Goal: Task Accomplishment & Management: Complete application form

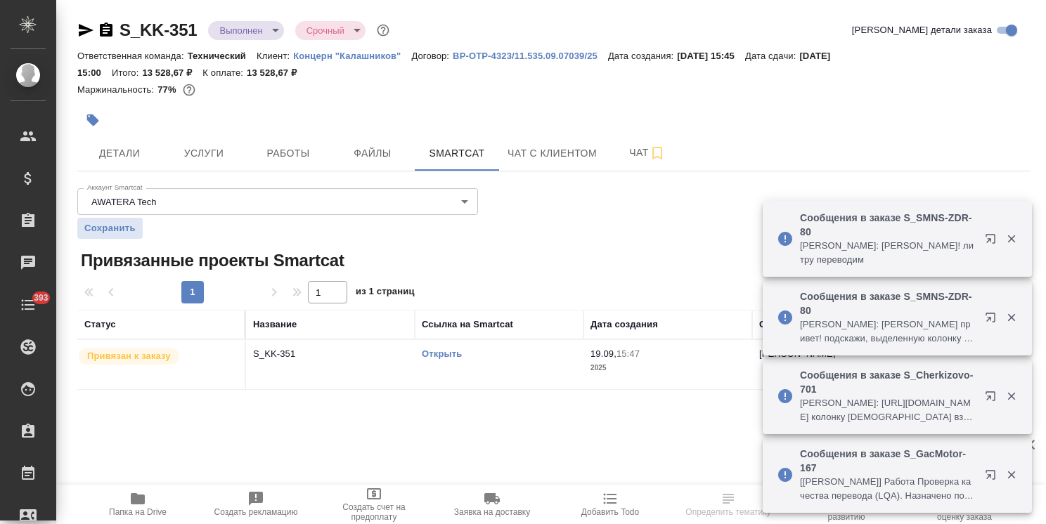
drag, startPoint x: 187, startPoint y: 10, endPoint x: 207, endPoint y: 10, distance: 19.7
click at [200, 7] on div "S_KK-351 Выполнен completed Срочный urgent Кратко детали заказа Ответственная к…" at bounding box center [554, 213] width 969 height 426
drag, startPoint x: 207, startPoint y: 16, endPoint x: 106, endPoint y: 11, distance: 101.4
click at [106, 11] on div "S_KK-351 Выполнен completed Срочный urgent Кратко детали заказа Ответственная к…" at bounding box center [554, 213] width 969 height 426
copy link "S_KK-351"
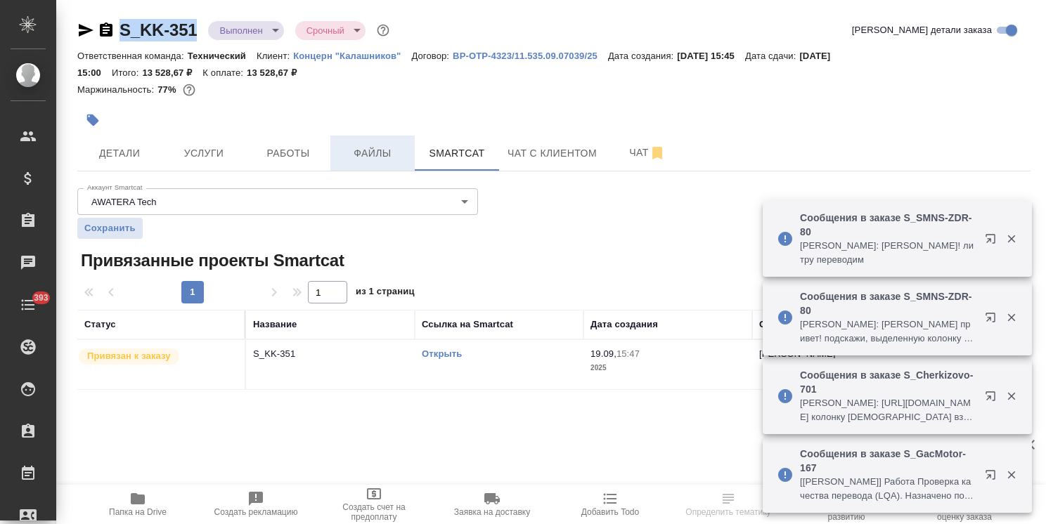
click at [360, 151] on span "Файлы" at bounding box center [372, 154] width 67 height 18
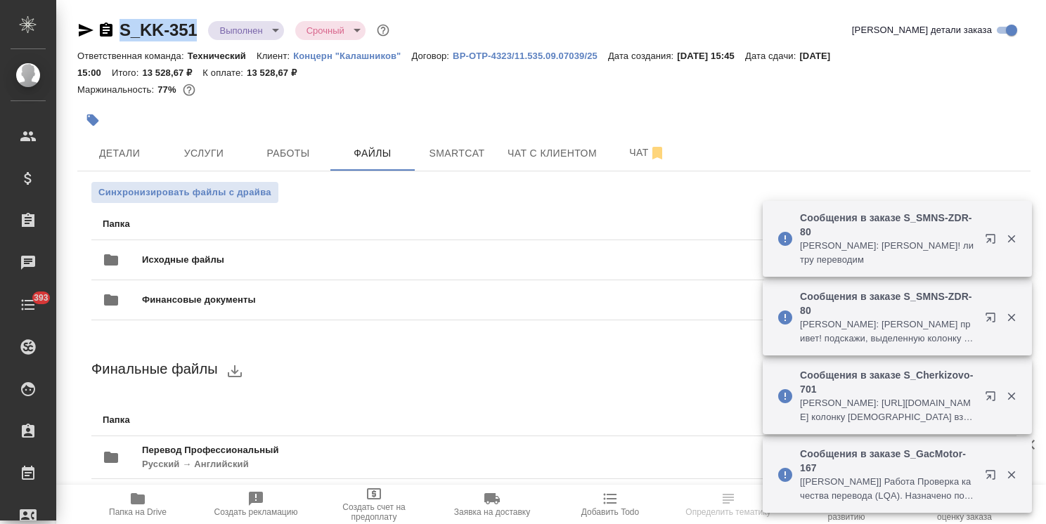
click at [1012, 235] on icon "button" at bounding box center [1011, 239] width 13 height 13
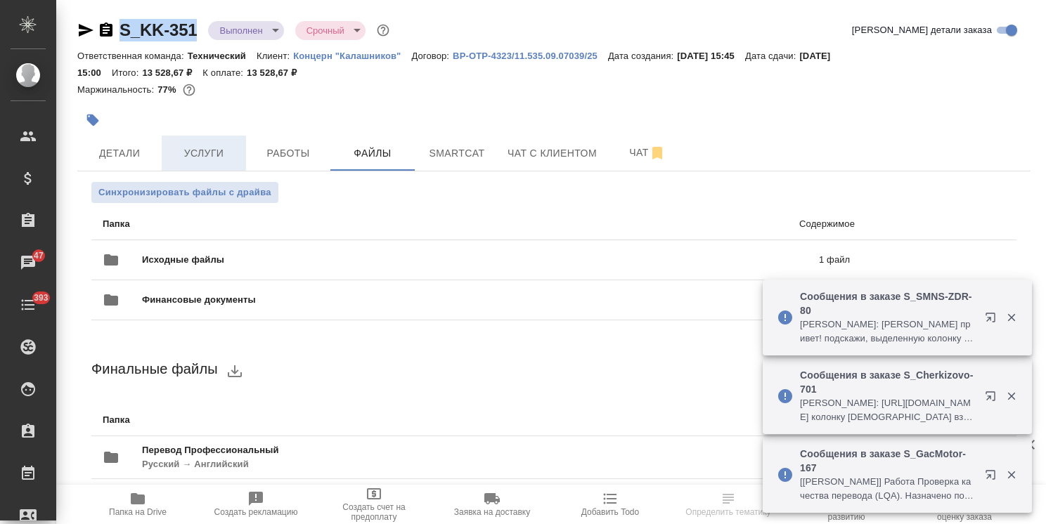
click at [214, 159] on span "Услуги" at bounding box center [203, 154] width 67 height 18
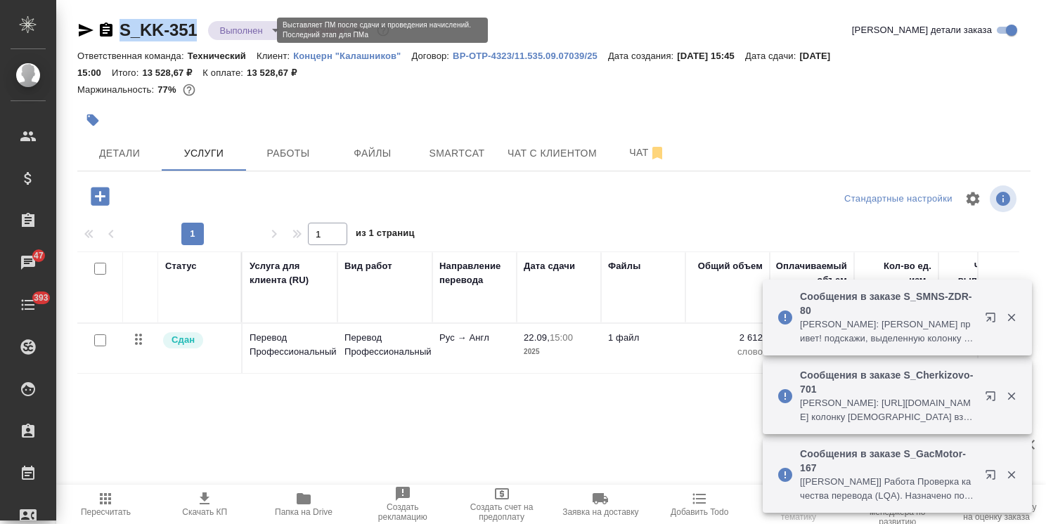
click at [241, 25] on body "🙏 .cls-1 fill:#fff; AWATERA Usmanova Olga Клиенты Спецификации Заказы 47 Чаты 3…" at bounding box center [523, 262] width 1046 height 524
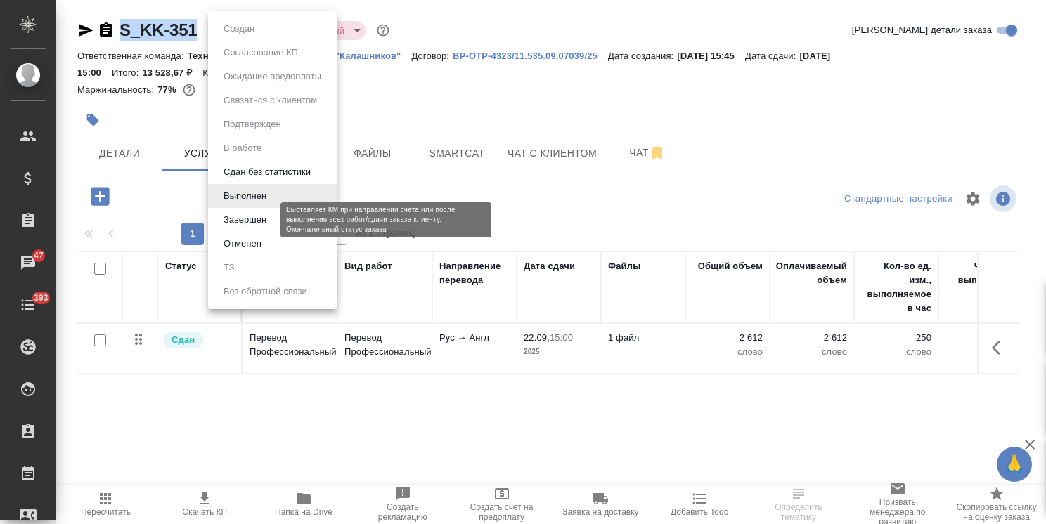
click at [250, 224] on button "Завершен" at bounding box center [244, 219] width 51 height 15
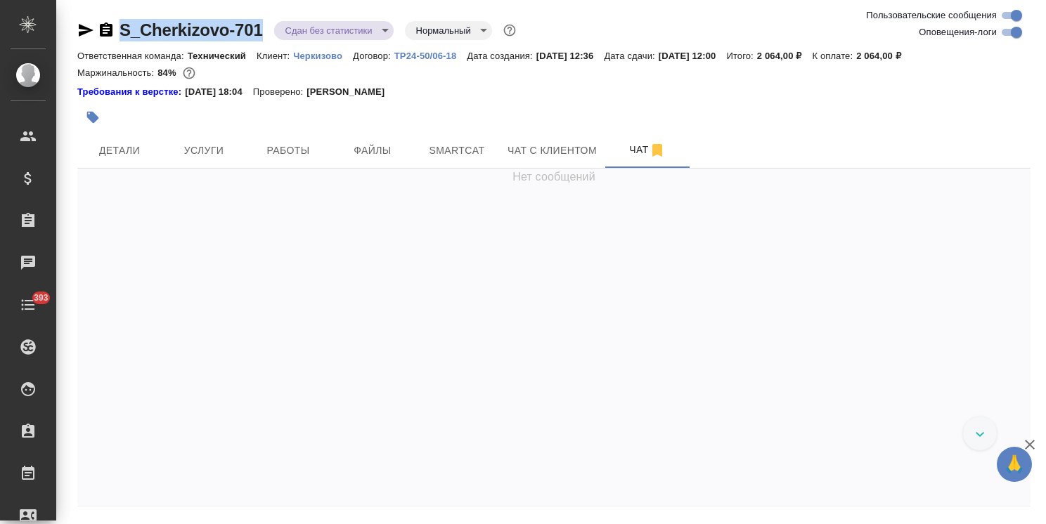
drag, startPoint x: 193, startPoint y: 20, endPoint x: 101, endPoint y: 15, distance: 92.2
click at [101, 25] on div "S_Cherkizovo-701 Сдан без статистики distributed Нормальный normal Ответственна…" at bounding box center [554, 285] width 969 height 570
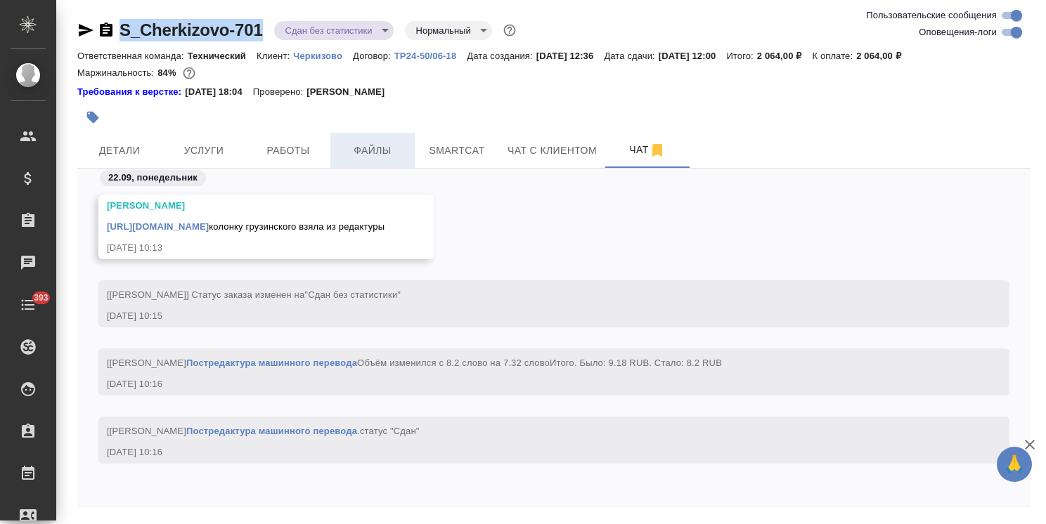
click at [387, 140] on button "Файлы" at bounding box center [372, 150] width 84 height 35
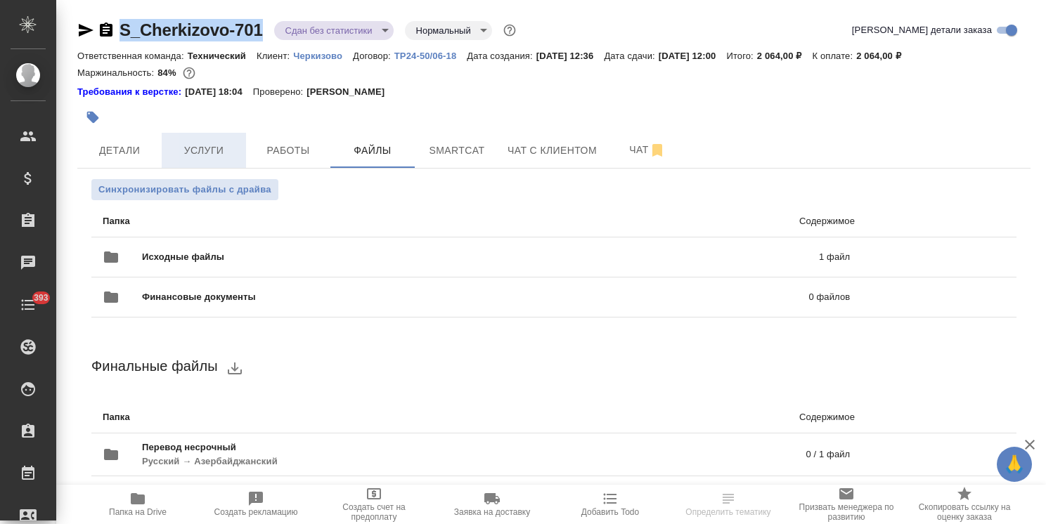
click at [207, 144] on span "Услуги" at bounding box center [203, 151] width 67 height 18
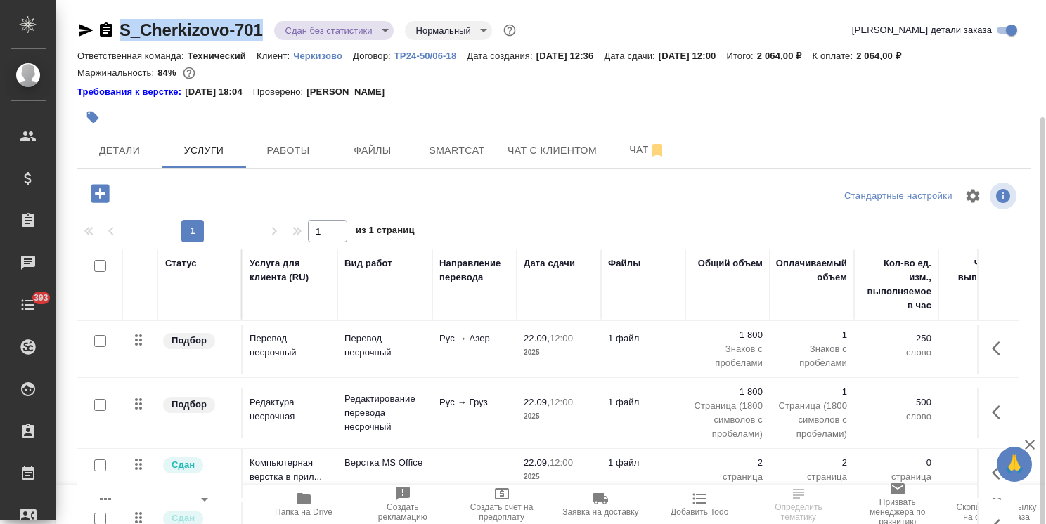
scroll to position [62, 0]
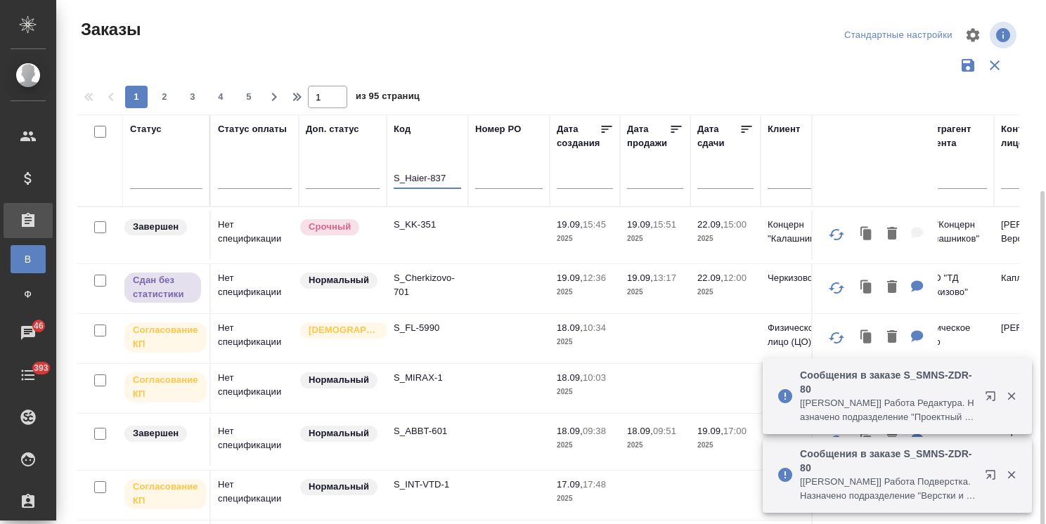
scroll to position [104, 0]
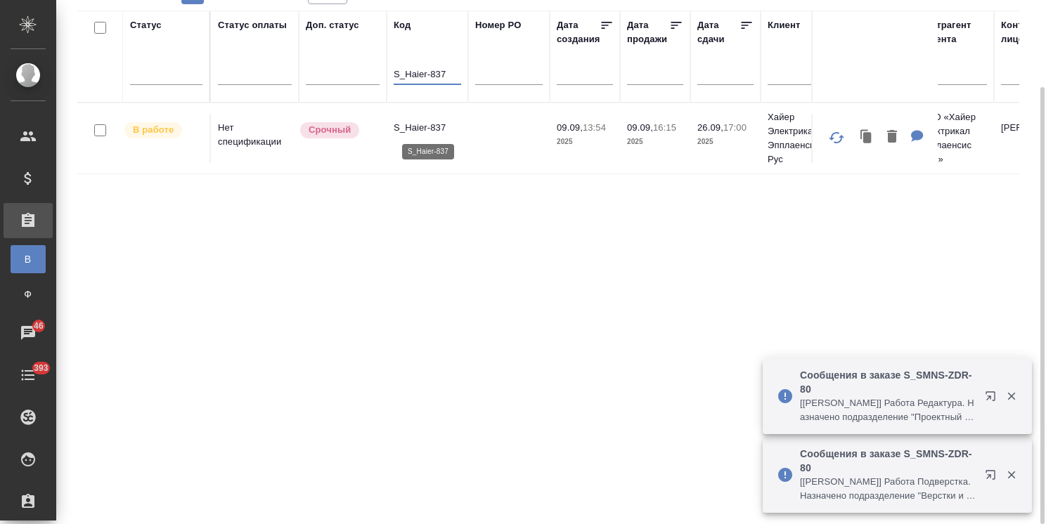
type input "S_Haier-837"
click at [410, 122] on p "S_Haier-837" at bounding box center [427, 128] width 67 height 14
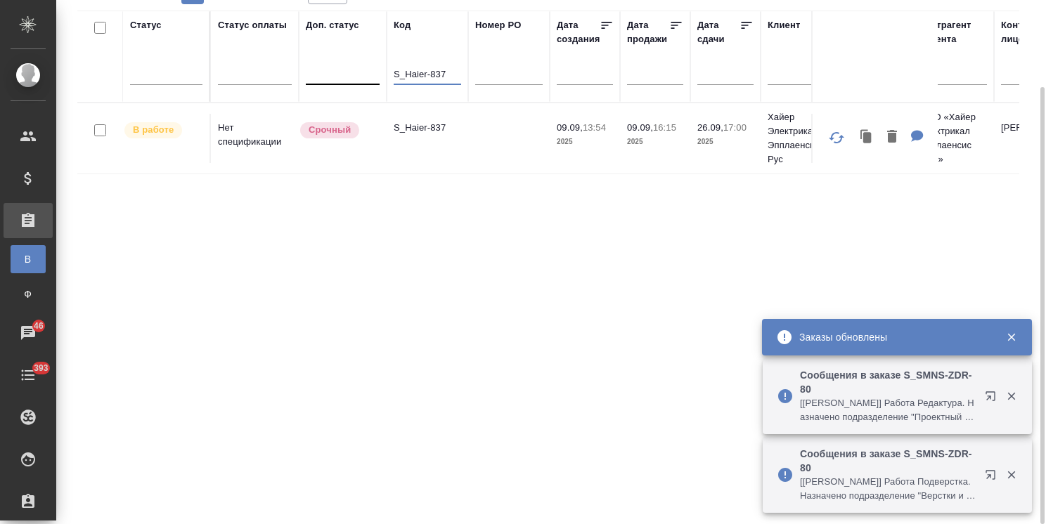
drag, startPoint x: 455, startPoint y: 79, endPoint x: 335, endPoint y: 75, distance: 120.3
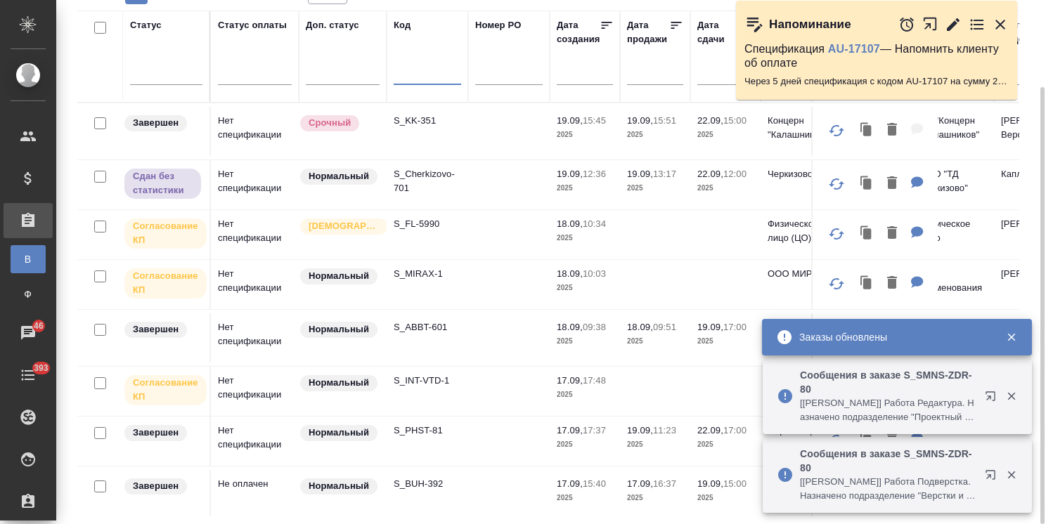
paste input "S_Haier-837"
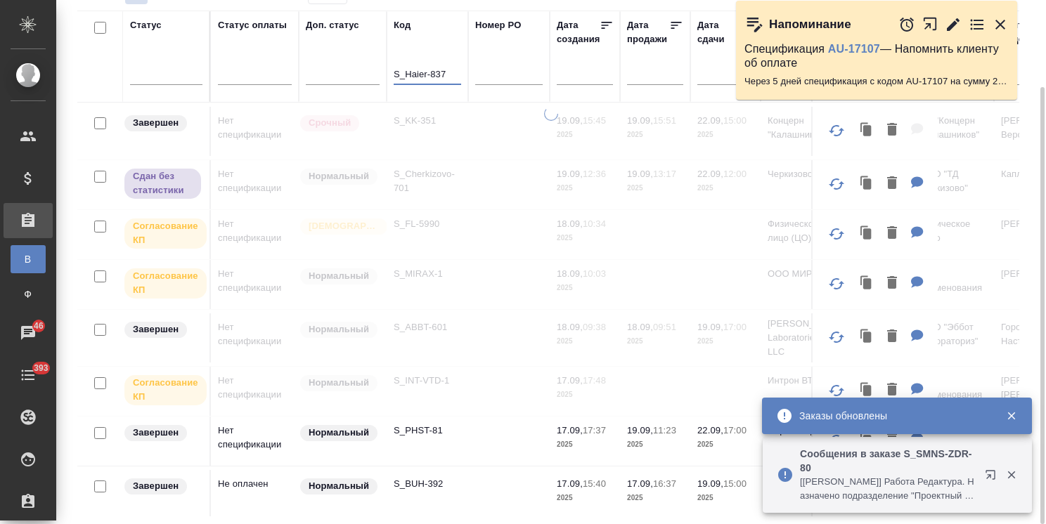
type input "S_Haier-837"
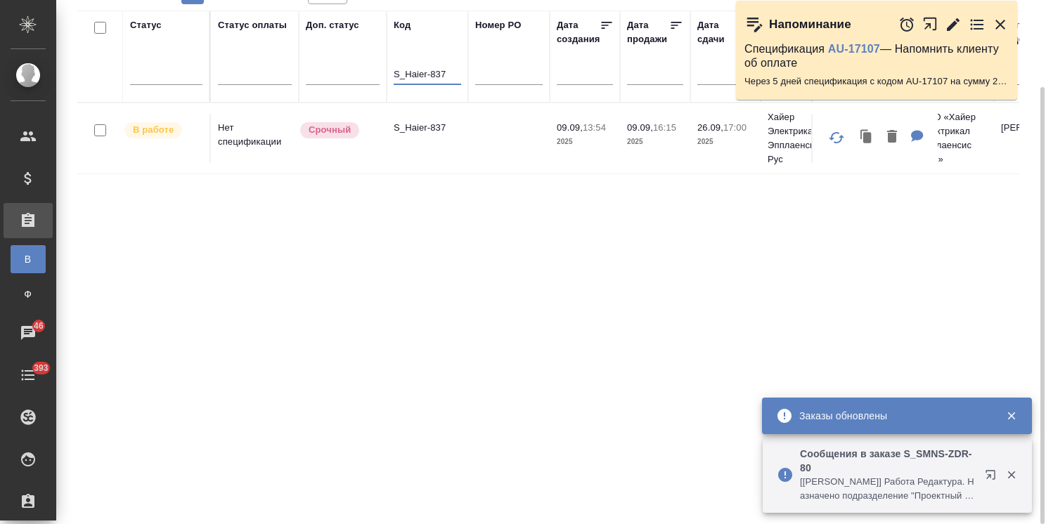
click at [434, 134] on p "S_Haier-837" at bounding box center [427, 128] width 67 height 14
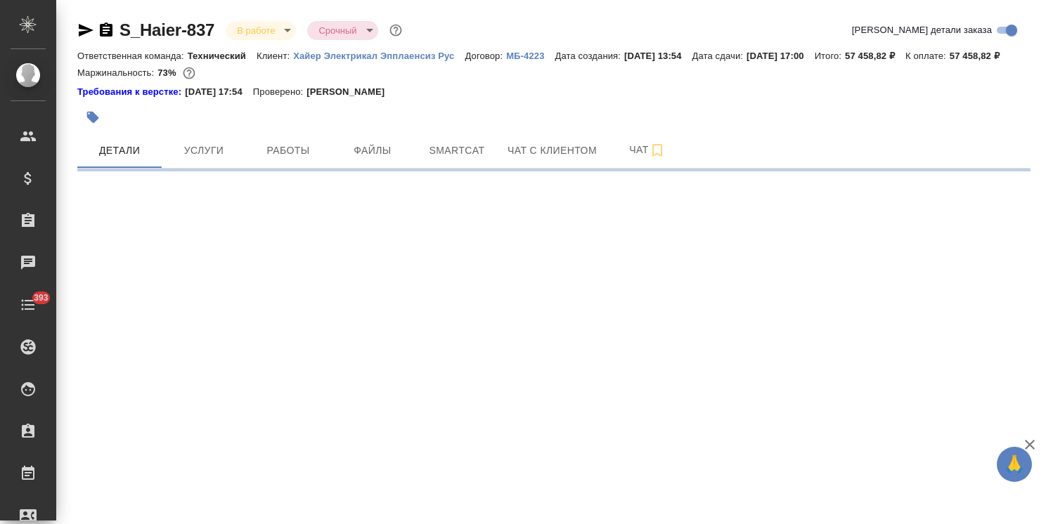
select select "RU"
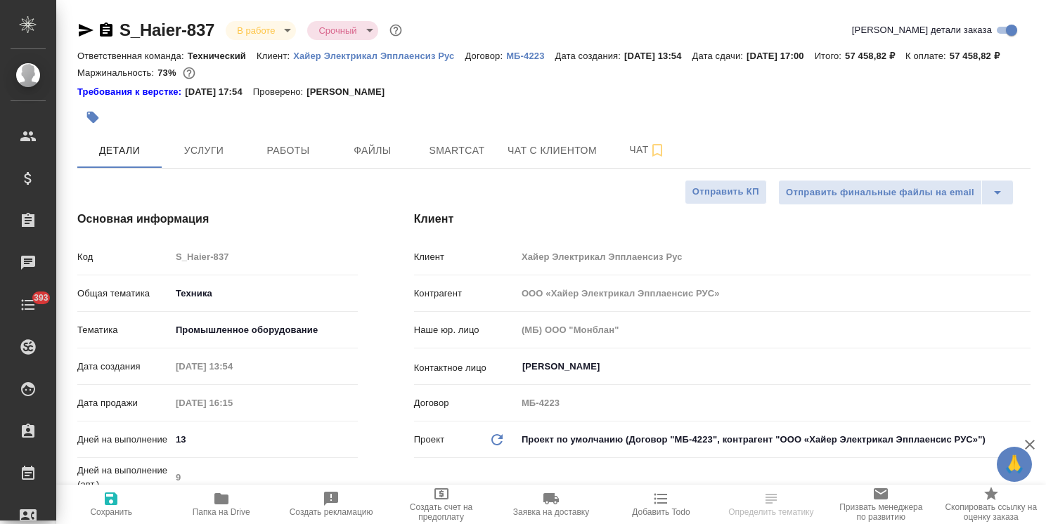
type textarea "x"
drag, startPoint x: 208, startPoint y: 13, endPoint x: 115, endPoint y: 9, distance: 92.8
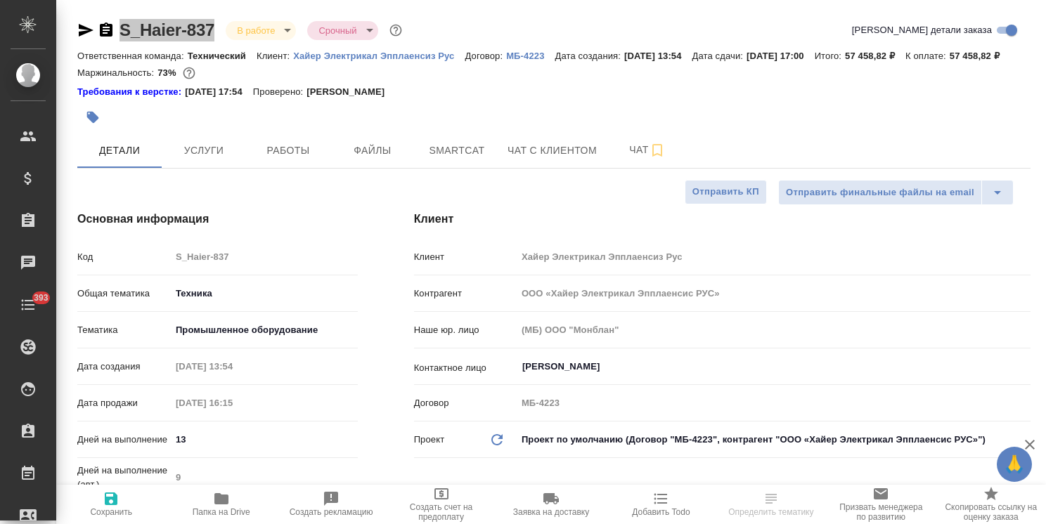
type textarea "x"
select select "RU"
type textarea "x"
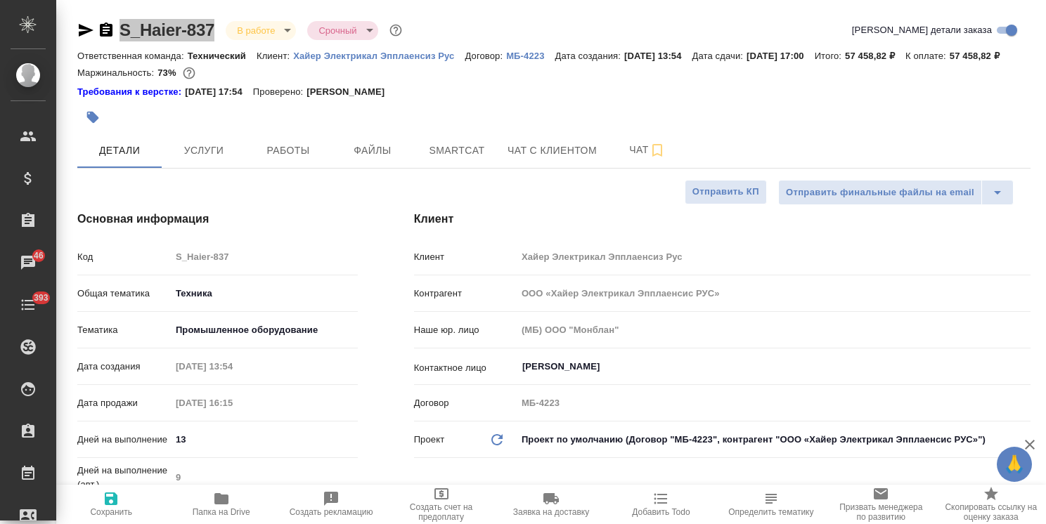
type textarea "x"
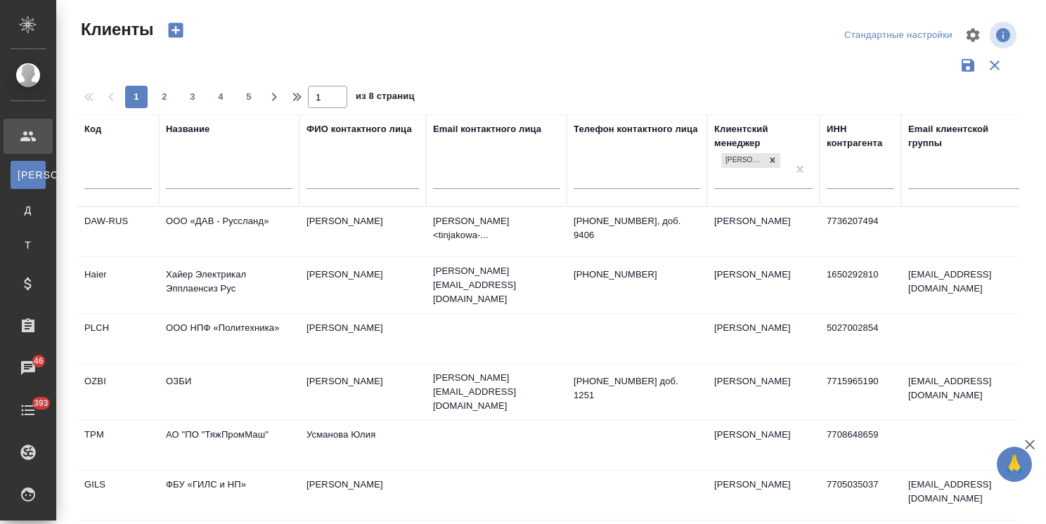
select select "RU"
click at [224, 169] on div at bounding box center [229, 181] width 127 height 34
click at [265, 190] on div at bounding box center [229, 181] width 127 height 34
click at [268, 174] on input "text" at bounding box center [229, 180] width 127 height 18
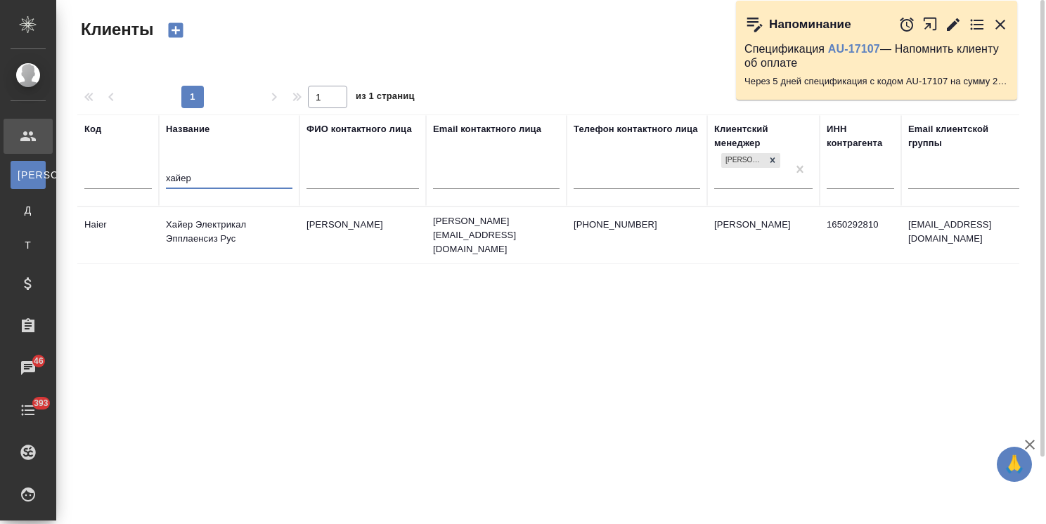
click at [225, 227] on td "Хайер Электрикал Эпплаенсиз Рус" at bounding box center [229, 235] width 141 height 49
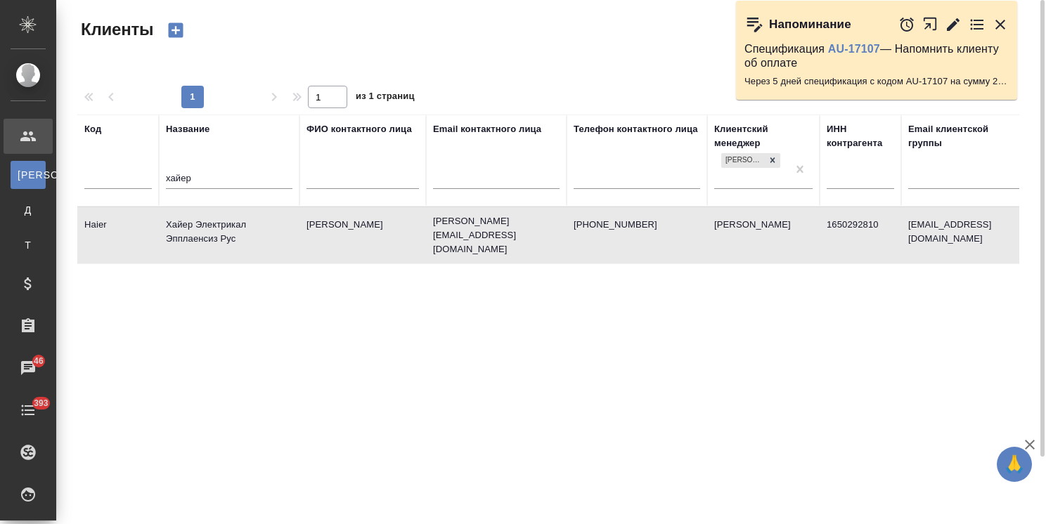
drag, startPoint x: 215, startPoint y: 179, endPoint x: 60, endPoint y: 177, distance: 155.3
click at [60, 177] on div "Клиенты Стандартные настройки 1 1 из 1 страниц Код Название хайер ФИО контактно…" at bounding box center [551, 314] width 990 height 628
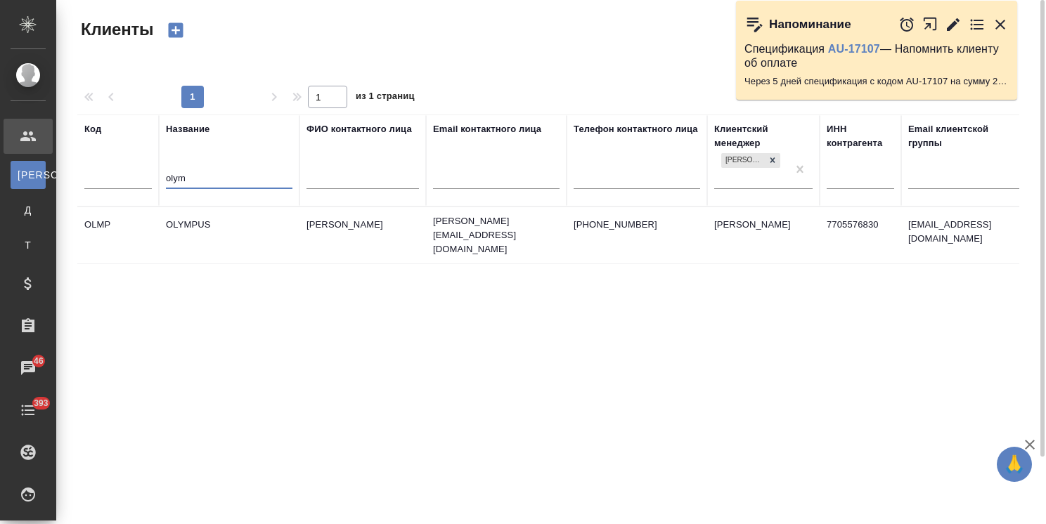
type input "olym"
click at [209, 230] on td "OLYMPUS" at bounding box center [229, 235] width 141 height 49
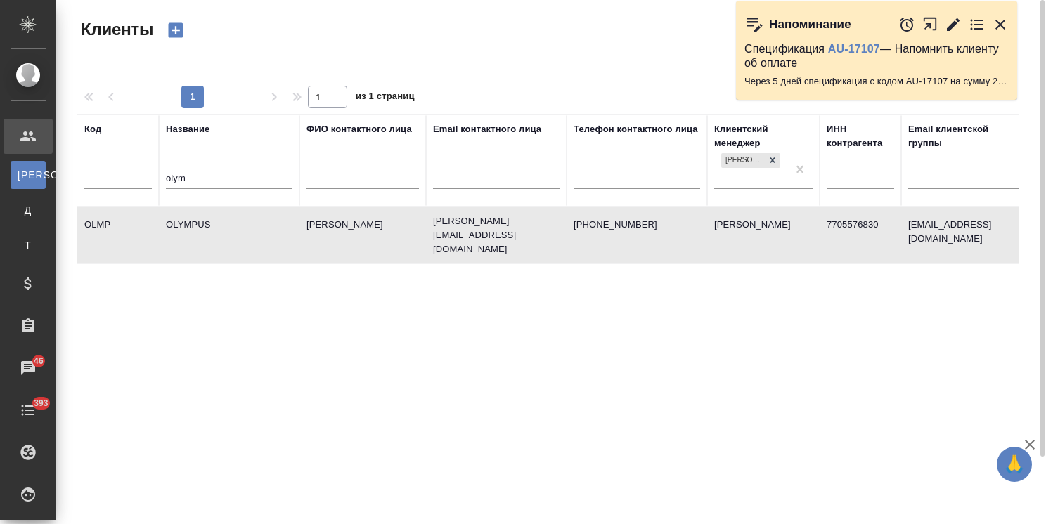
click at [209, 230] on td "OLYMPUS" at bounding box center [229, 235] width 141 height 49
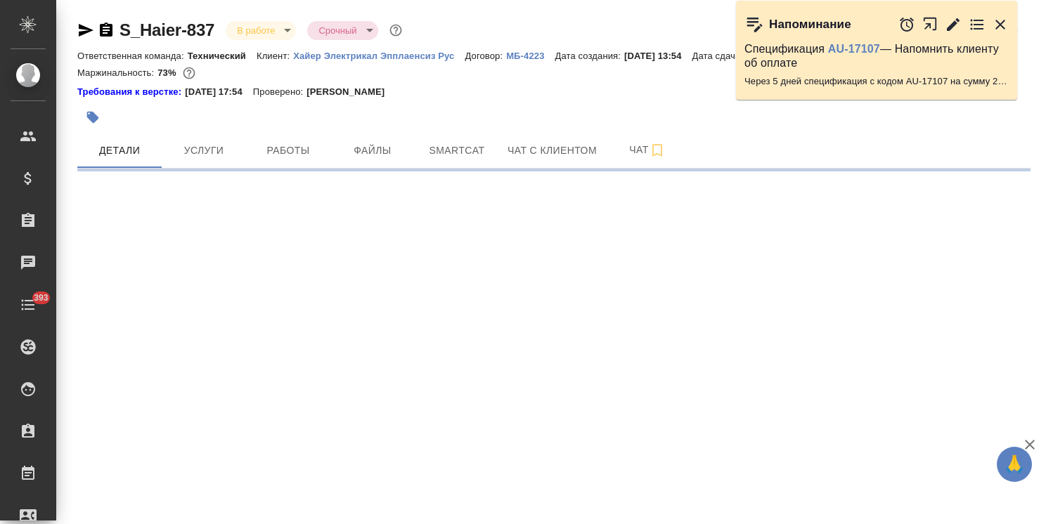
select select "RU"
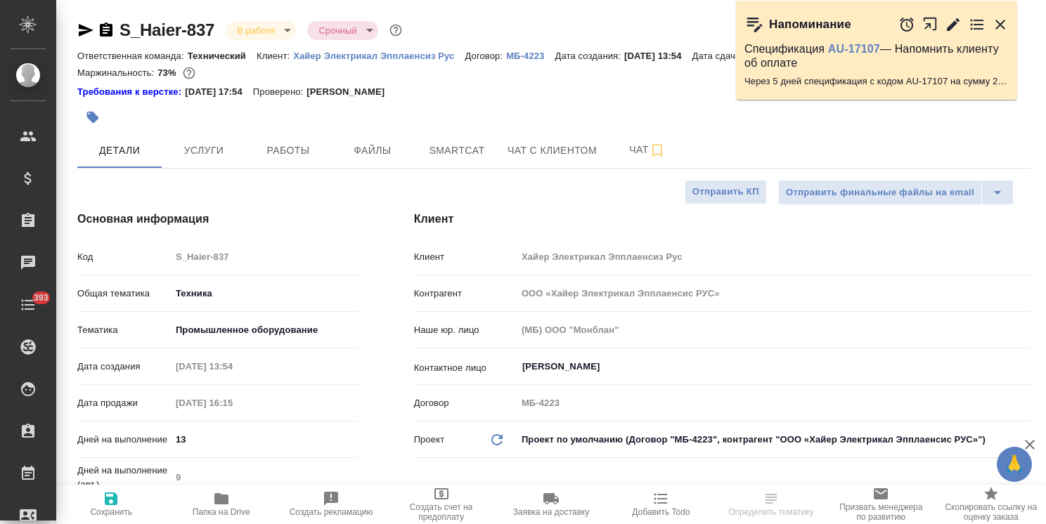
type textarea "x"
click at [607, 168] on button "Чат" at bounding box center [647, 150] width 84 height 35
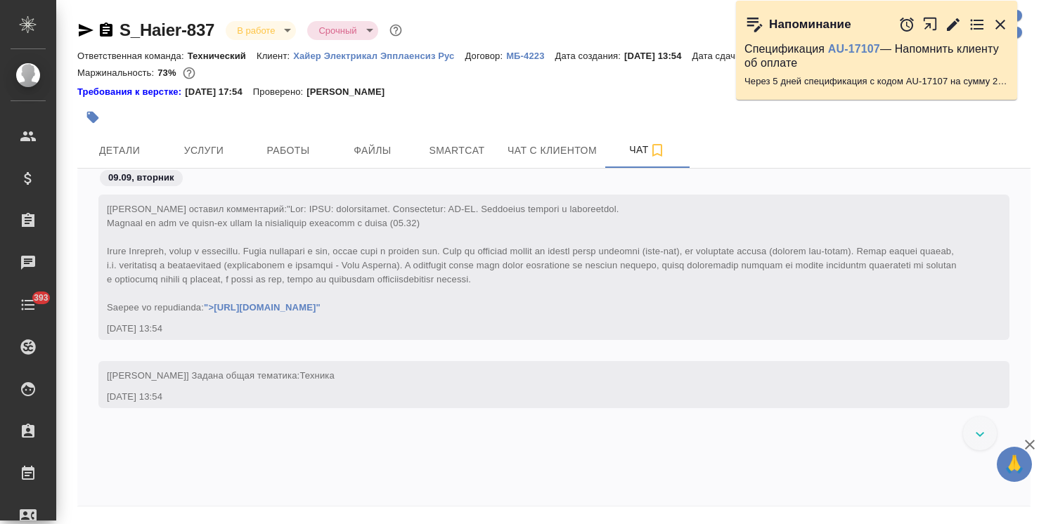
scroll to position [29227, 0]
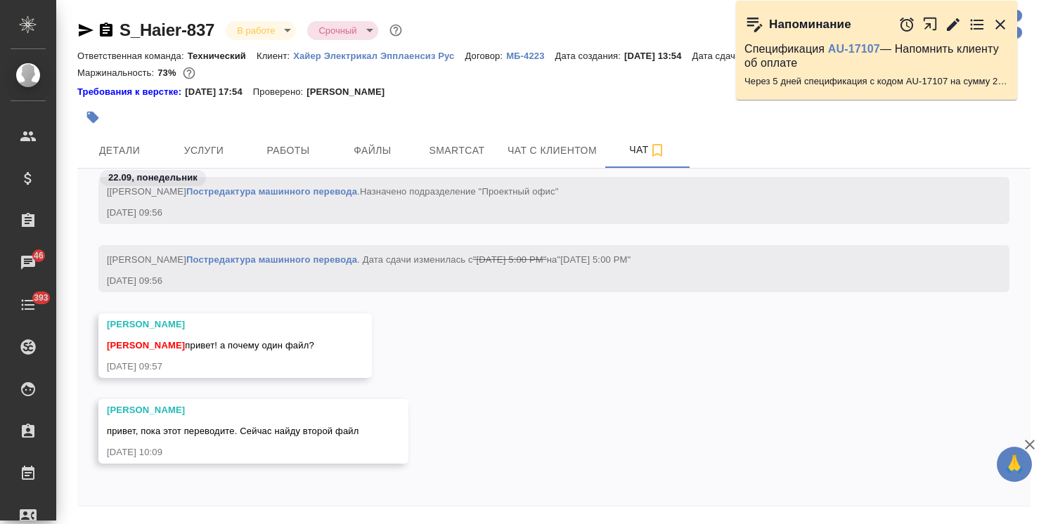
click at [995, 27] on icon "button" at bounding box center [1000, 25] width 10 height 10
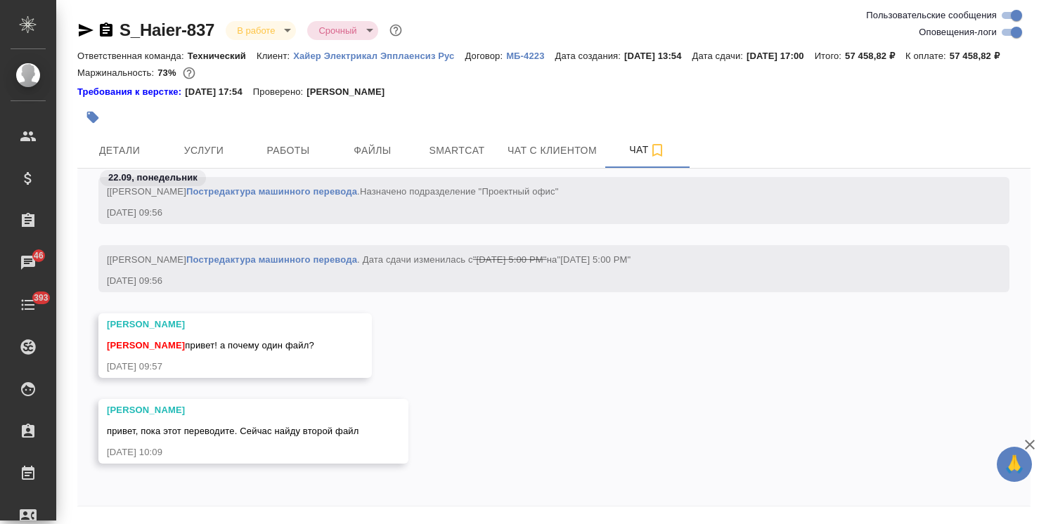
click at [1039, 441] on div "S_Haier-837 В работе inProgress Срочный urgent Ответственная команда: Техническ…" at bounding box center [553, 285] width 973 height 570
click at [1029, 445] on icon "button" at bounding box center [1030, 445] width 10 height 10
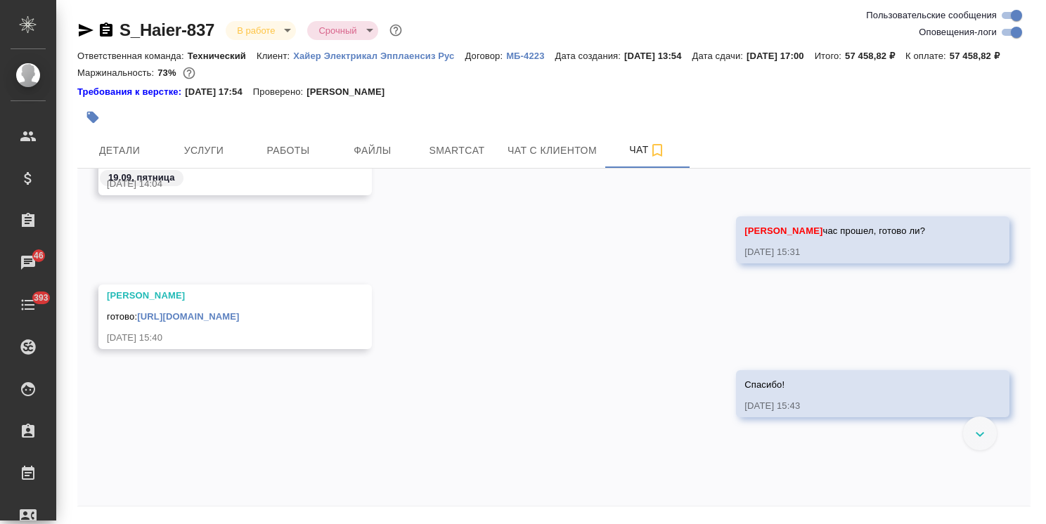
scroll to position [23758, 0]
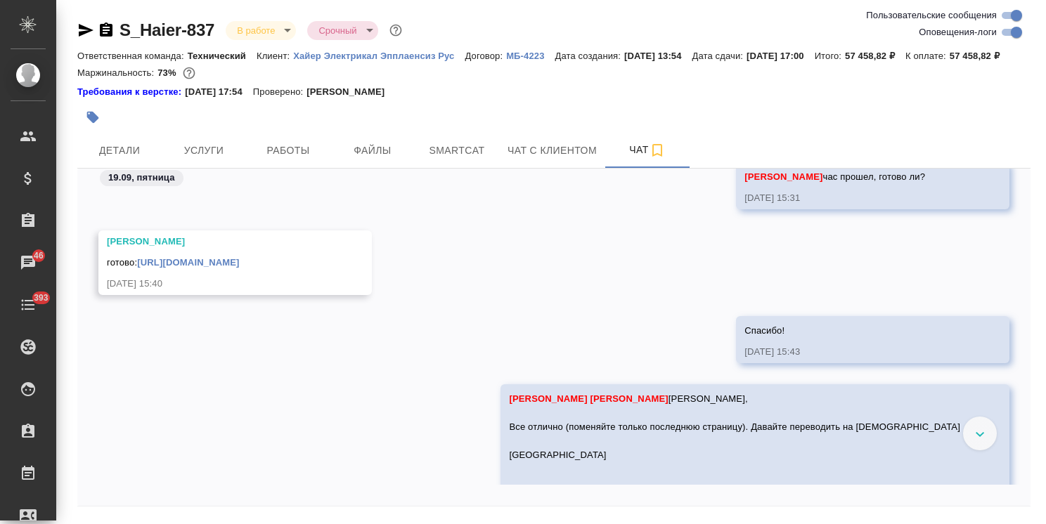
click at [239, 268] on link "https://drive.awatera.com/apps/files/files/10416662?dir=/Shares/%D0%A5%D0%B0%D0…" at bounding box center [188, 262] width 102 height 11
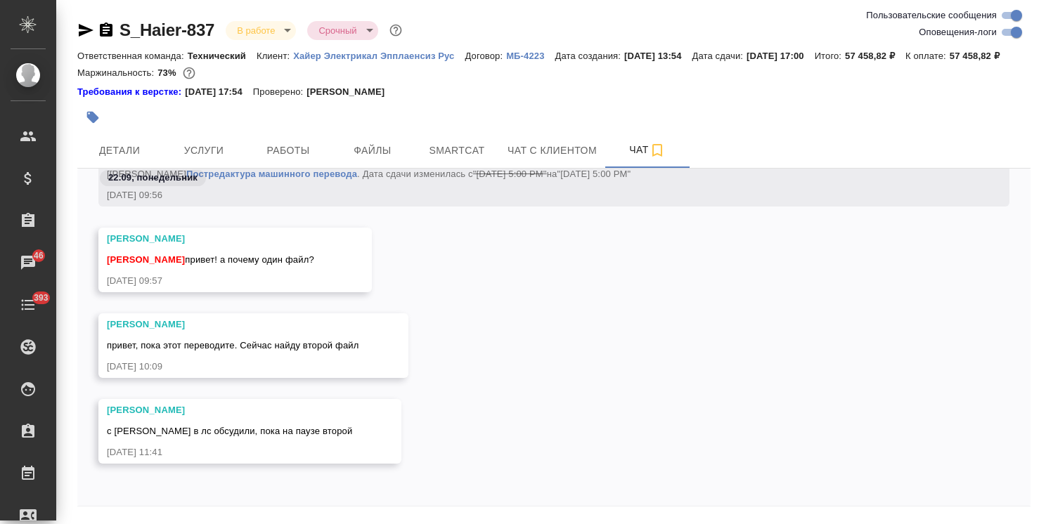
scroll to position [26161, 0]
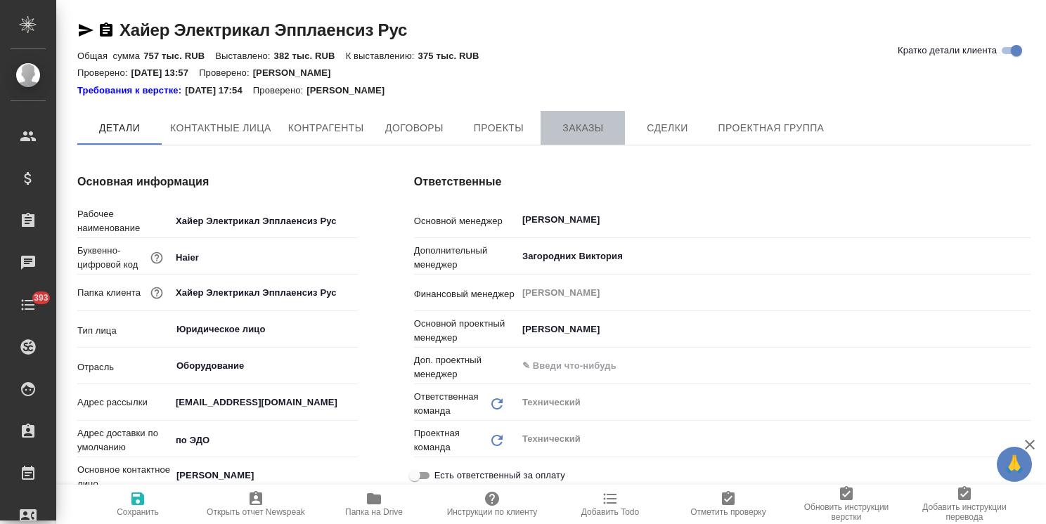
click at [581, 114] on button "Заказы" at bounding box center [583, 128] width 84 height 34
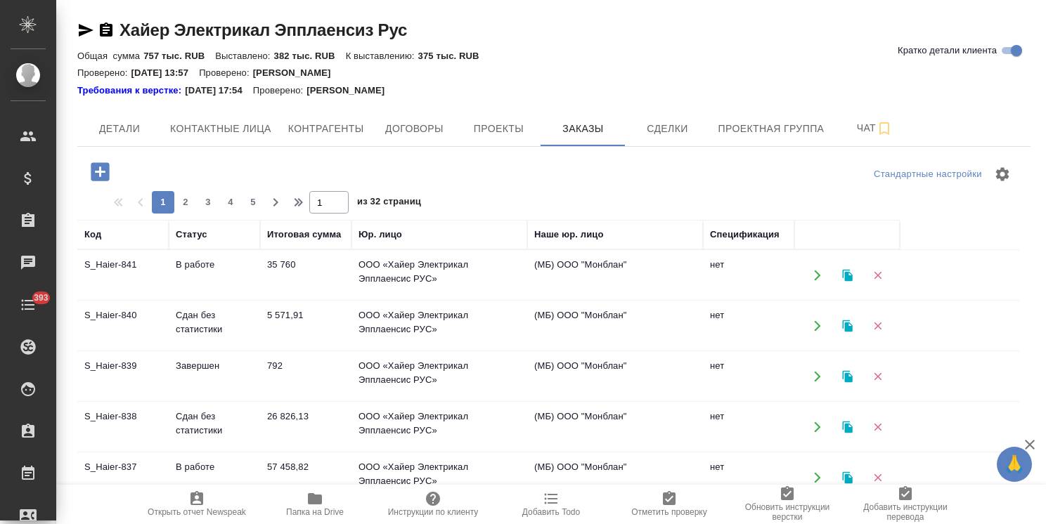
click at [84, 164] on button "button" at bounding box center [100, 171] width 39 height 29
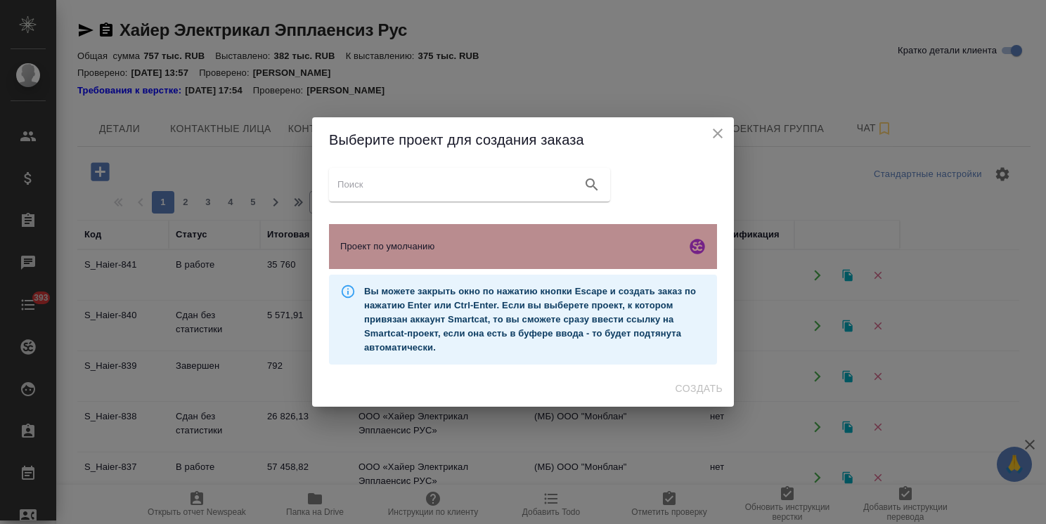
click at [466, 248] on span "Проект по умолчанию" at bounding box center [510, 247] width 340 height 14
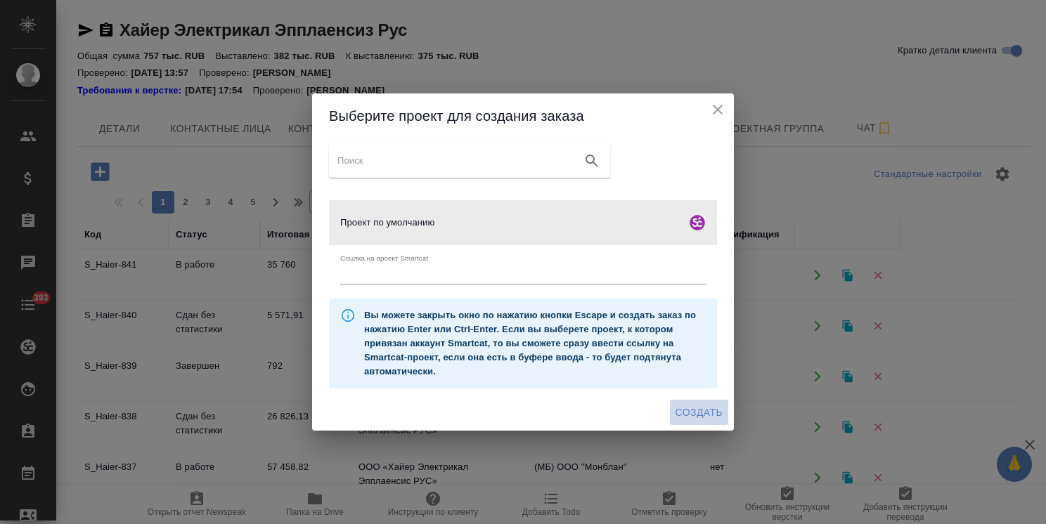
click at [689, 414] on span "Создать" at bounding box center [698, 413] width 47 height 18
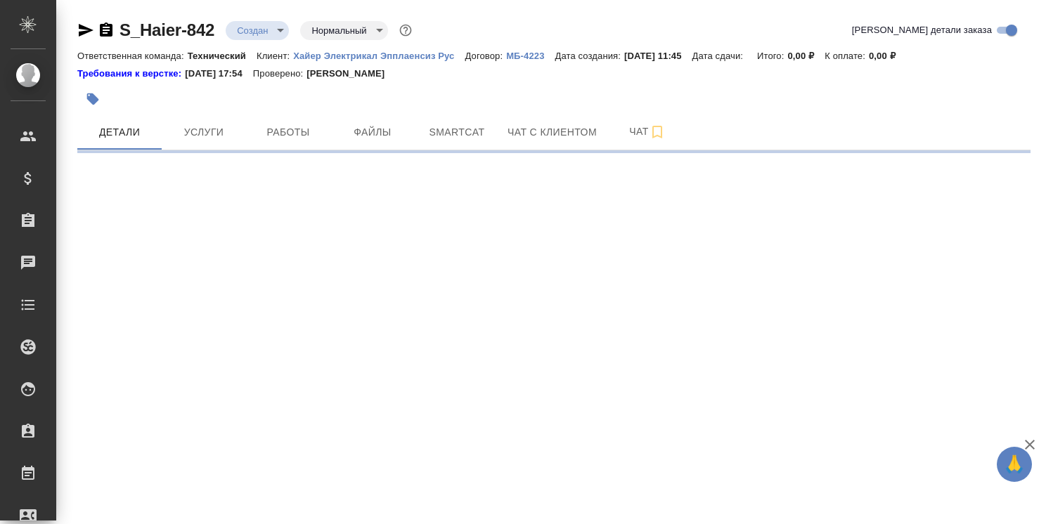
select select "RU"
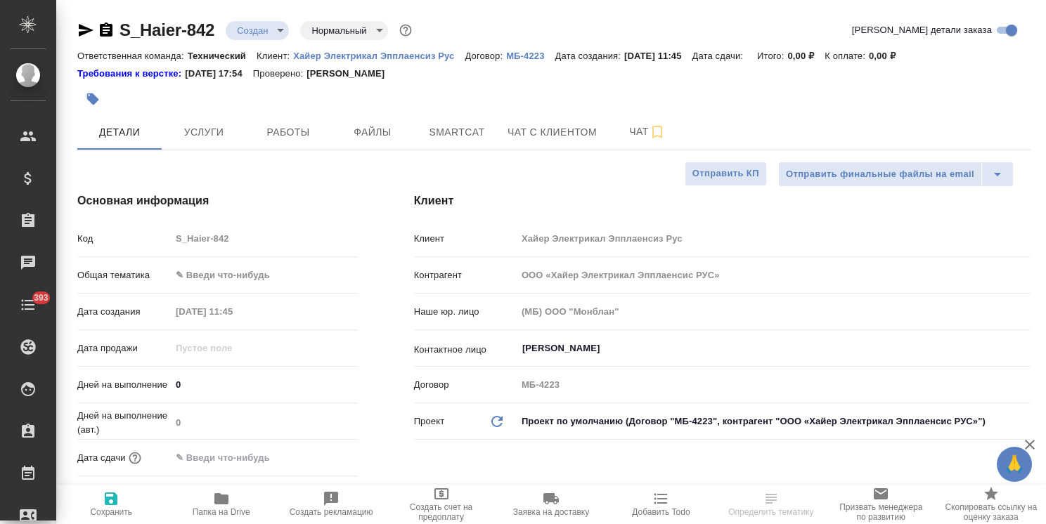
type textarea "x"
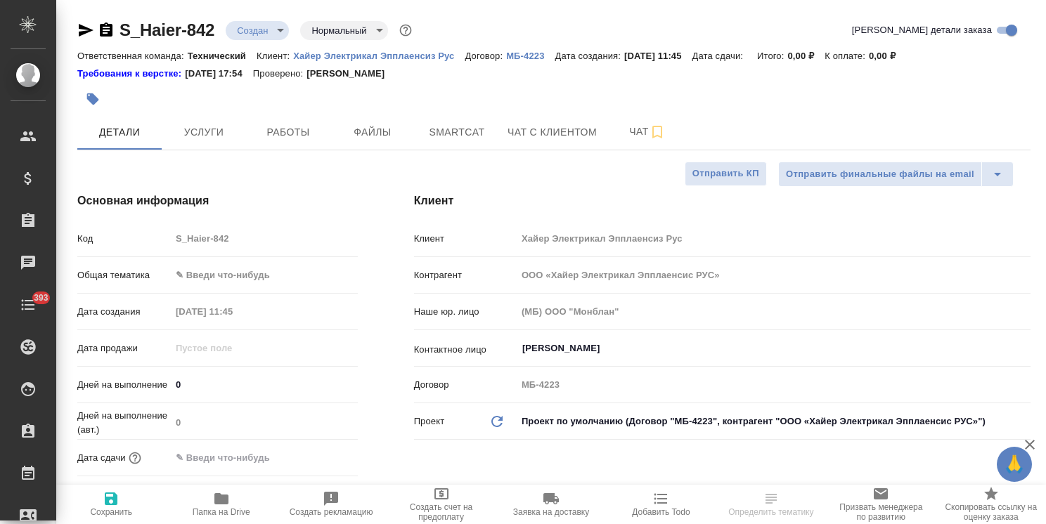
type textarea "x"
click at [245, 278] on body "🙏 .cls-1 fill:#fff; AWATERA Usmanova Olga Клиенты Спецификации Заказы Чаты 393 …" at bounding box center [523, 262] width 1046 height 524
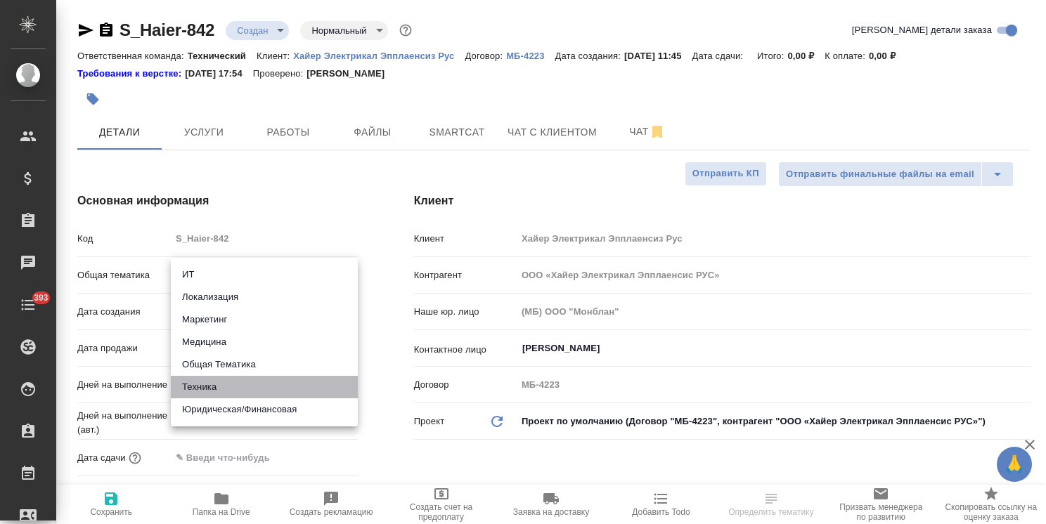
click at [221, 389] on li "Техника" at bounding box center [264, 387] width 187 height 22
type input "tech"
type textarea "x"
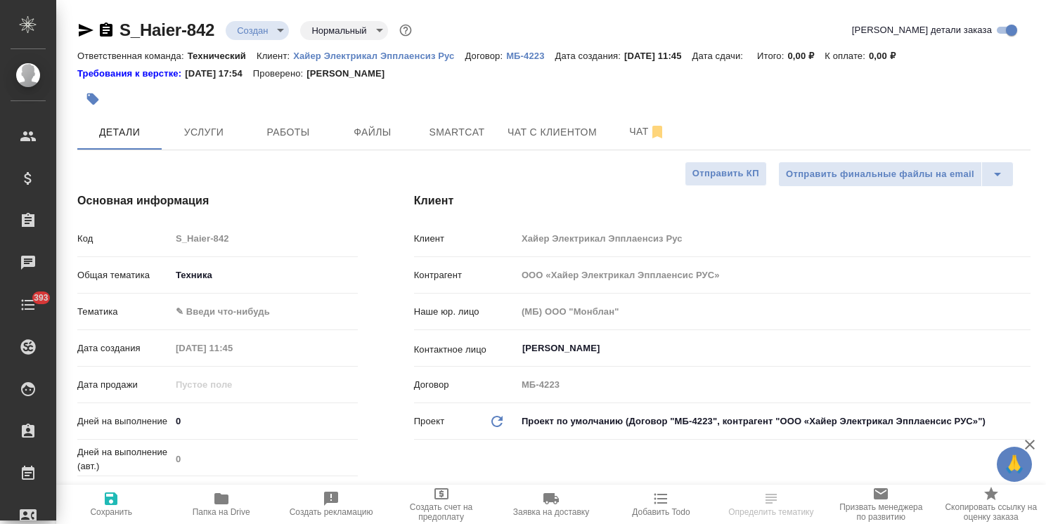
click at [221, 312] on body "🙏 .cls-1 fill:#fff; AWATERA Usmanova Olga Клиенты Спецификации Заказы Чаты 393 …" at bounding box center [523, 262] width 1046 height 524
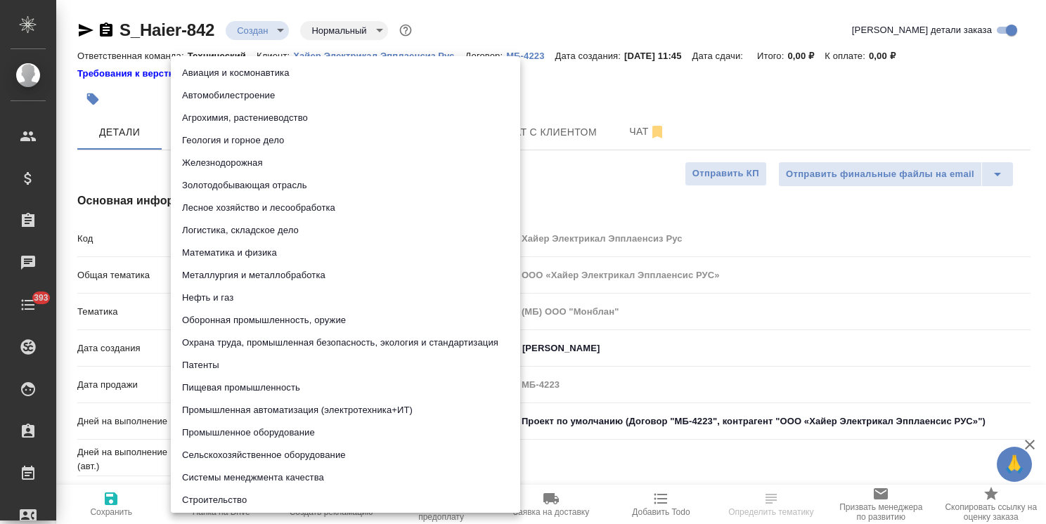
click at [224, 434] on li "Промышленное оборудование" at bounding box center [345, 433] width 349 height 22
type textarea "x"
type input "5f647205b73bc97568ca66bc"
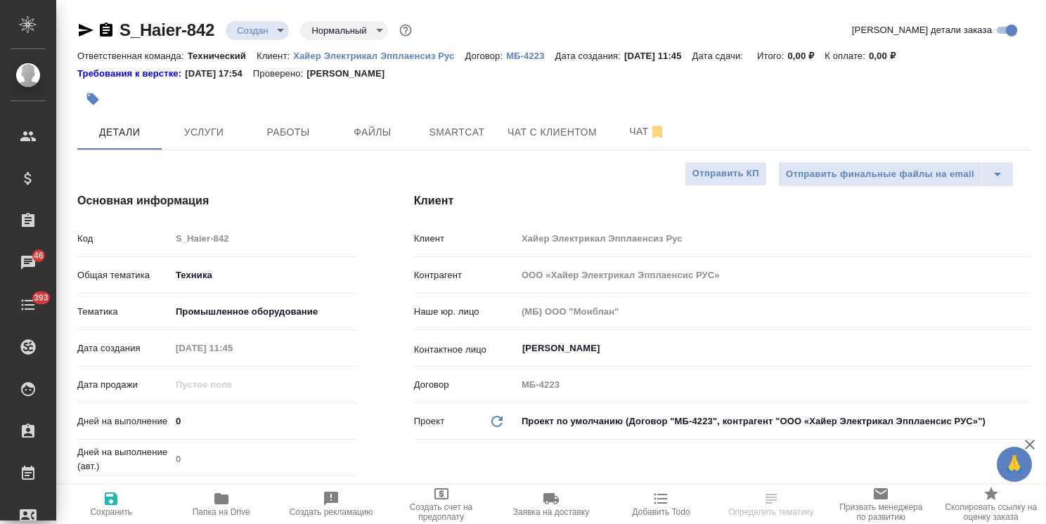
click at [98, 502] on span "Сохранить" at bounding box center [111, 504] width 93 height 27
type textarea "x"
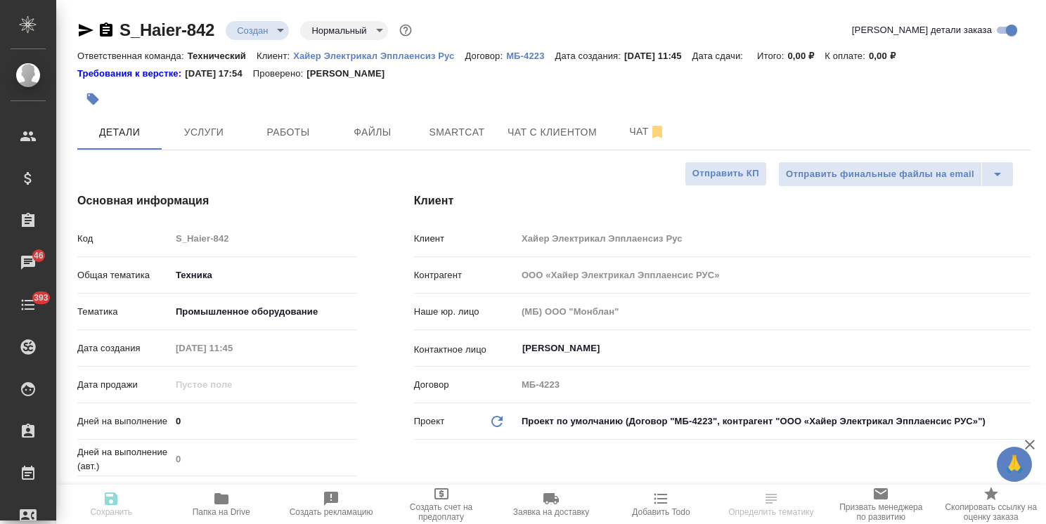
type textarea "x"
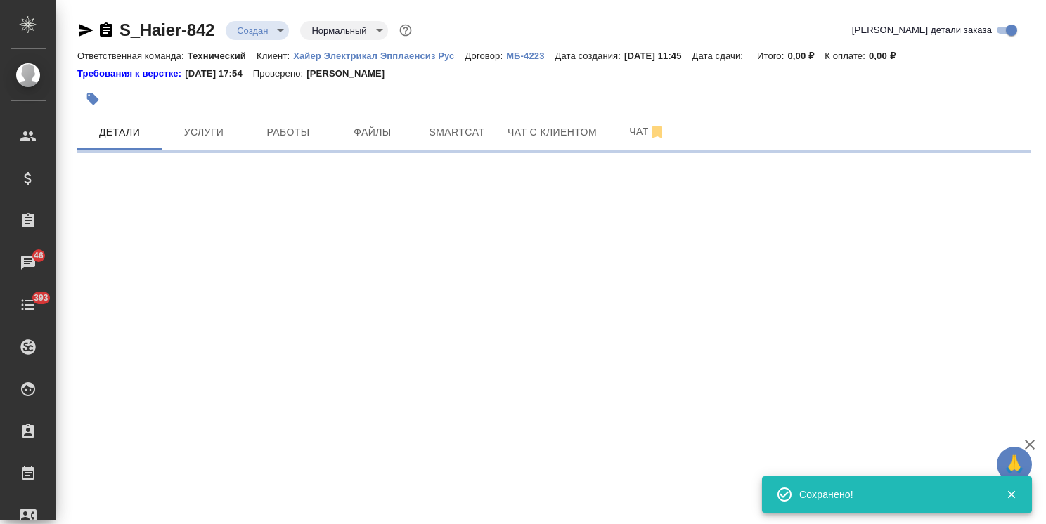
select select "RU"
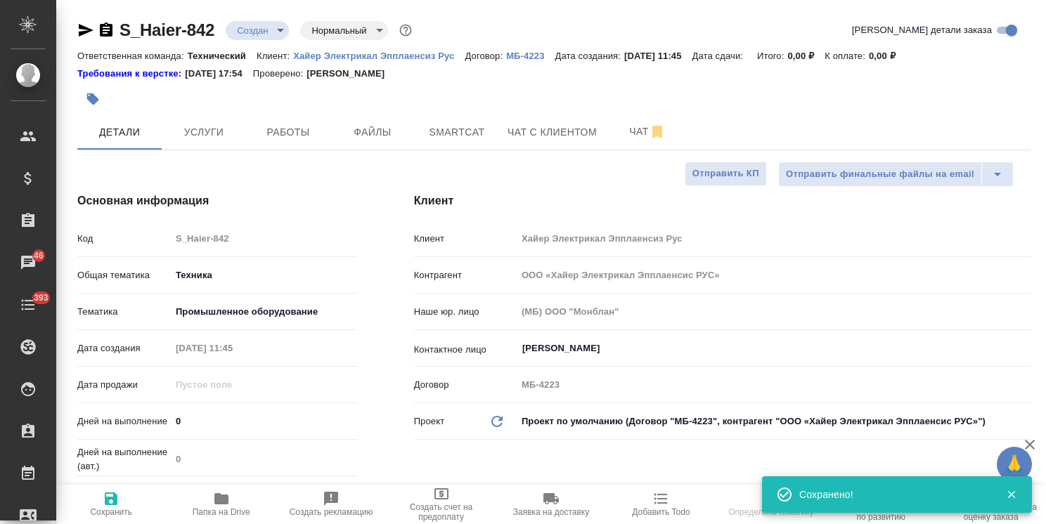
type textarea "x"
select select "RU"
type textarea "x"
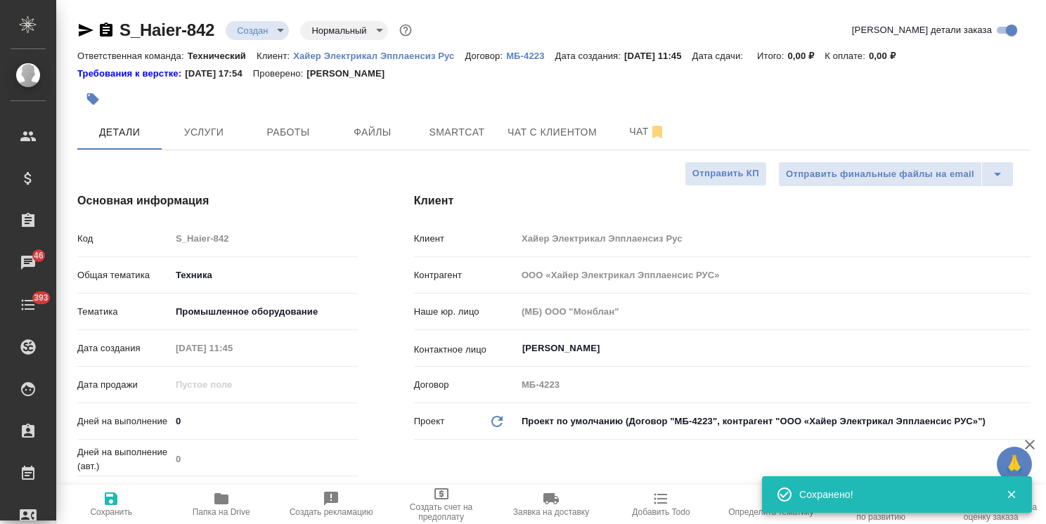
type textarea "x"
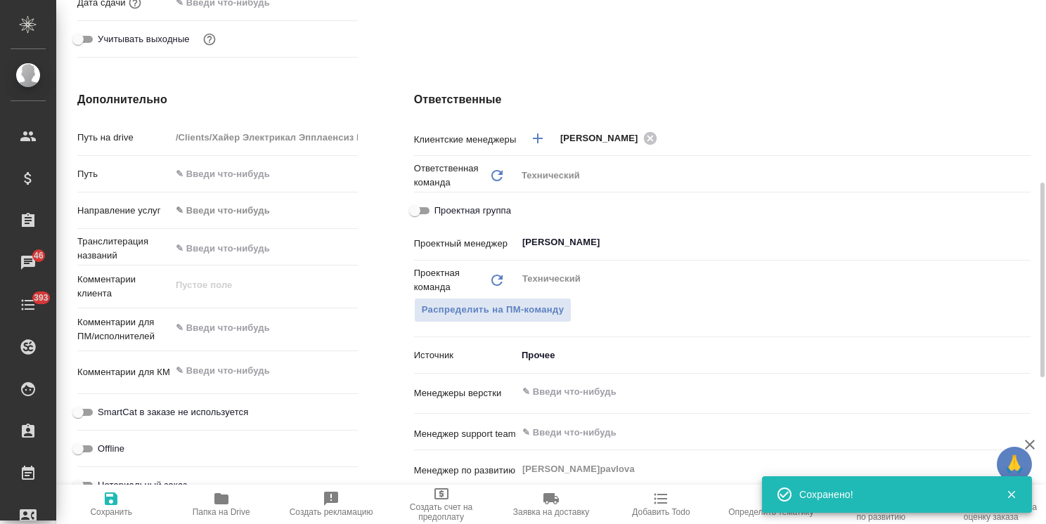
type textarea "x"
click at [233, 321] on textarea at bounding box center [264, 329] width 186 height 24
paste textarea "Какие условия перевода и оформления руководства на Встраиваемые холодильники-мо…"
type textarea "x"
type textarea "Какие условия перевода и оформления руководства на Встраиваемые холодильники-мо…"
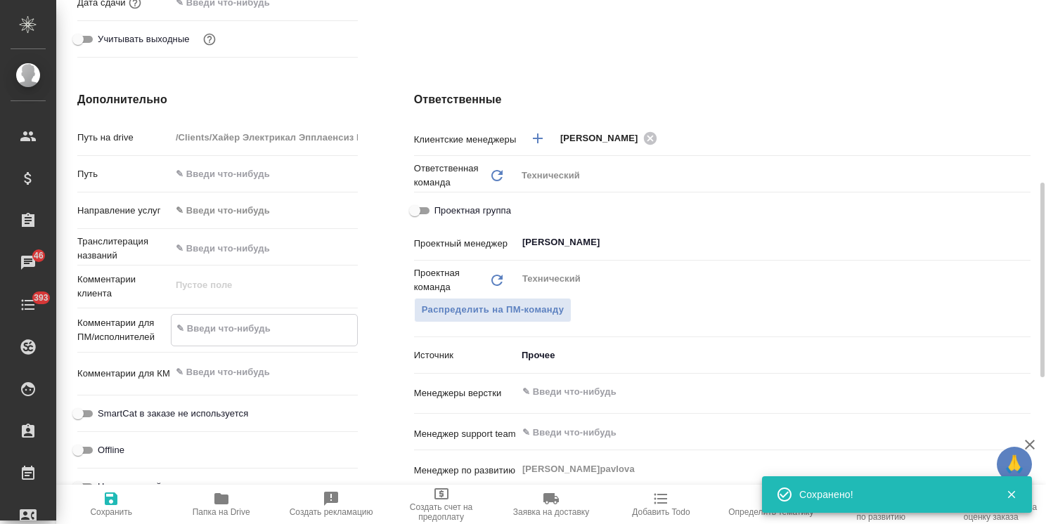
type textarea "x"
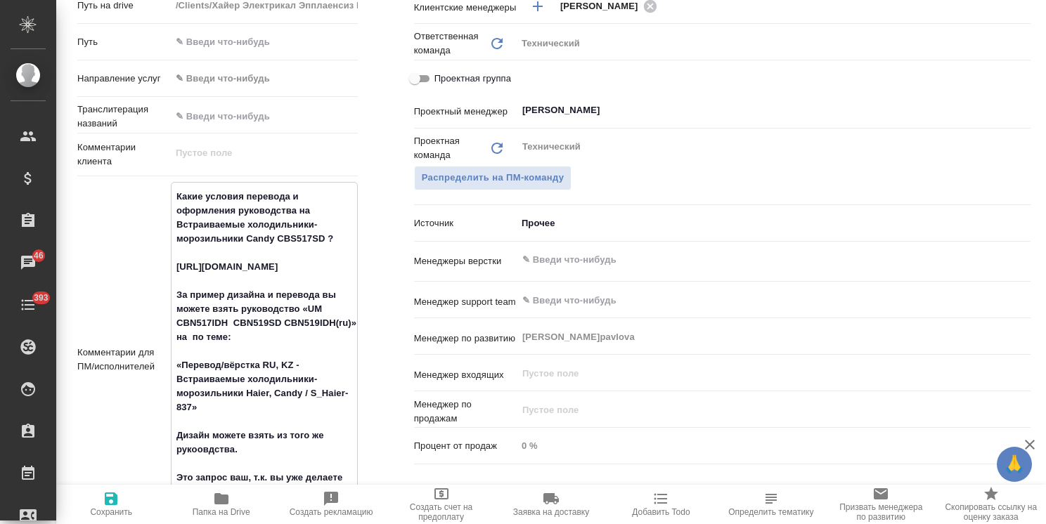
scroll to position [765, 0]
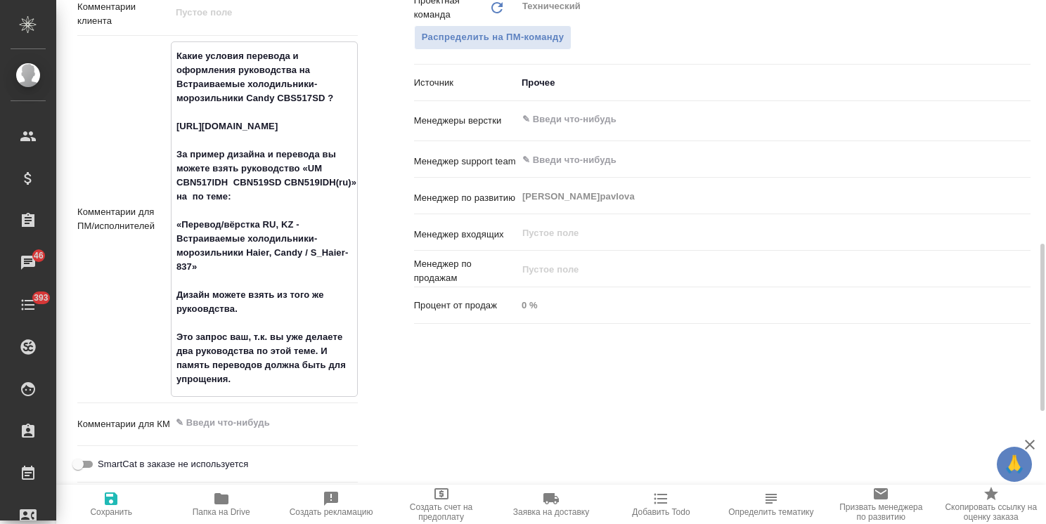
type textarea "Какие условия перевода и оформления руководства на Встраиваемые холодильники-мо…"
type textarea "x"
click at [112, 504] on icon "button" at bounding box center [111, 499] width 13 height 13
type textarea "x"
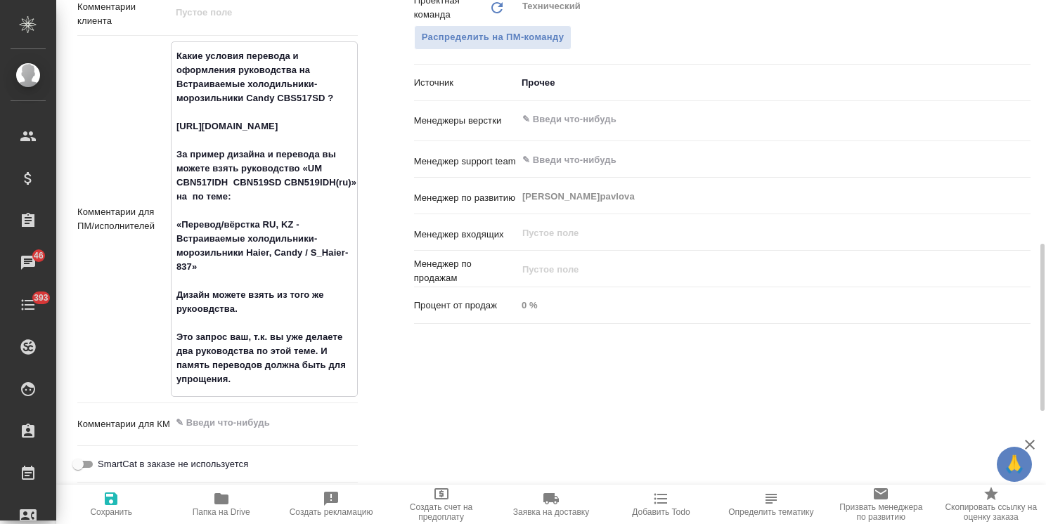
type textarea "x"
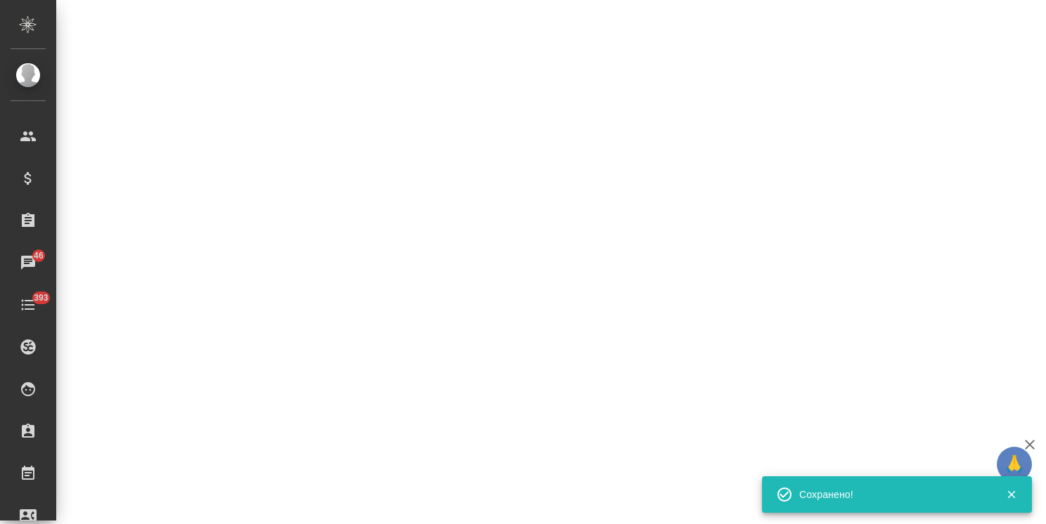
select select "RU"
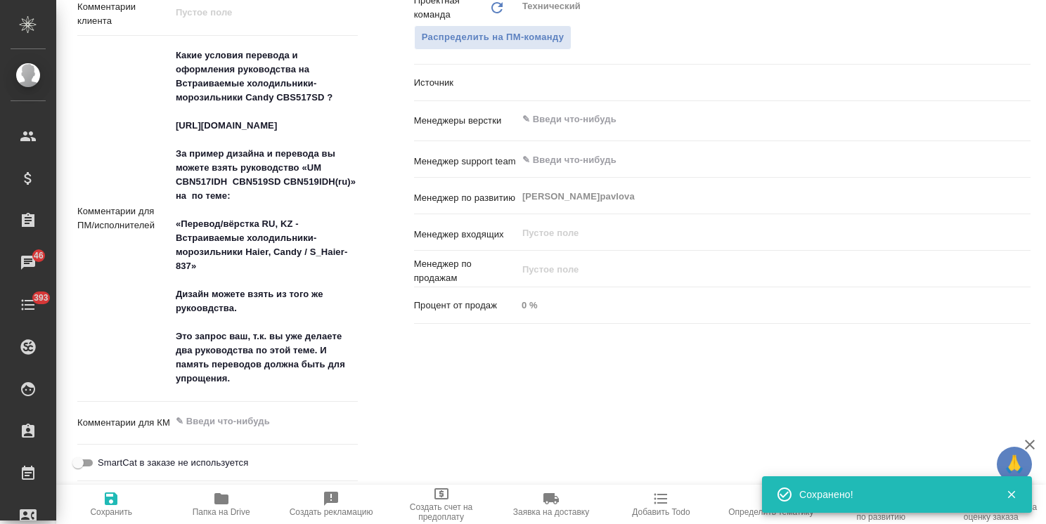
type textarea "x"
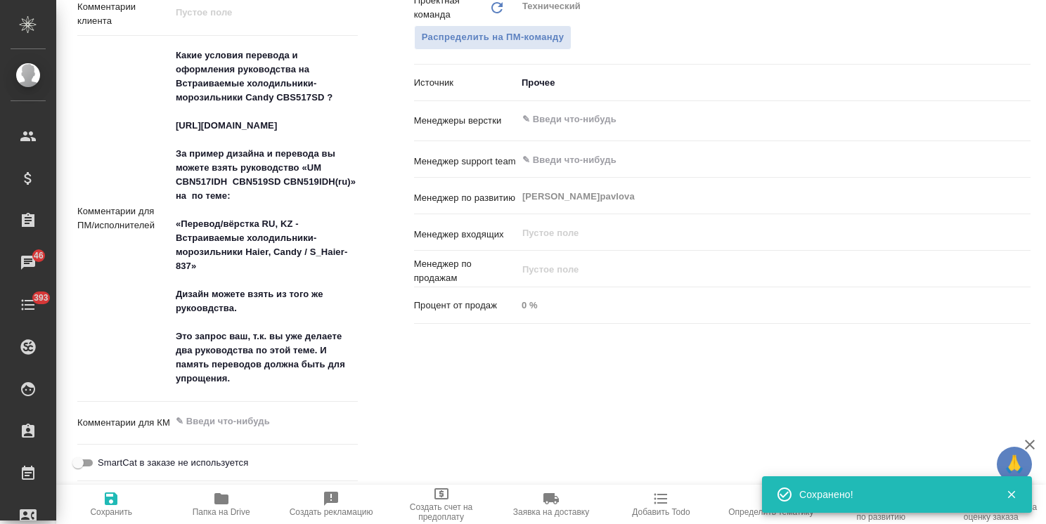
type textarea "x"
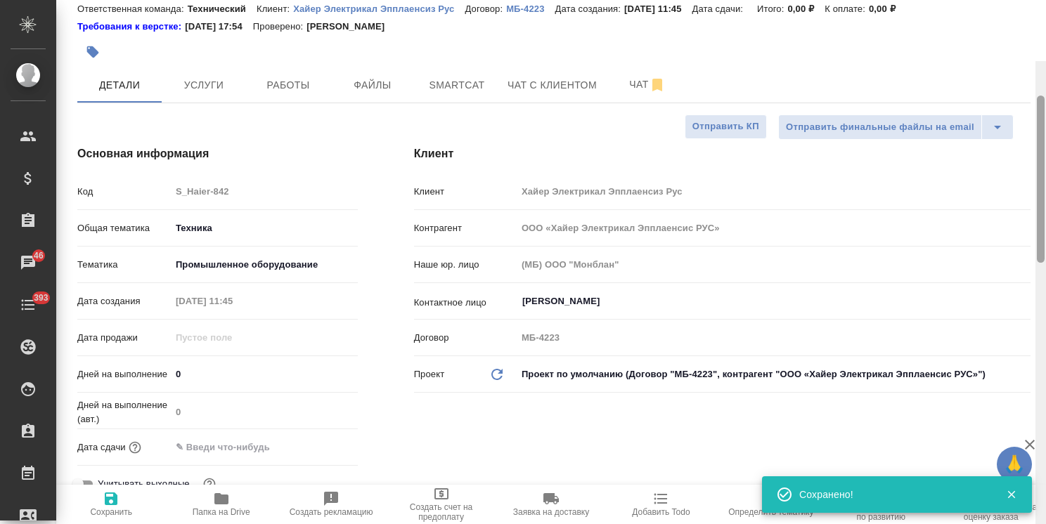
drag, startPoint x: 1041, startPoint y: 370, endPoint x: 1027, endPoint y: 131, distance: 238.7
click at [1028, 136] on div "S_Haier-842 Создан new Нормальный normal Кратко детали заказа Ответственная ком…" at bounding box center [551, 262] width 990 height 524
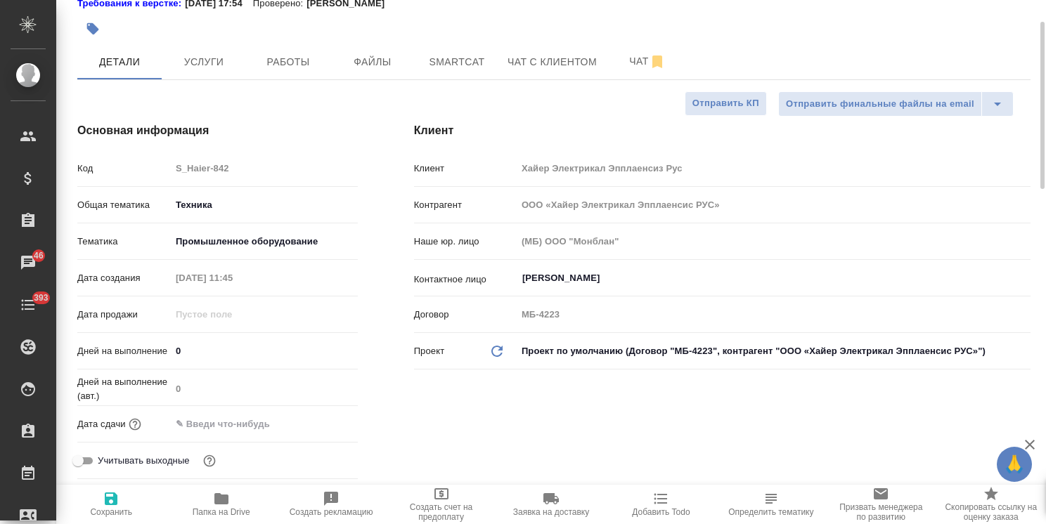
scroll to position [0, 0]
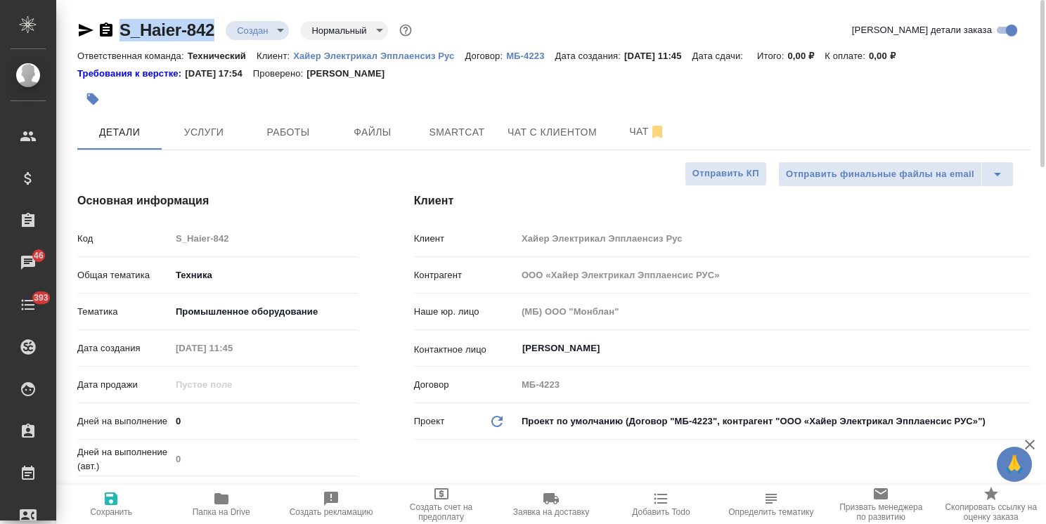
drag, startPoint x: 231, startPoint y: 15, endPoint x: 79, endPoint y: 6, distance: 151.4
copy link "S_Haier-842"
type textarea "x"
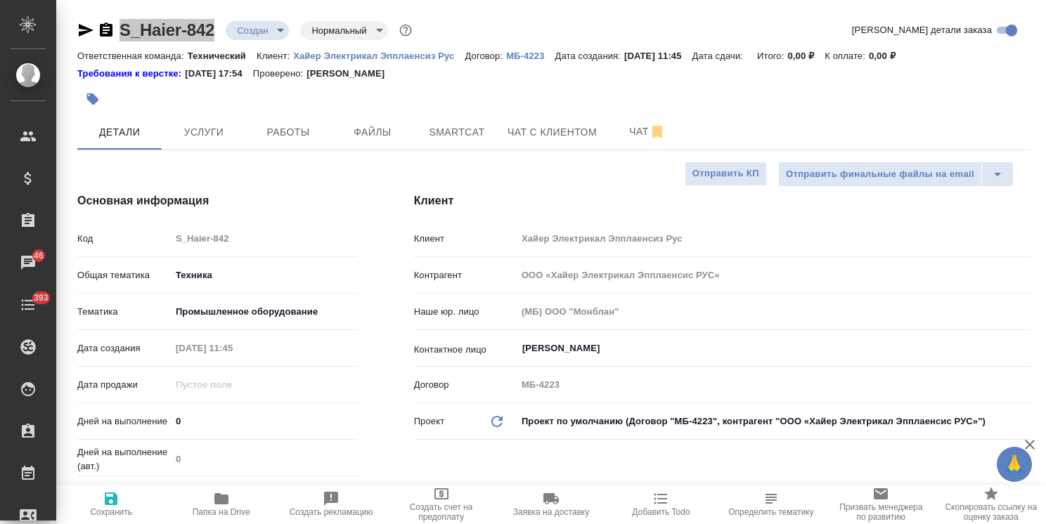
type textarea "x"
click at [365, 143] on button "Файлы" at bounding box center [372, 132] width 84 height 35
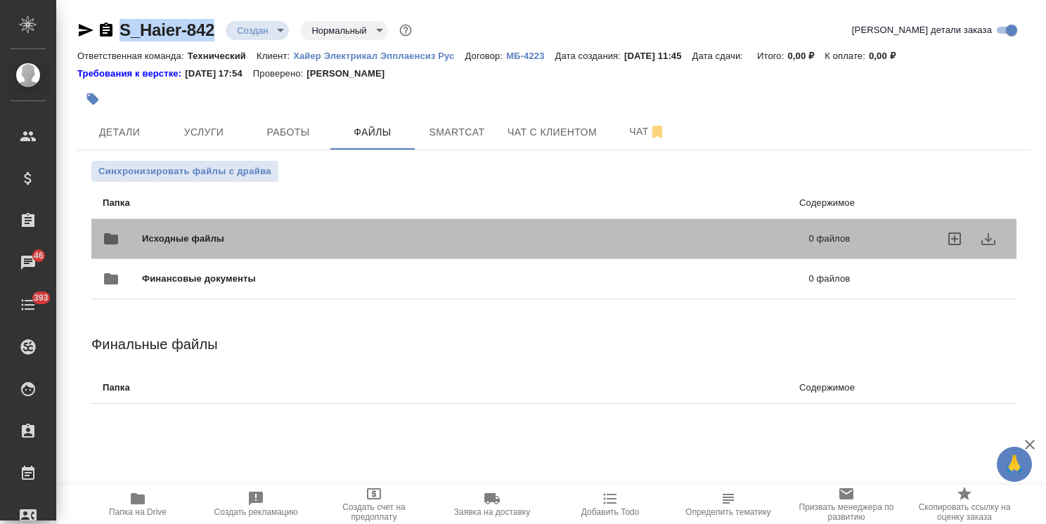
click at [177, 234] on span "Исходные файлы" at bounding box center [329, 239] width 375 height 14
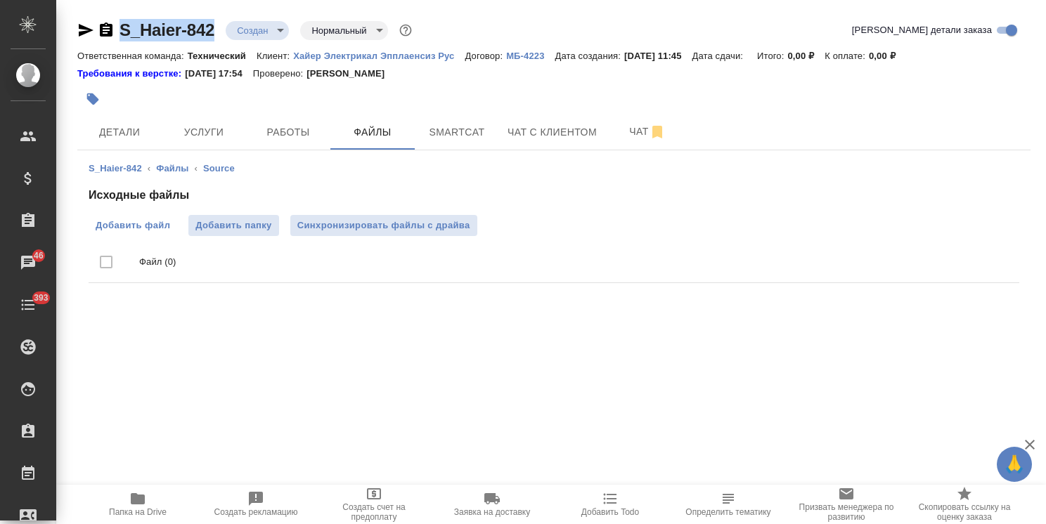
click at [127, 226] on span "Добавить файл" at bounding box center [133, 226] width 75 height 14
click at [0, 0] on input "Добавить файл" at bounding box center [0, 0] width 0 height 0
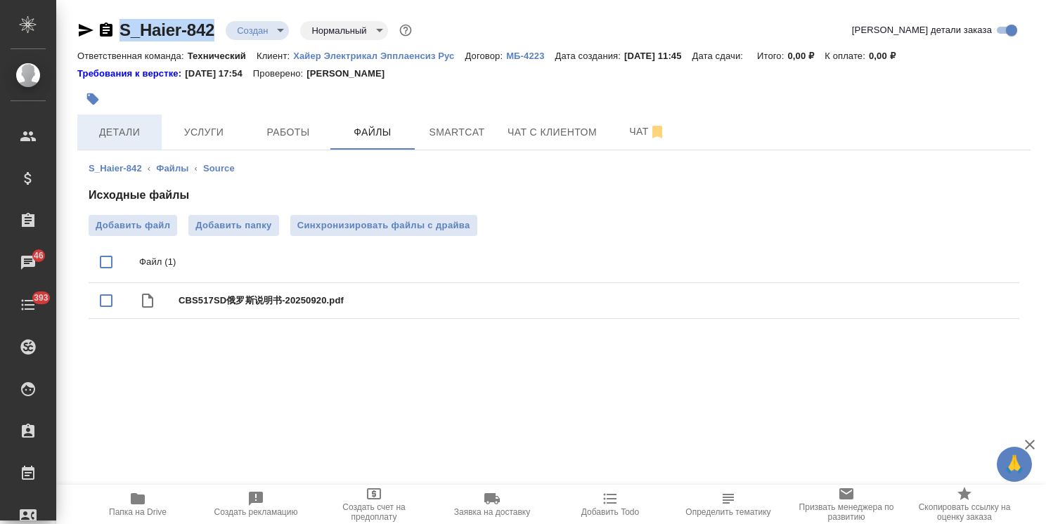
click at [116, 134] on span "Детали" at bounding box center [119, 133] width 67 height 18
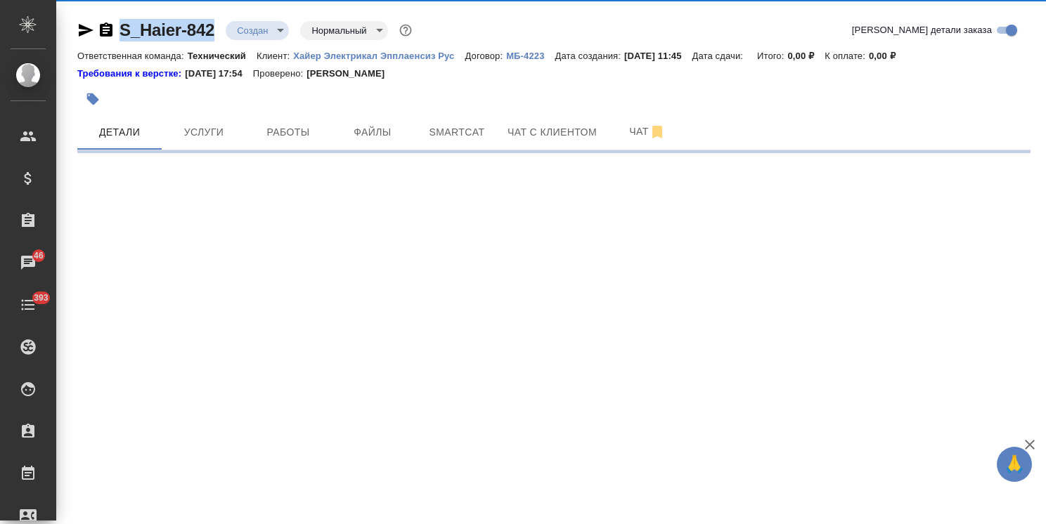
select select "RU"
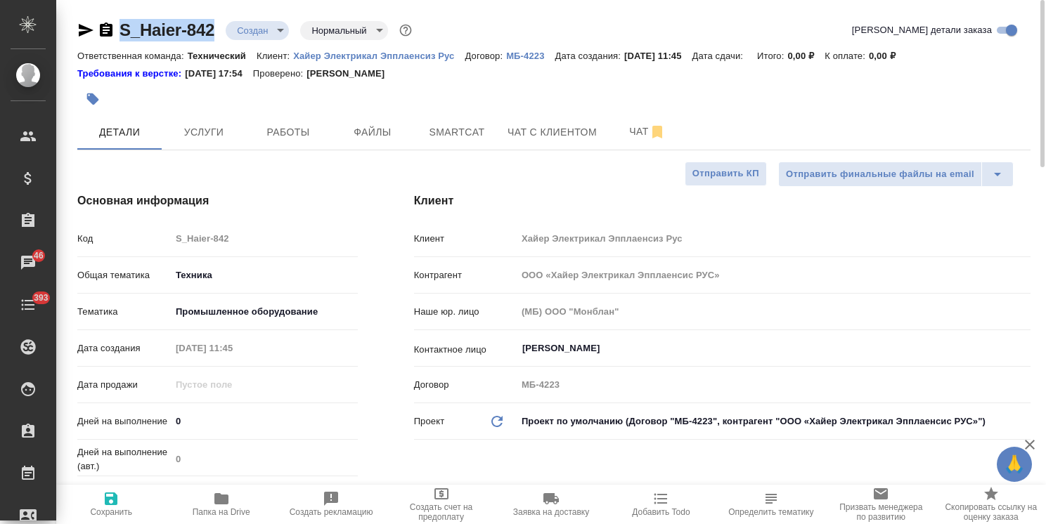
type textarea "x"
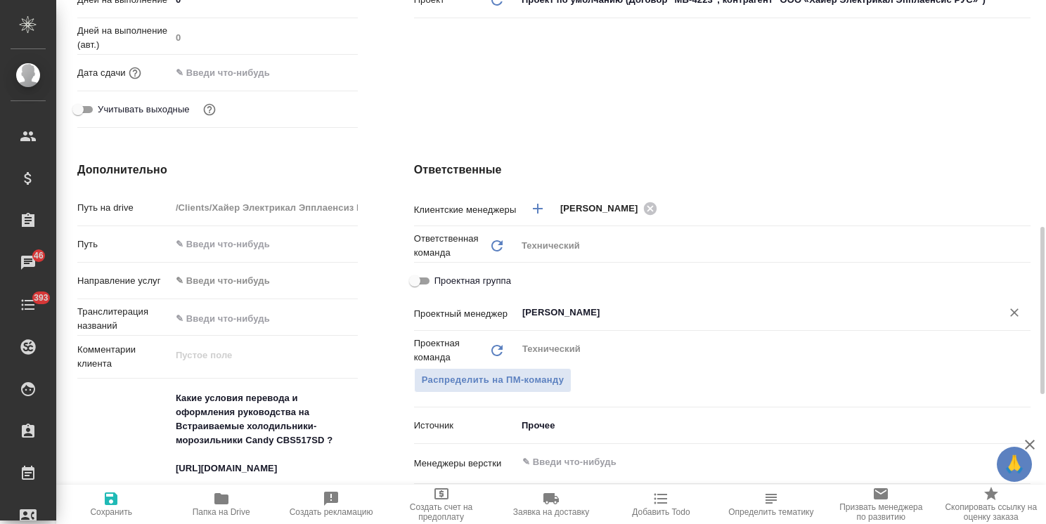
scroll to position [492, 0]
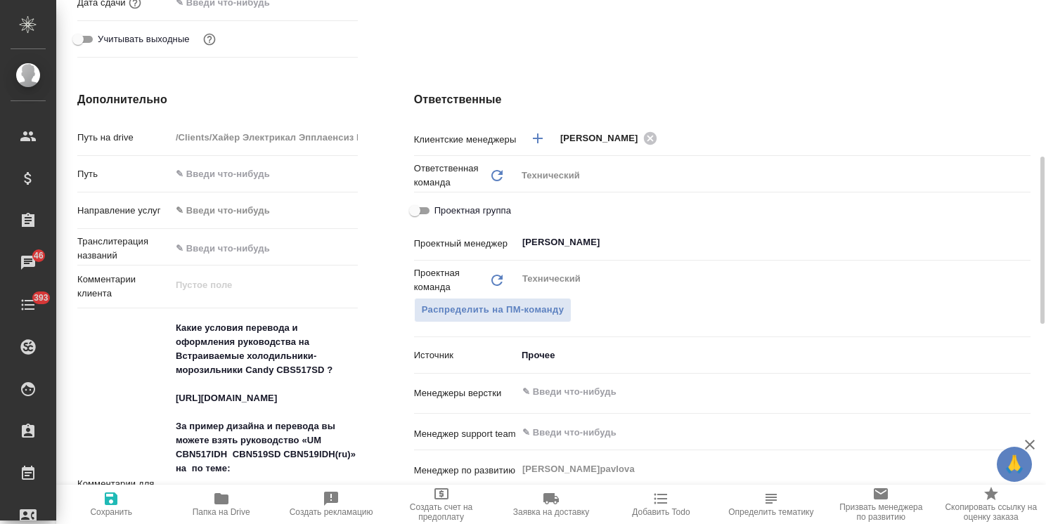
click at [595, 399] on input "text" at bounding box center [750, 392] width 458 height 17
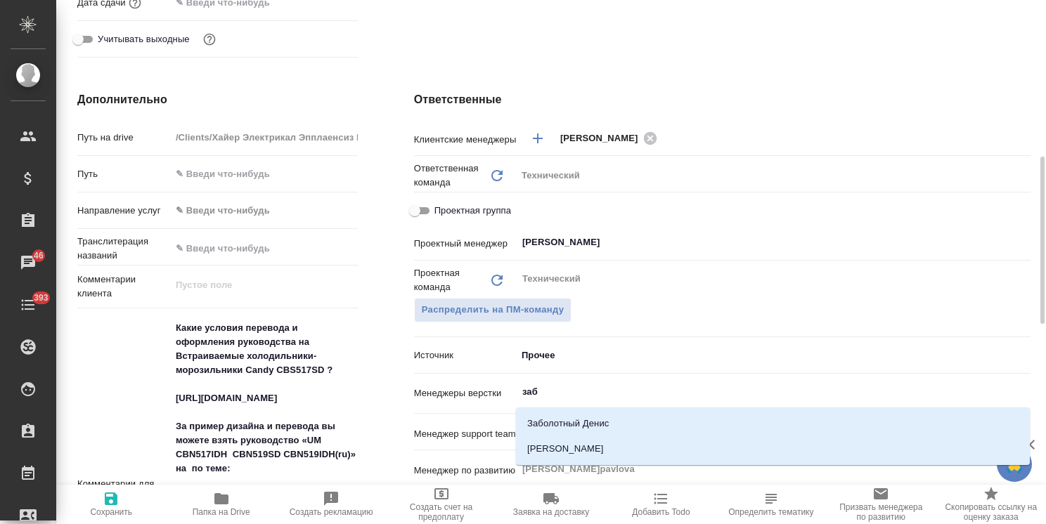
type input "забо"
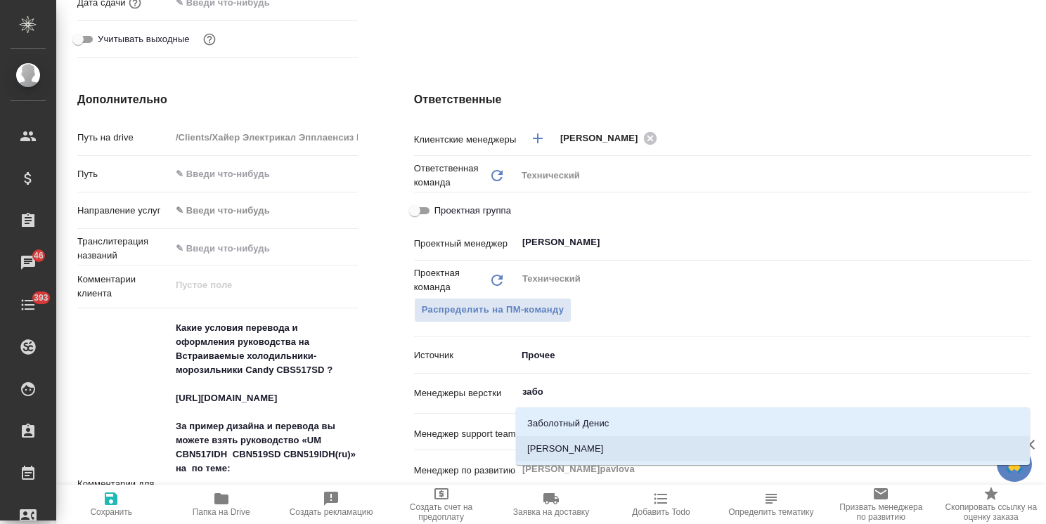
click at [562, 446] on li "Заборова Александра" at bounding box center [773, 448] width 514 height 25
type textarea "x"
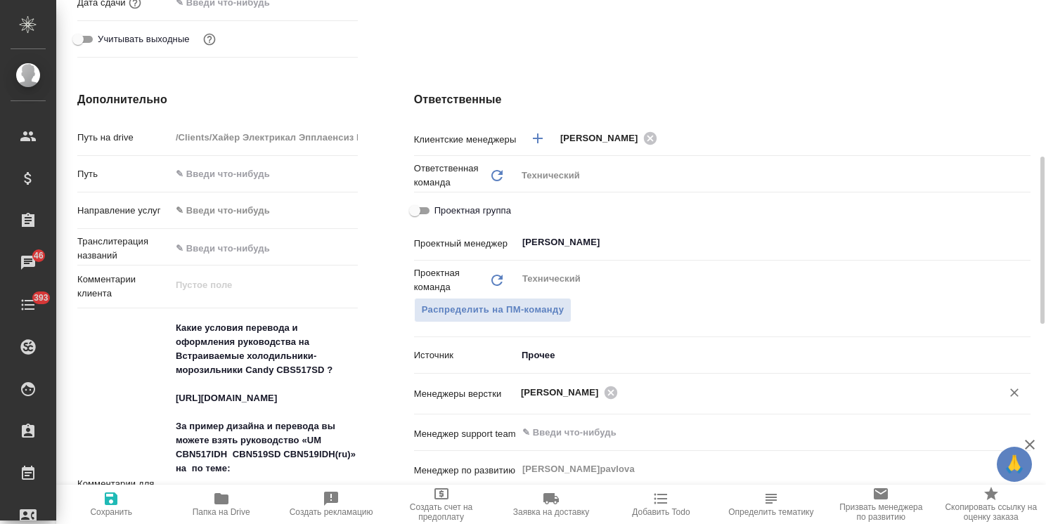
click at [118, 507] on span "Сохранить" at bounding box center [111, 512] width 42 height 10
type textarea "x"
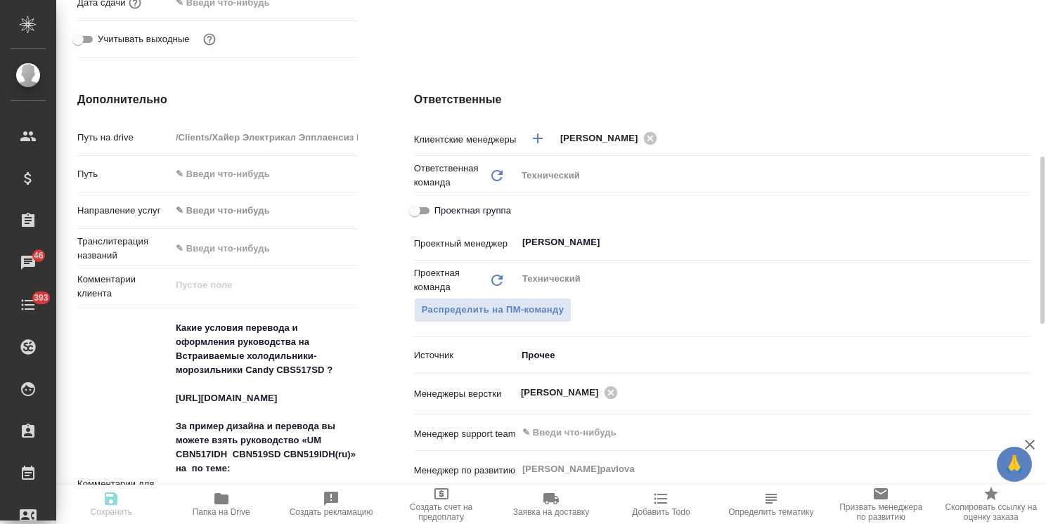
type textarea "x"
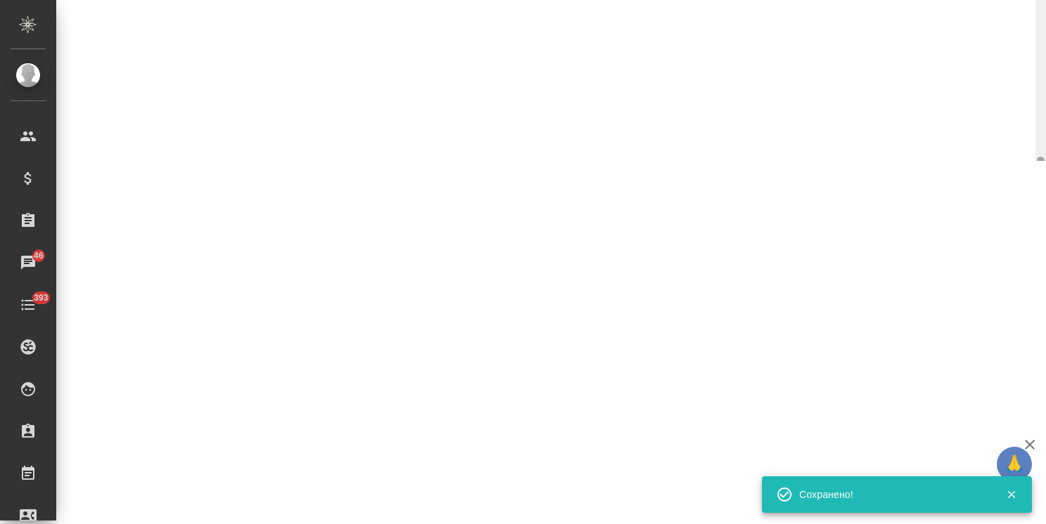
select select "RU"
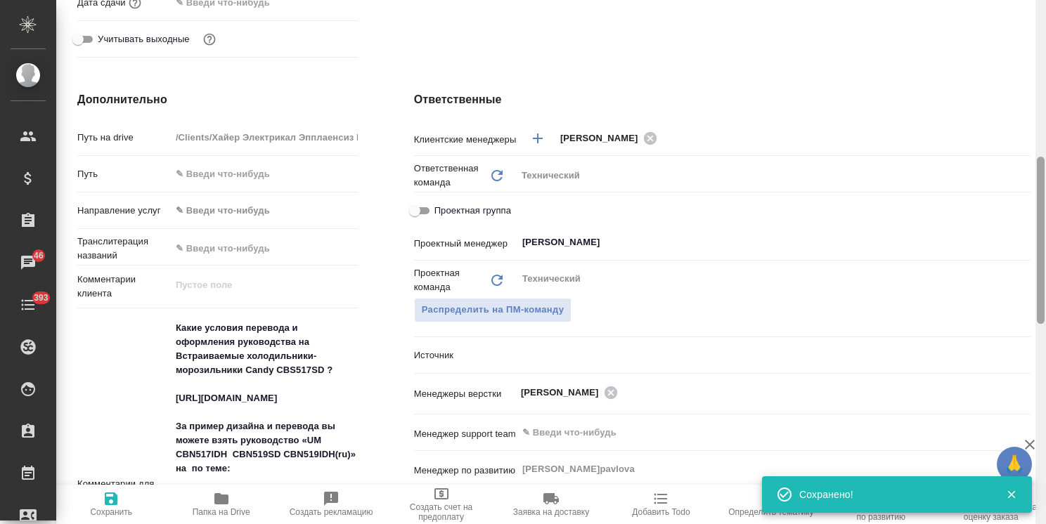
type textarea "x"
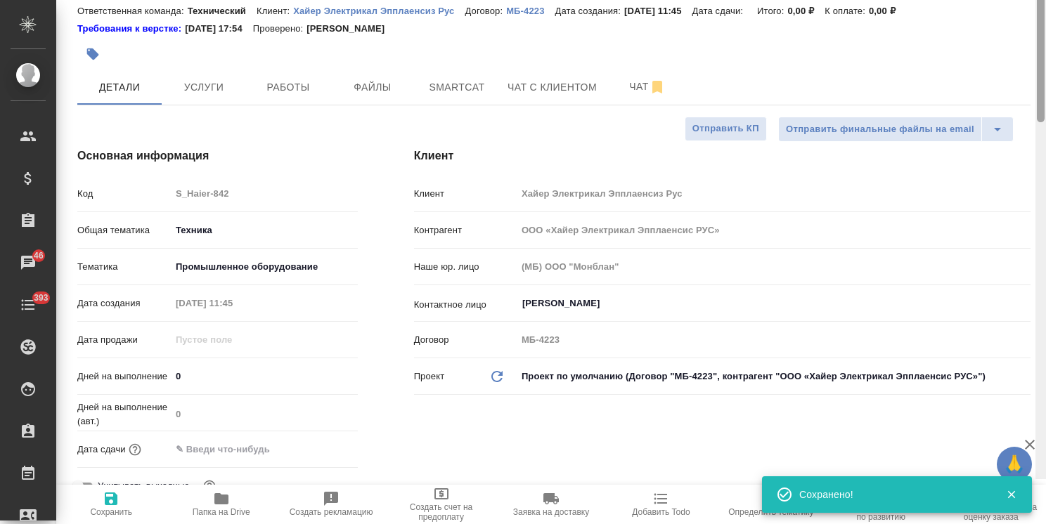
scroll to position [0, 0]
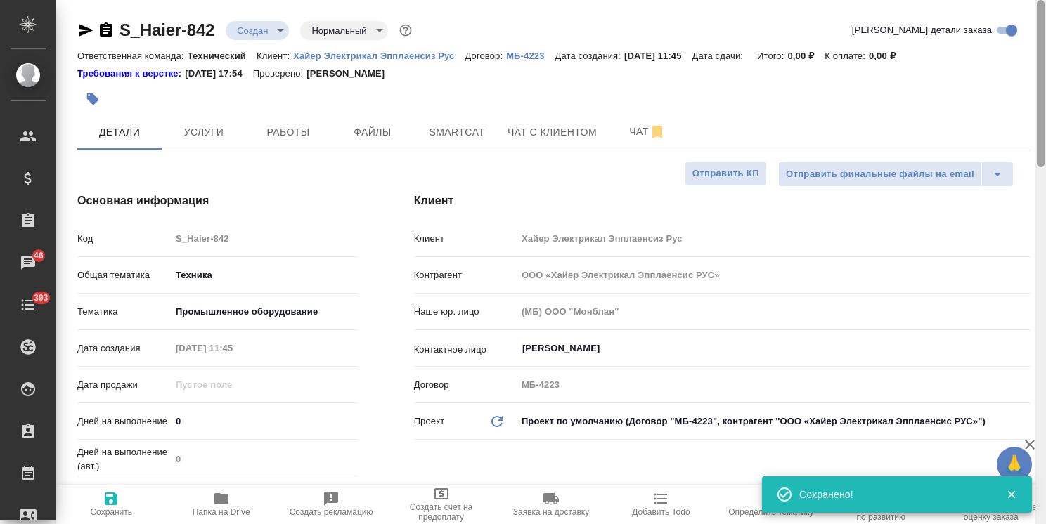
drag, startPoint x: 1037, startPoint y: 296, endPoint x: 778, endPoint y: 102, distance: 323.9
click at [1045, 89] on html "🙏 .cls-1 fill:#fff; AWATERA Usmanova Olga Клиенты Спецификации Заказы 46 Чаты 3…" at bounding box center [523, 262] width 1046 height 524
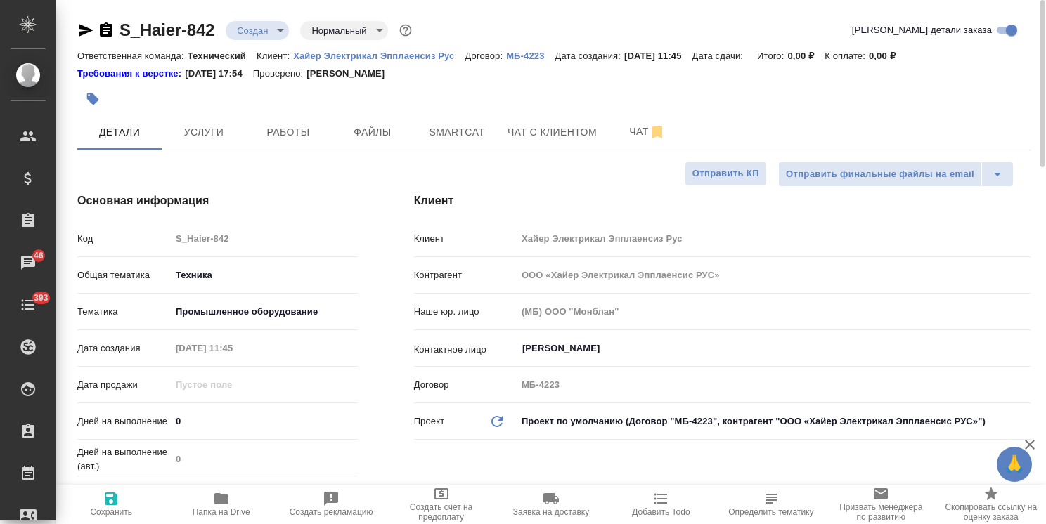
click at [278, 42] on div "S_Haier-842 Создан new Нормальный normal Кратко детали заказа" at bounding box center [553, 33] width 953 height 28
click at [276, 30] on body "🙏 .cls-1 fill:#fff; AWATERA Usmanova Olga Клиенты Спецификации Заказы 46 Чаты 3…" at bounding box center [523, 262] width 1046 height 524
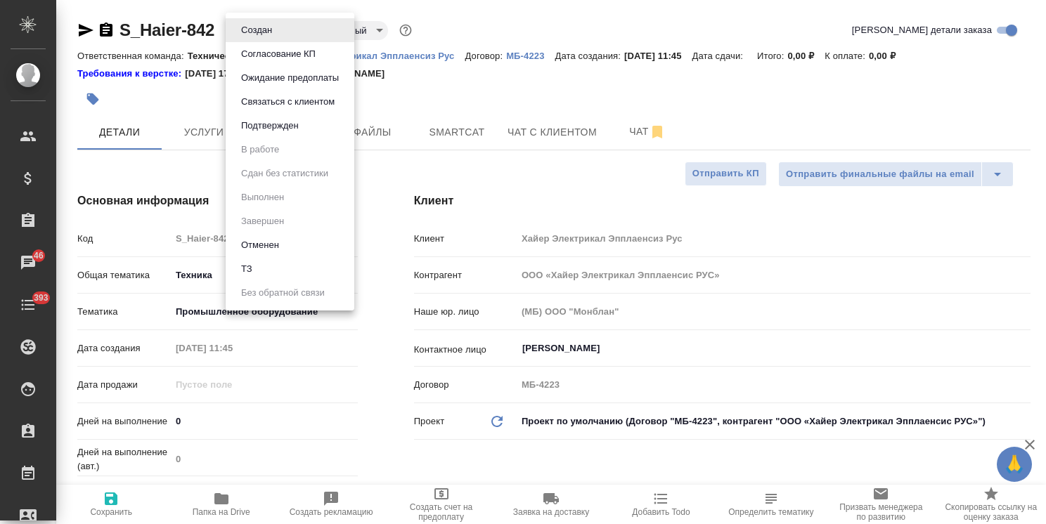
click at [266, 271] on li "ТЗ" at bounding box center [290, 269] width 129 height 24
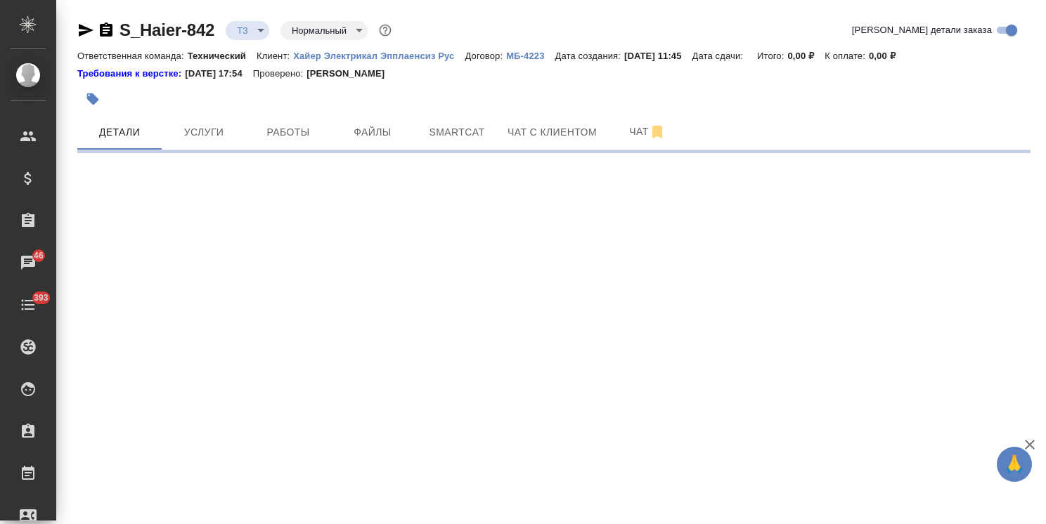
select select "RU"
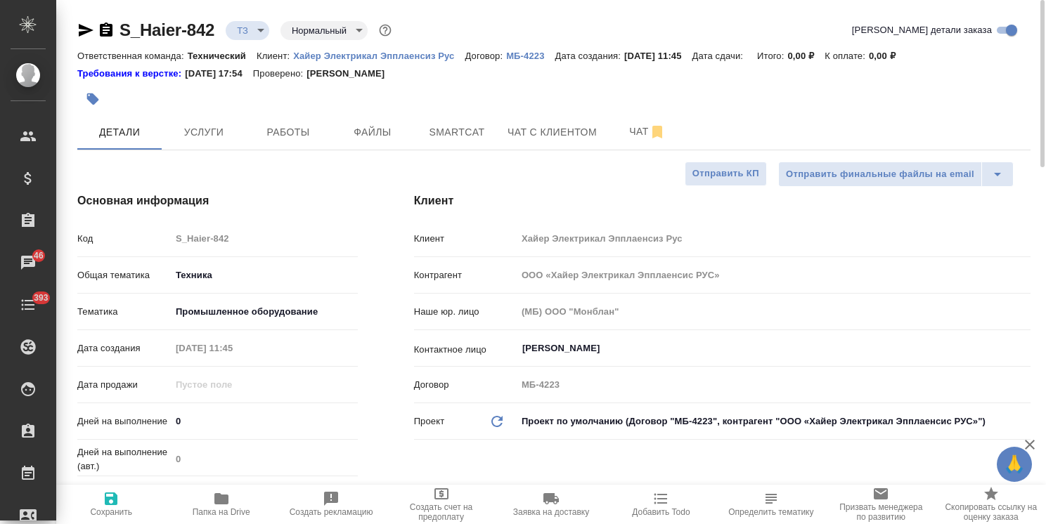
type textarea "x"
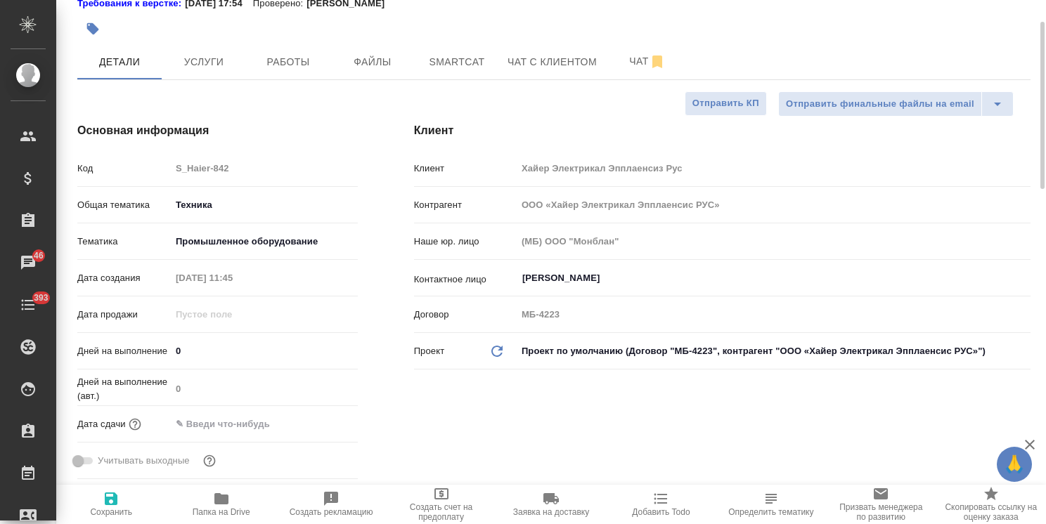
scroll to position [70, 0]
click at [382, 75] on button "Файлы" at bounding box center [372, 61] width 84 height 35
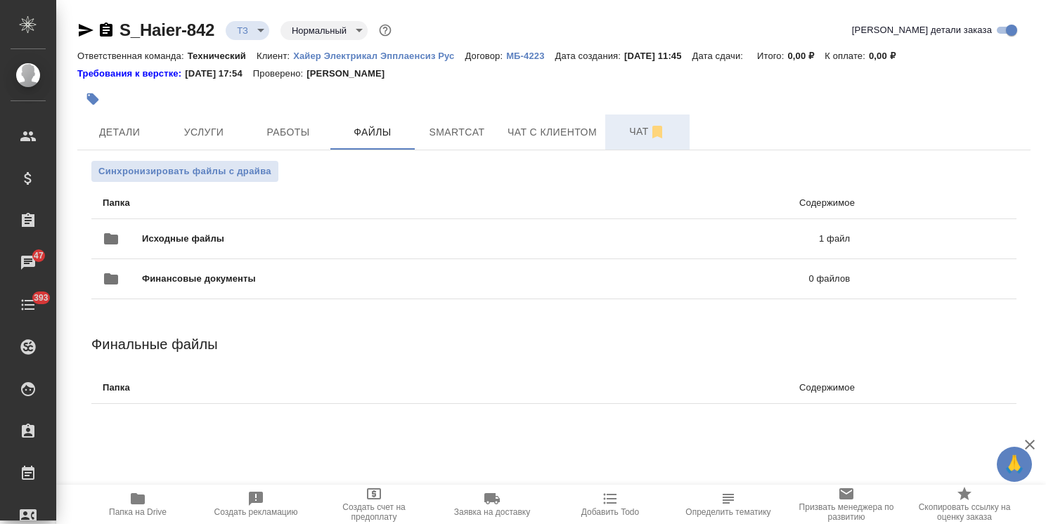
click at [630, 128] on span "Чат" at bounding box center [647, 132] width 67 height 18
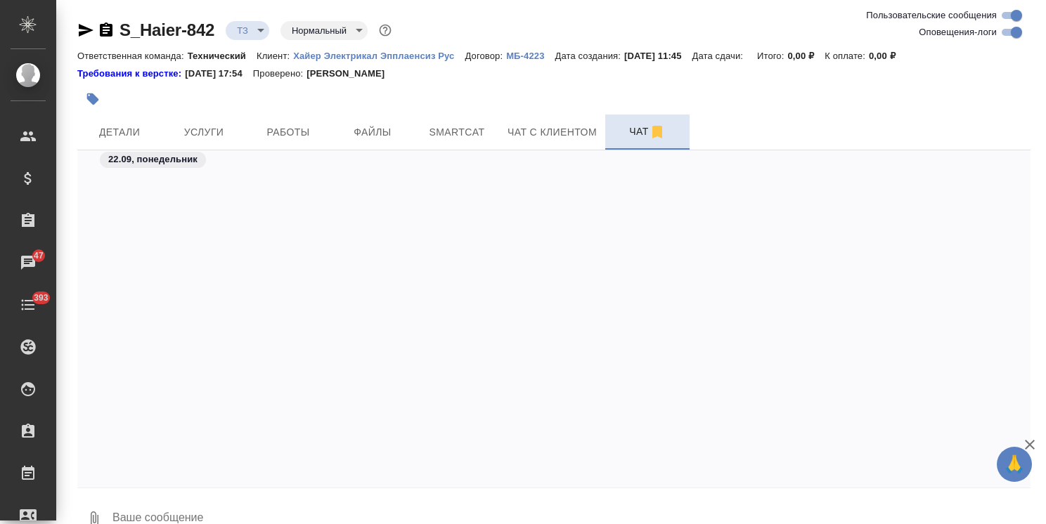
scroll to position [402, 0]
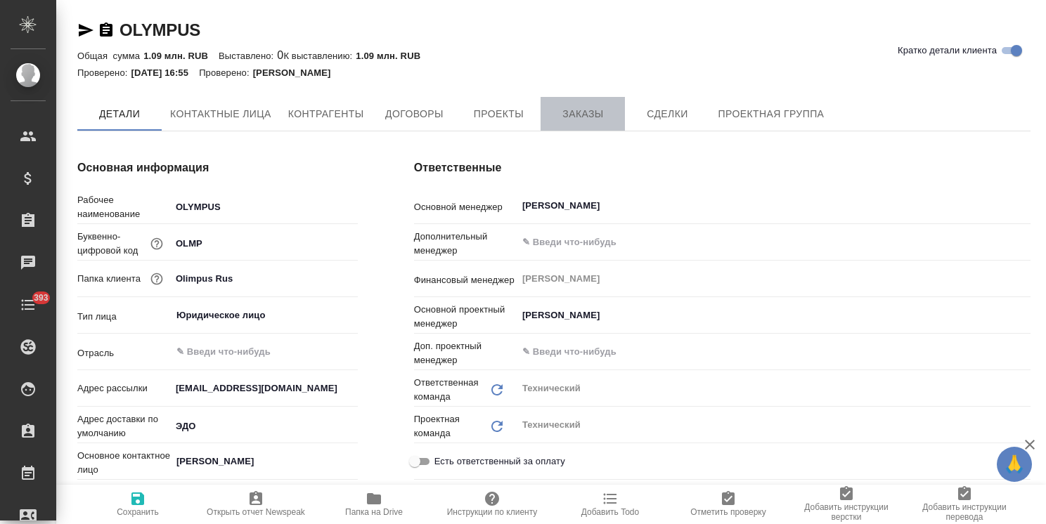
click at [590, 111] on span "Заказы" at bounding box center [582, 114] width 67 height 18
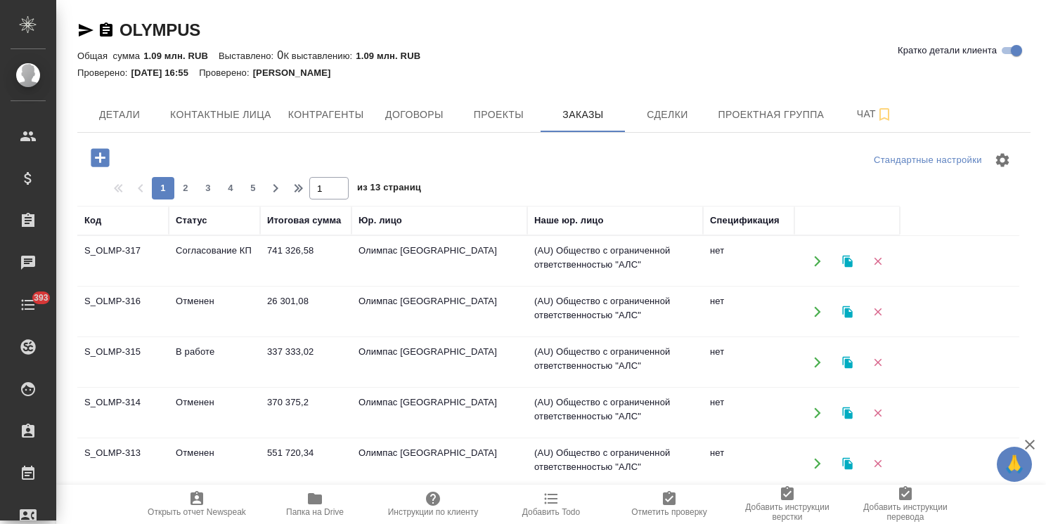
click at [98, 156] on icon "button" at bounding box center [100, 157] width 18 height 18
click at [108, 162] on icon "button" at bounding box center [100, 157] width 18 height 18
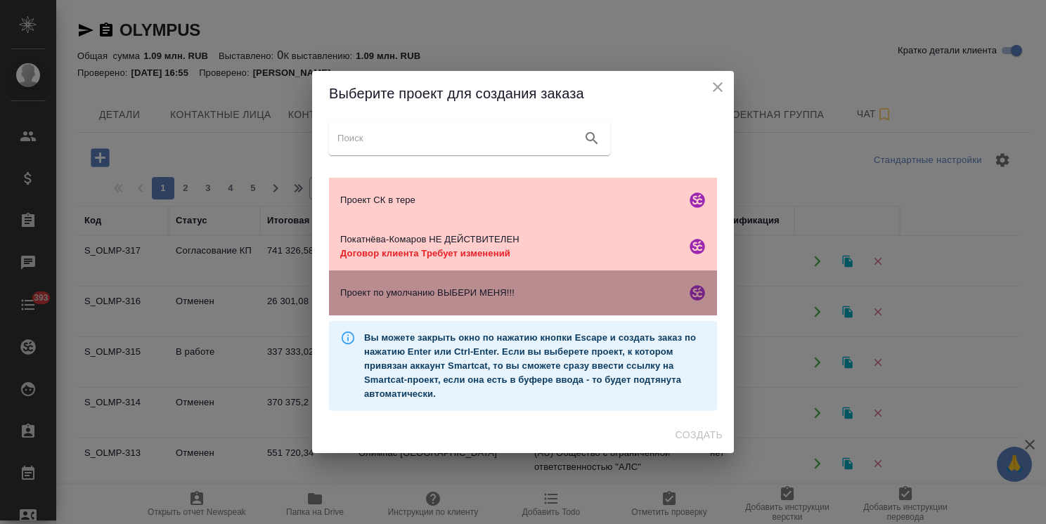
click at [552, 295] on span "Проект по умолчанию ВЫБЕРИ МЕНЯ!!!" at bounding box center [510, 293] width 340 height 14
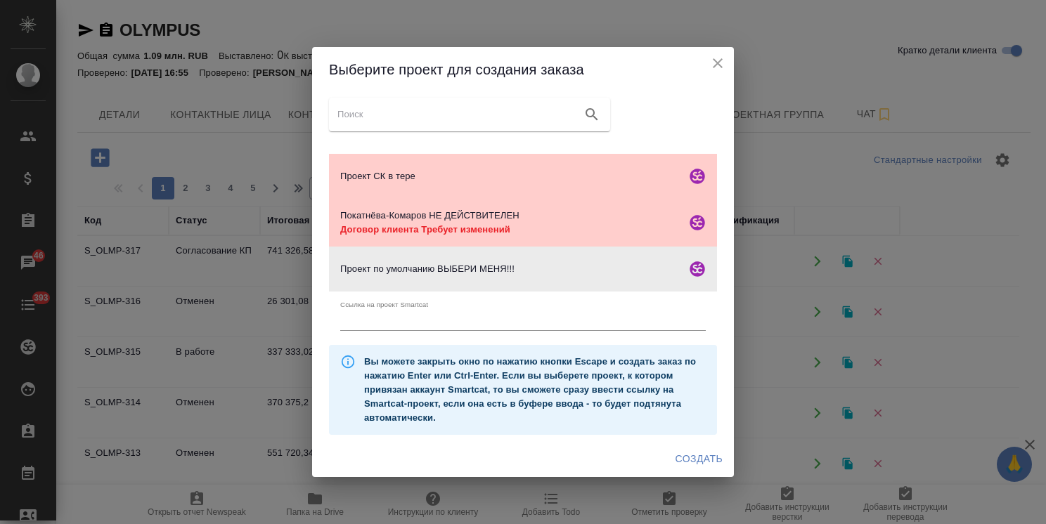
click at [692, 458] on span "Создать" at bounding box center [698, 460] width 47 height 18
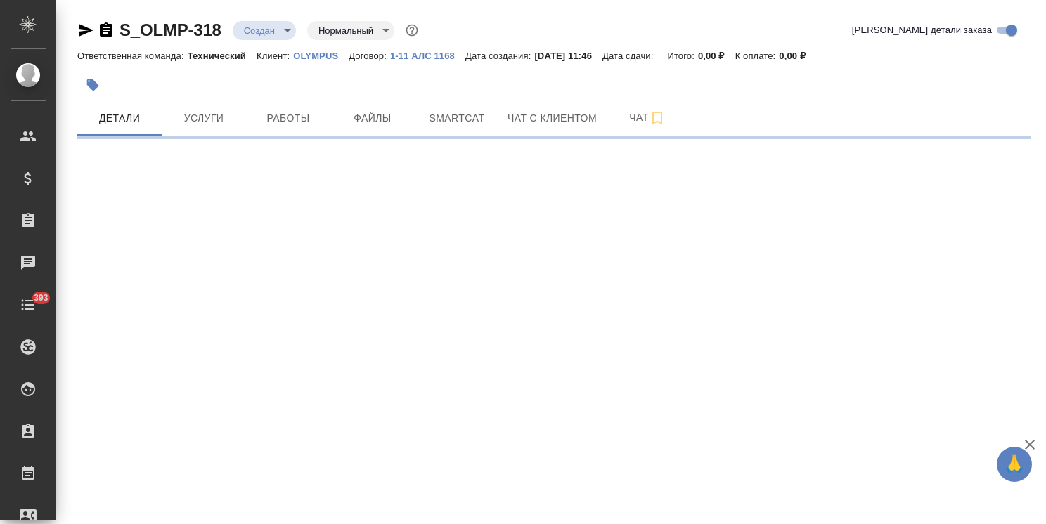
select select "RU"
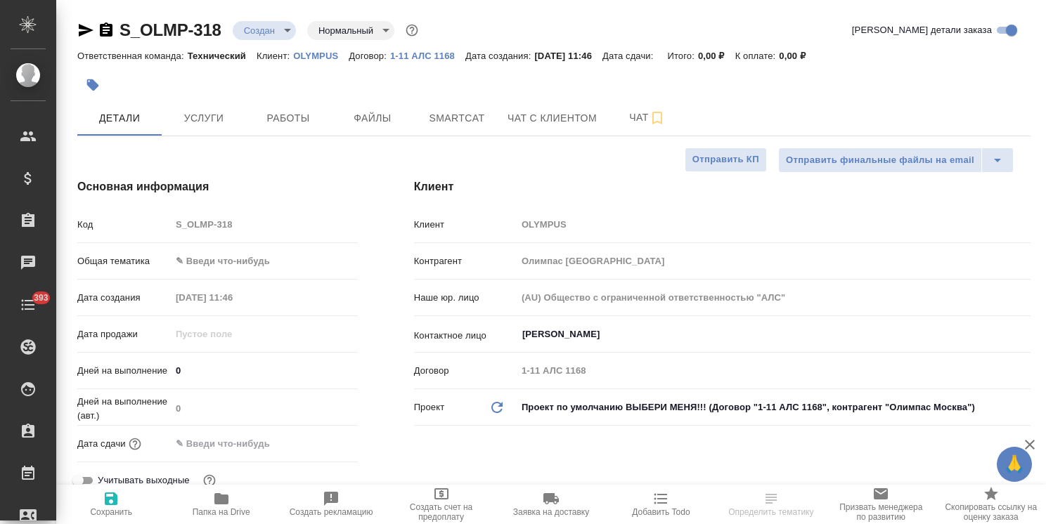
type textarea "x"
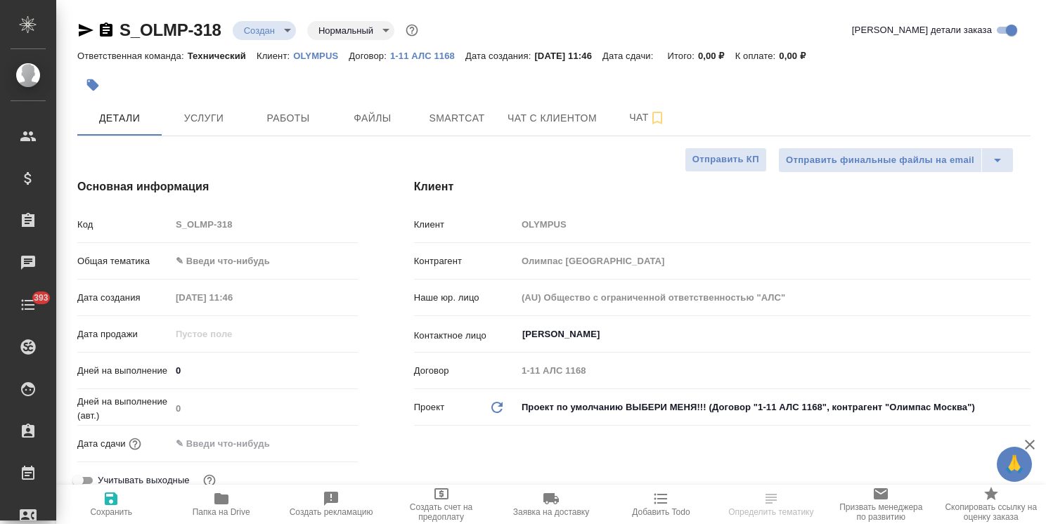
type textarea "x"
click at [542, 336] on input "[PERSON_NAME]" at bounding box center [750, 334] width 458 height 17
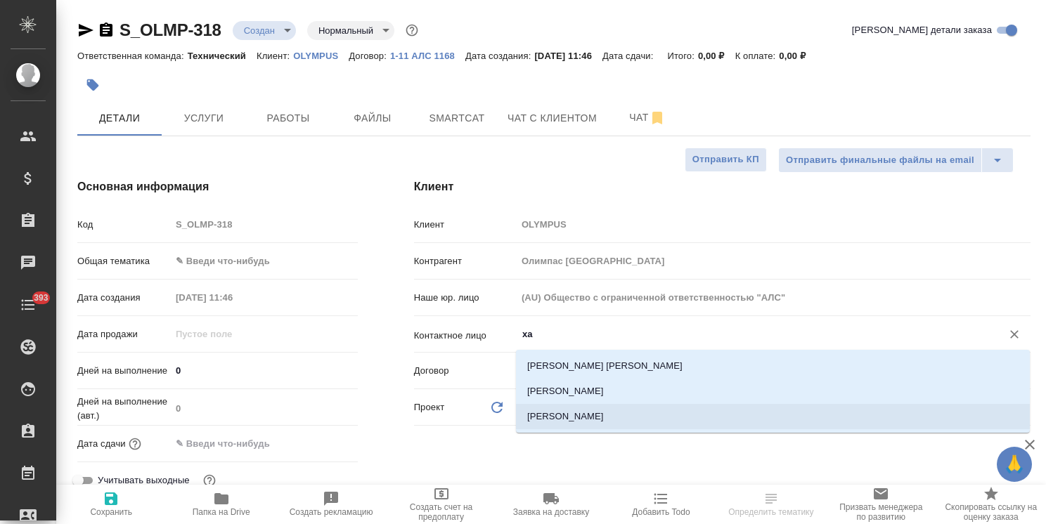
click at [553, 423] on li "[PERSON_NAME]" at bounding box center [773, 416] width 514 height 25
type input "[PERSON_NAME]"
type textarea "x"
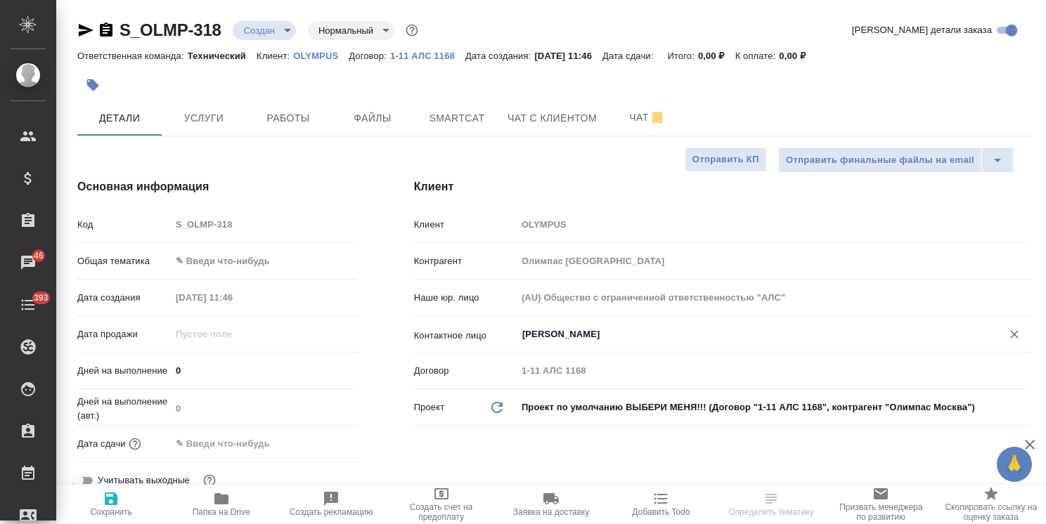
type input "[PERSON_NAME]"
click at [110, 510] on span "Сохранить" at bounding box center [111, 512] width 42 height 10
type textarea "x"
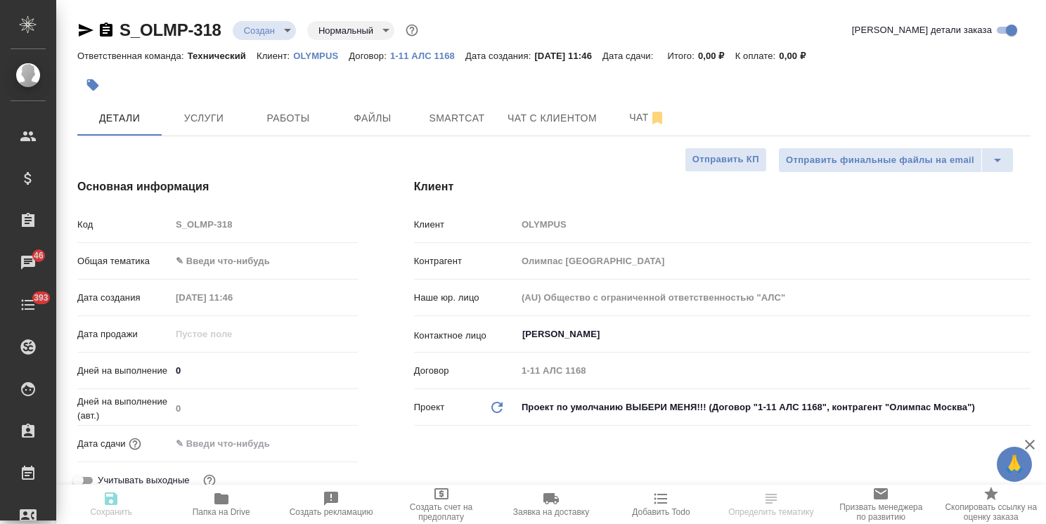
type textarea "x"
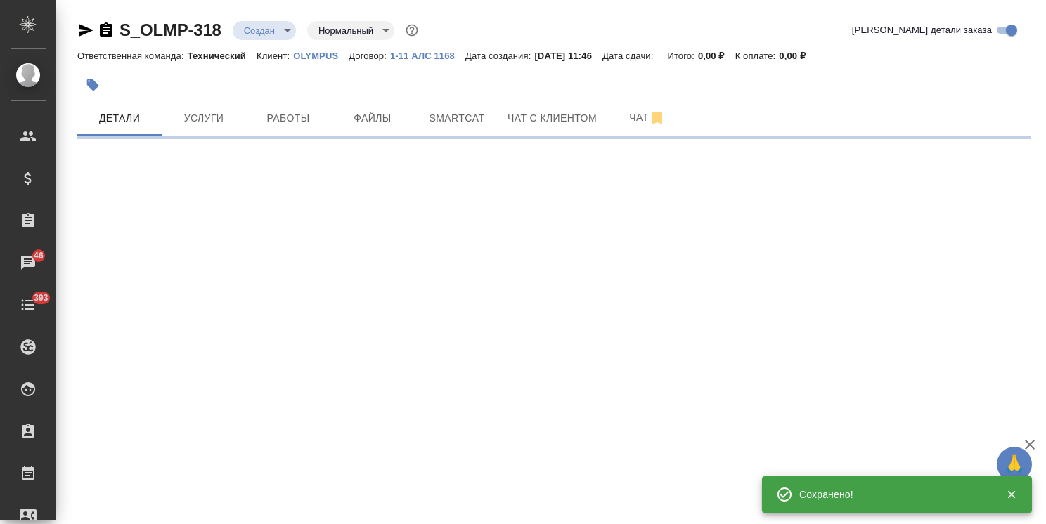
select select "RU"
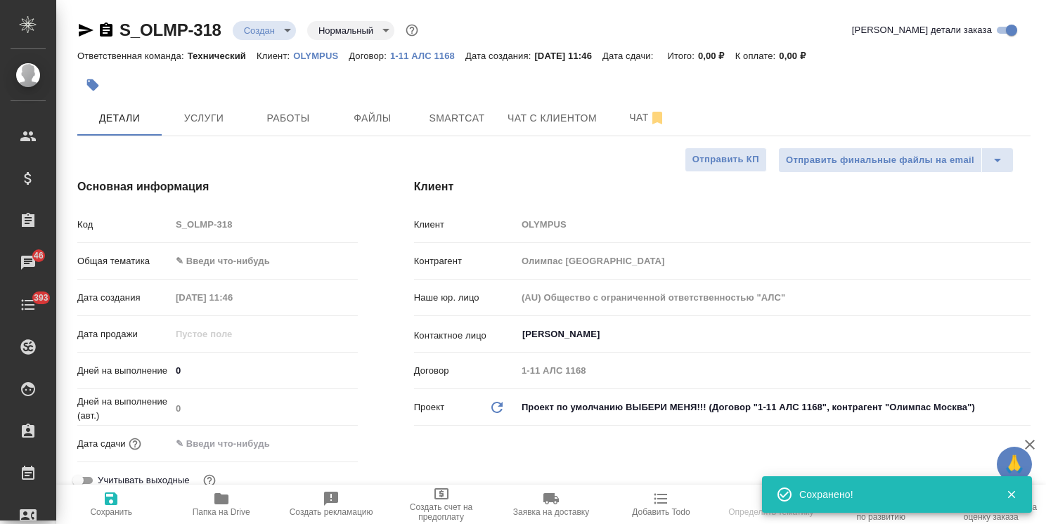
type textarea "x"
select select "RU"
type textarea "x"
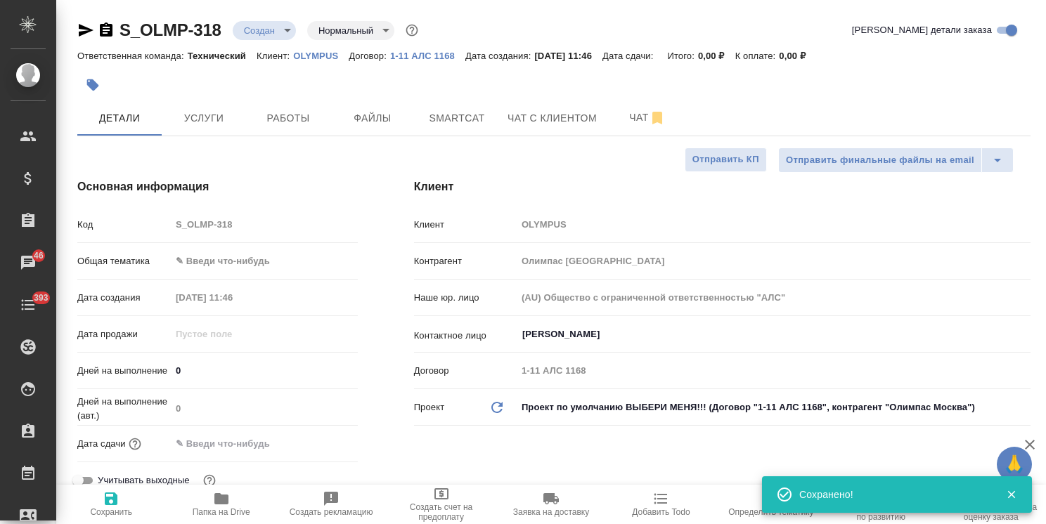
type textarea "x"
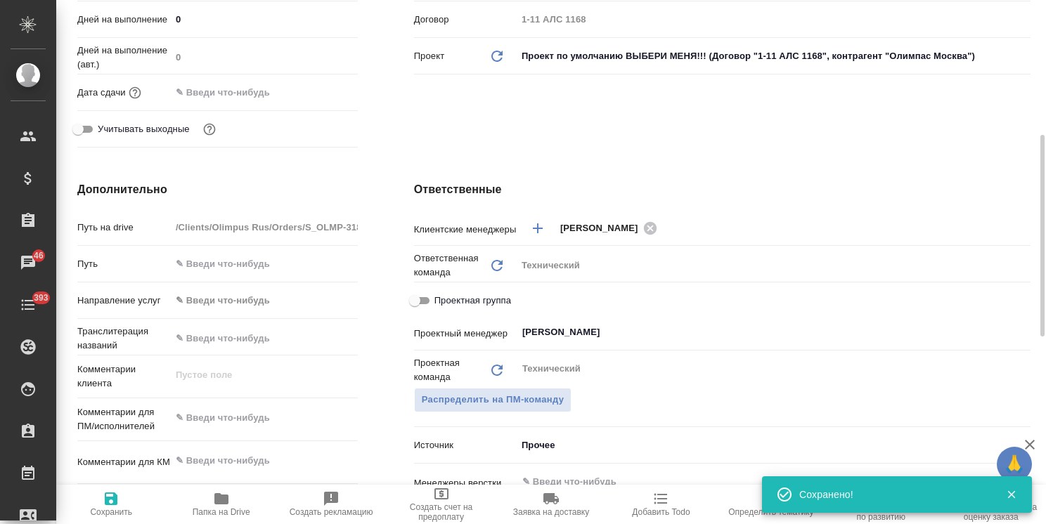
scroll to position [492, 0]
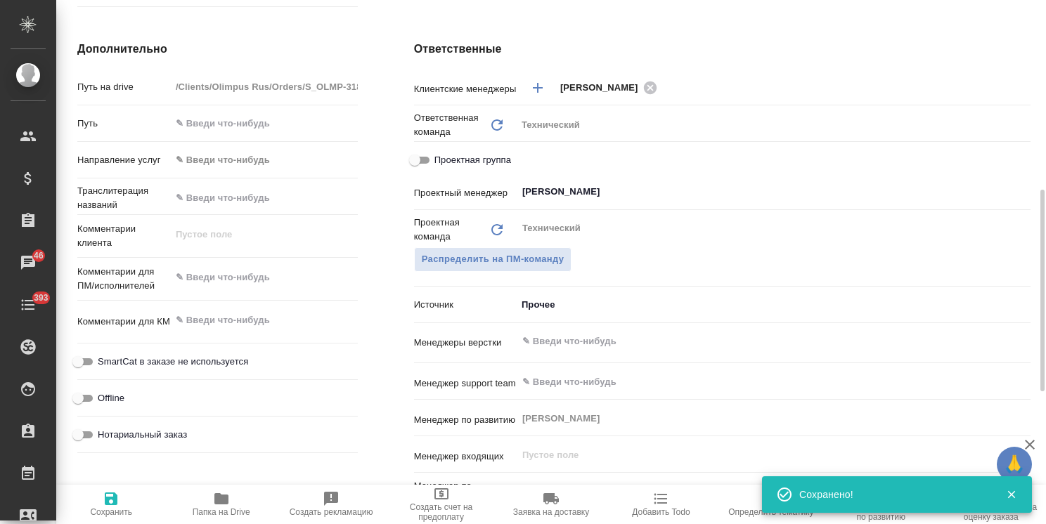
type textarea "x"
click at [265, 288] on textarea at bounding box center [264, 278] width 187 height 24
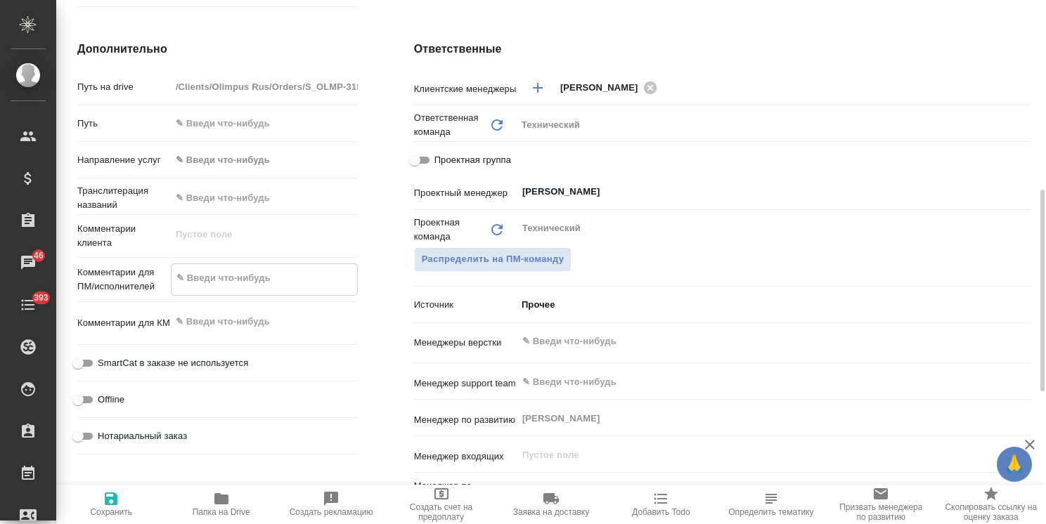
type textarea "x"
type textarea "э"
type textarea "x"
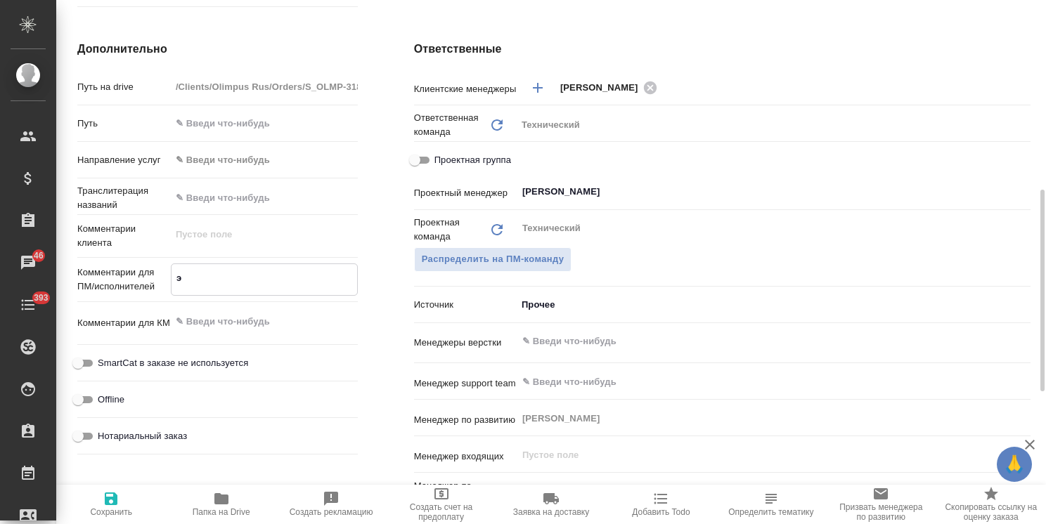
type textarea "эк"
type textarea "x"
type textarea "экс"
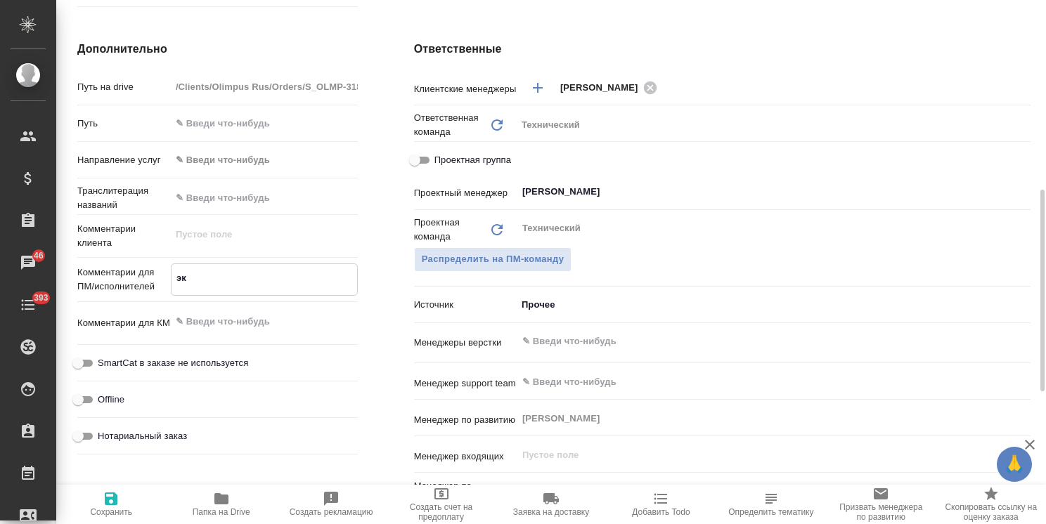
type textarea "x"
type textarea "эксе"
type textarea "x"
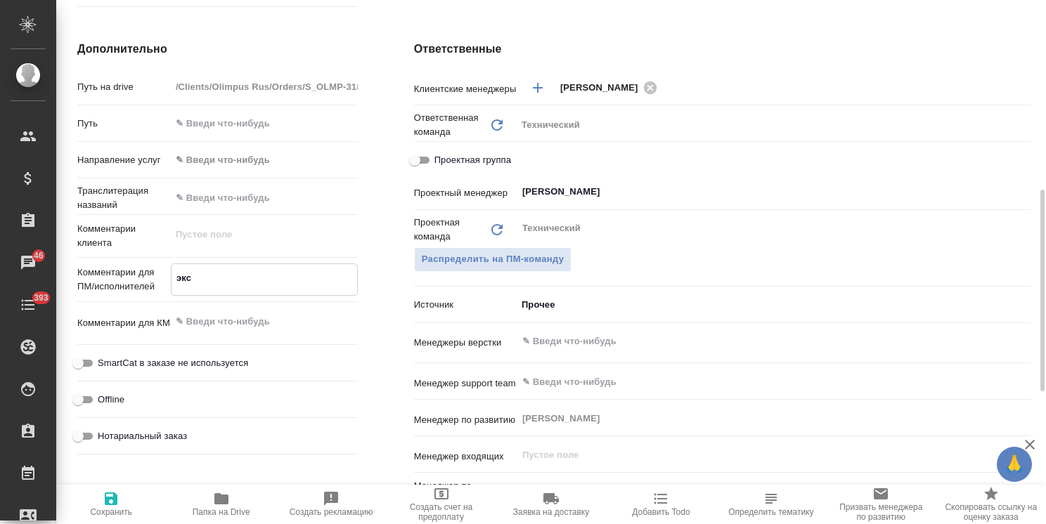
type textarea "x"
type textarea "эксел"
type textarea "x"
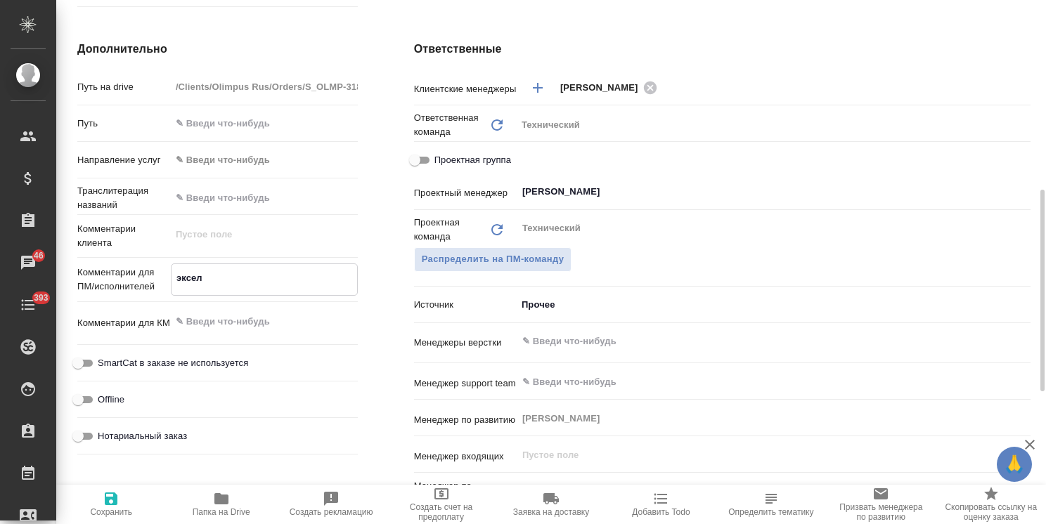
type textarea "x"
type textarea "эксель"
type textarea "x"
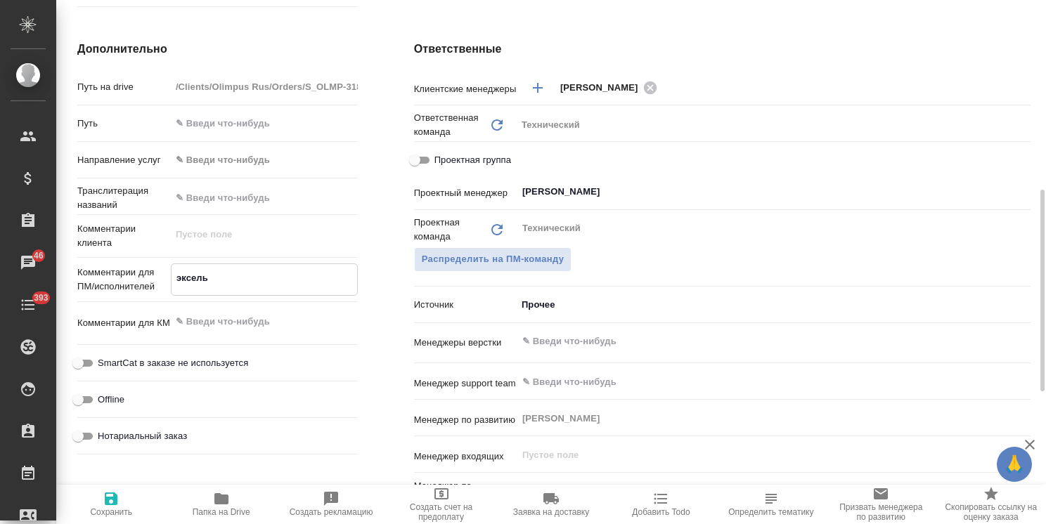
type textarea "эксель"
type textarea "x"
type textarea "эксель н"
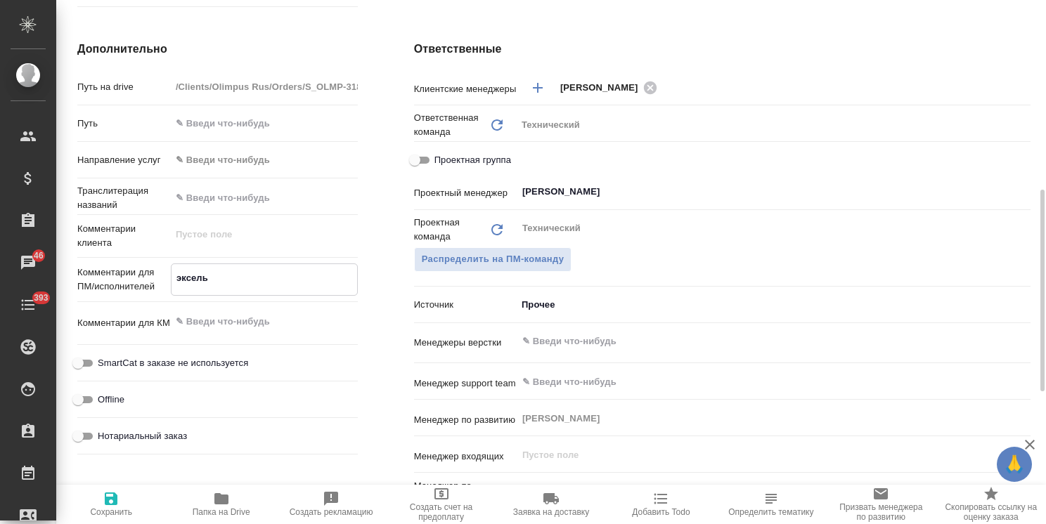
type textarea "x"
type textarea "эксель на"
type textarea "x"
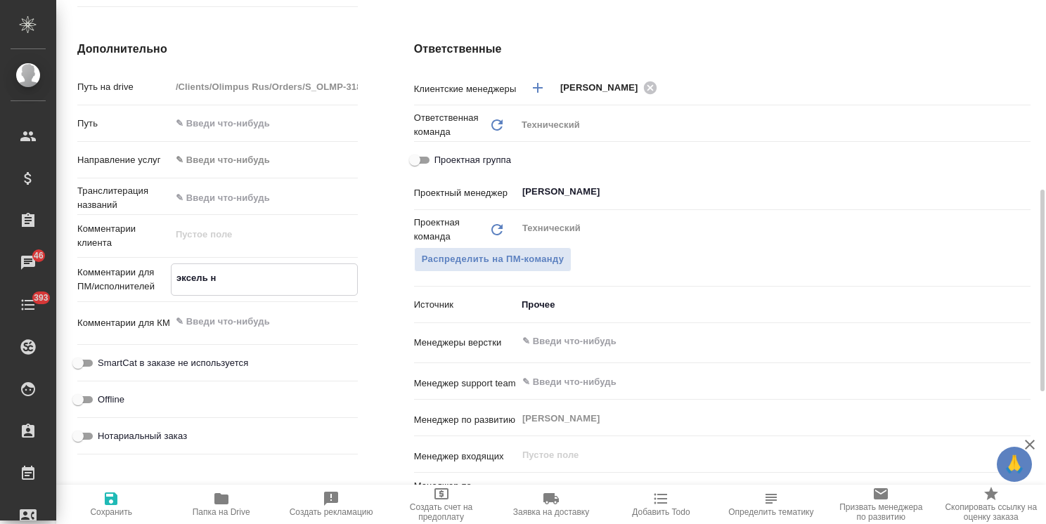
type textarea "x"
type textarea "эксель на"
type textarea "x"
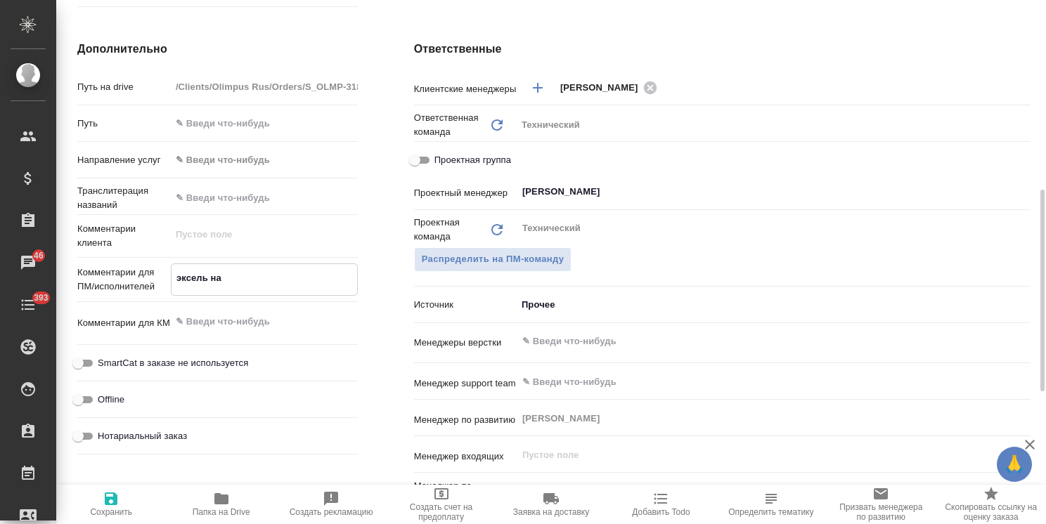
type textarea "эксель на п"
type textarea "x"
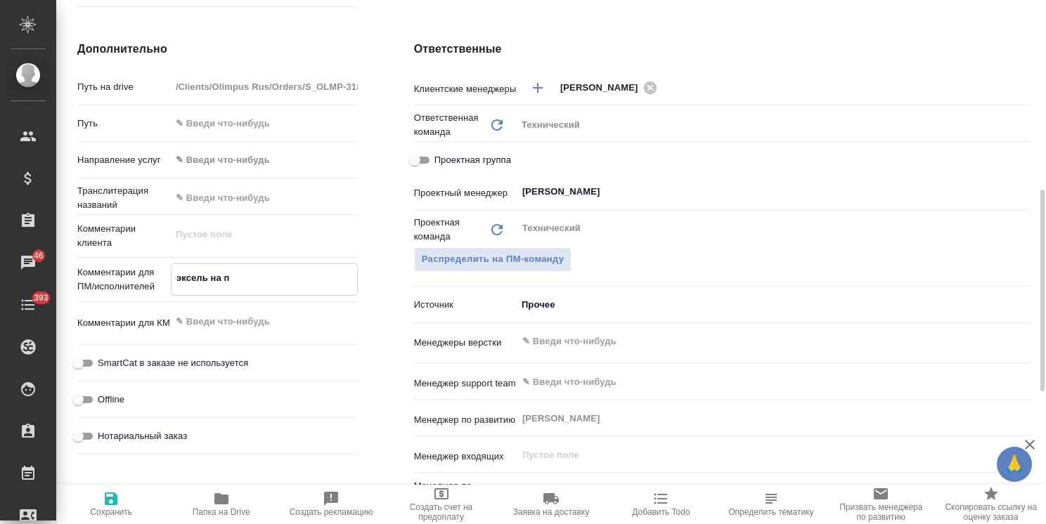
type textarea "эксель на пе"
type textarea "x"
type textarea "эксель на пер"
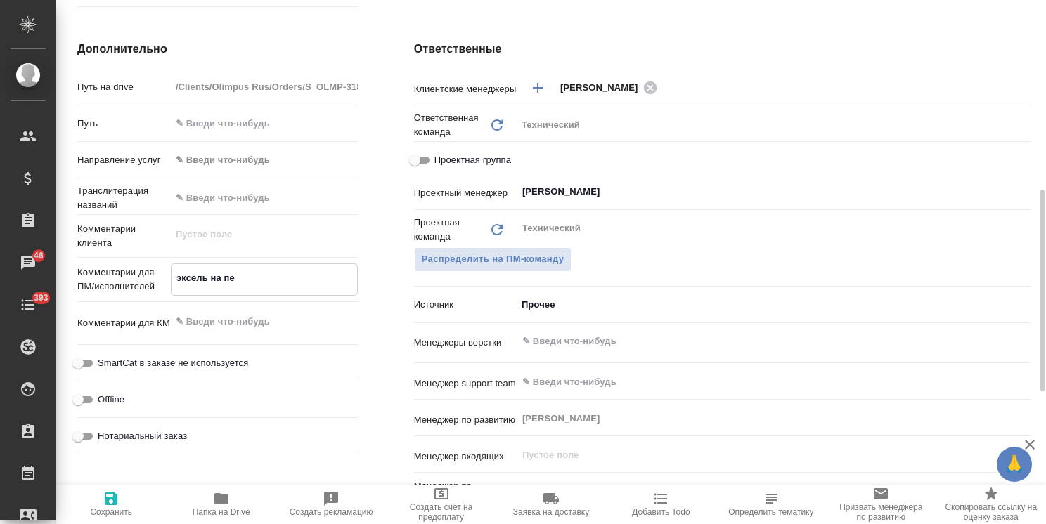
type textarea "x"
type textarea "эксель на пере"
type textarea "x"
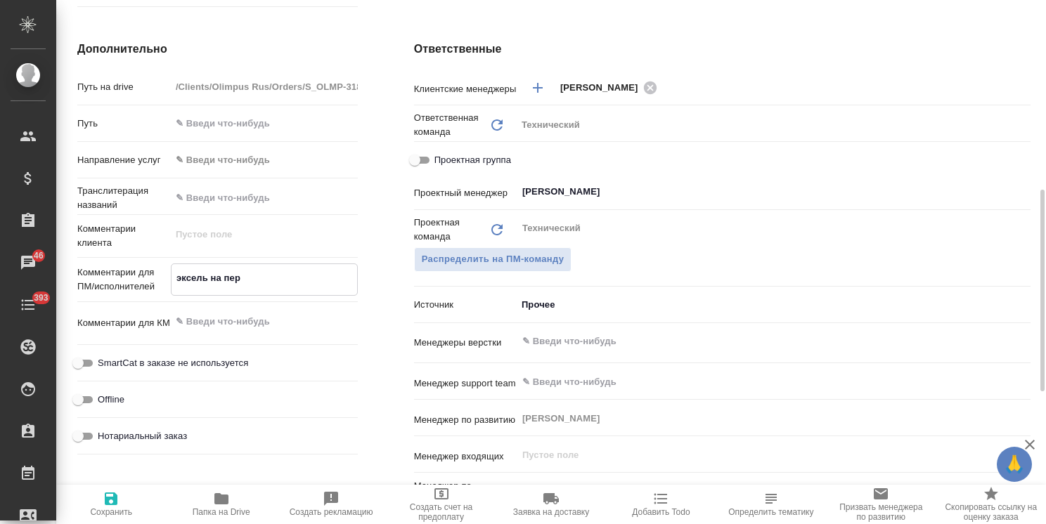
type textarea "x"
type textarea "эксель на перев"
type textarea "x"
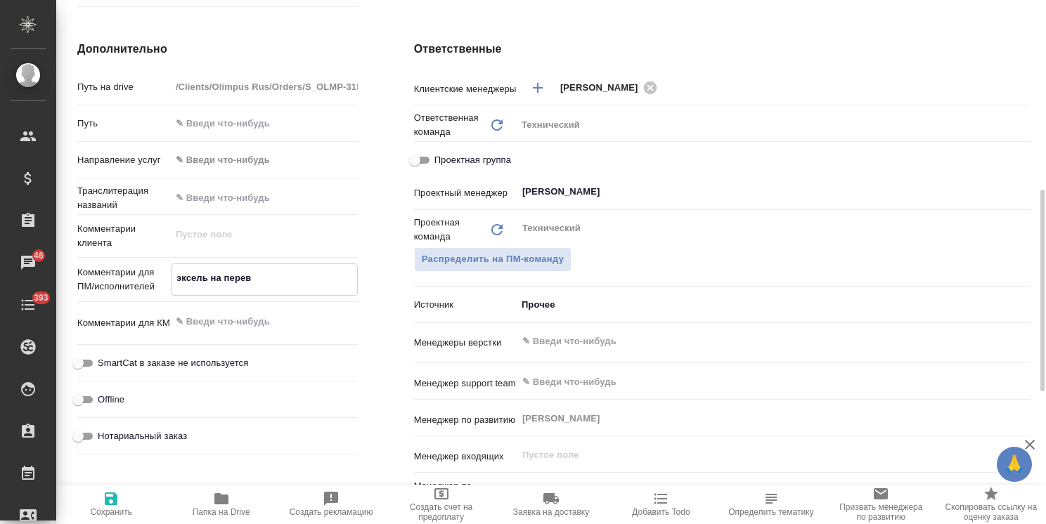
type textarea "эксель на перево"
type textarea "x"
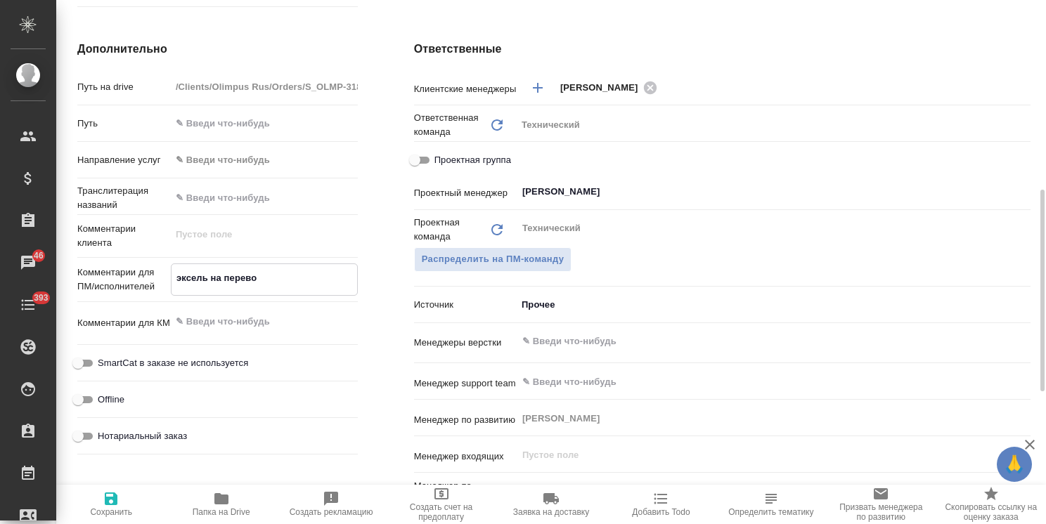
type textarea "эксель на перевод"
type textarea "x"
type textarea "эксель на перевод"
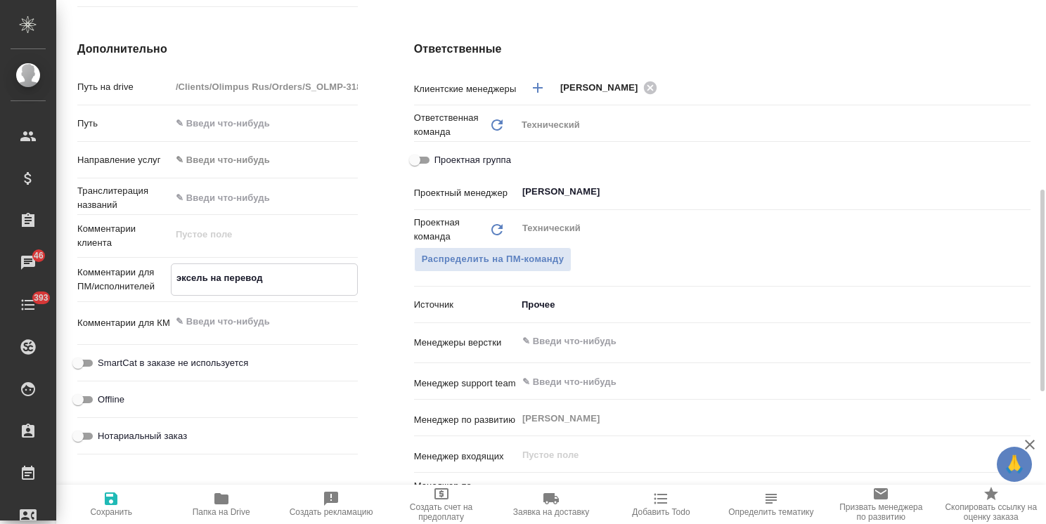
type textarea "x"
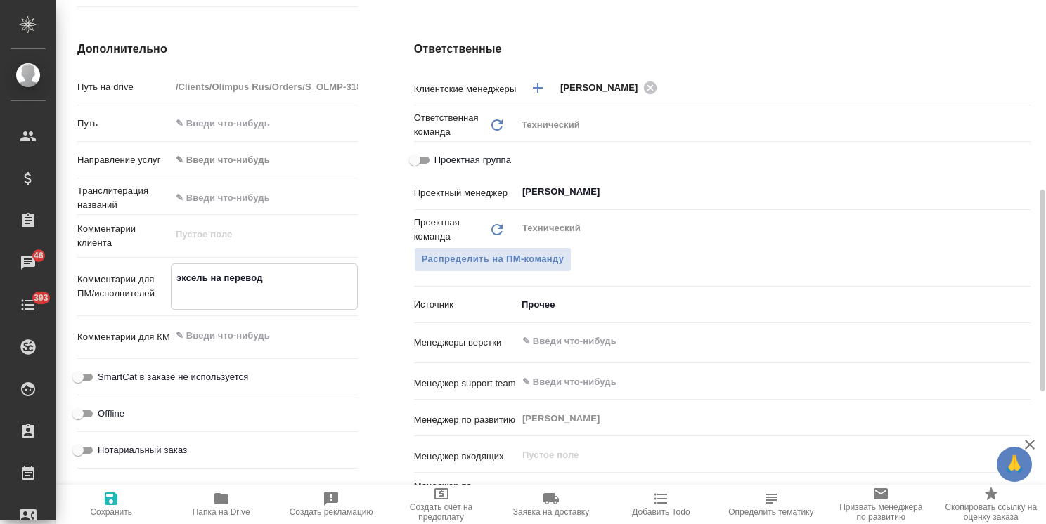
paste textarea "Word – это словарь для перевода."
type textarea "x"
type textarea "эксель на перевод Word – это словарь для перевода."
type textarea "x"
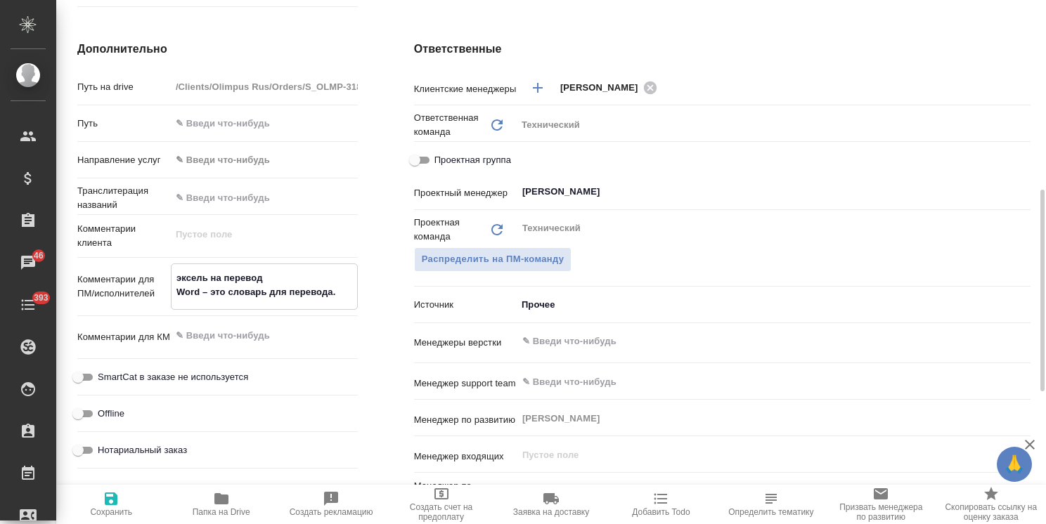
type textarea "x"
type textarea "эксель на перевод Word – это словарь для перевода"
type textarea "x"
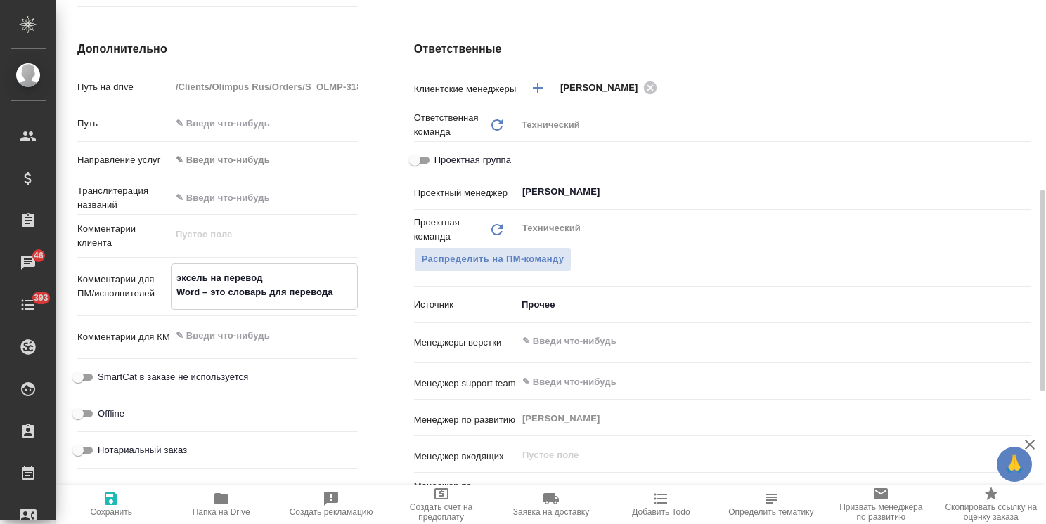
type textarea "эксель на перевод Word – это словарь для перевода"
type textarea "x"
type textarea "эксель на перевод Word – это словарь для перевода ("
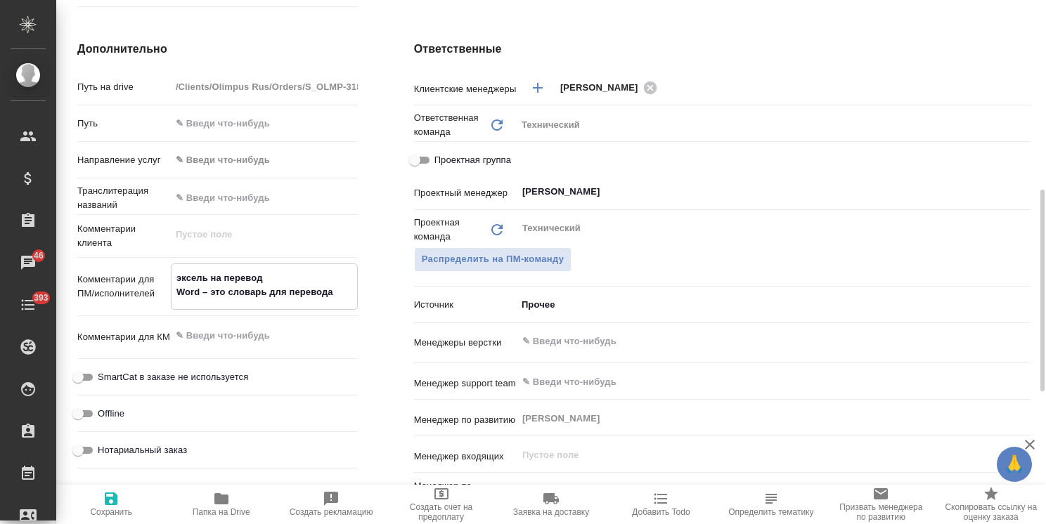
type textarea "x"
type textarea "эксель на перевод Word – это словарь для перевода (в"
type textarea "x"
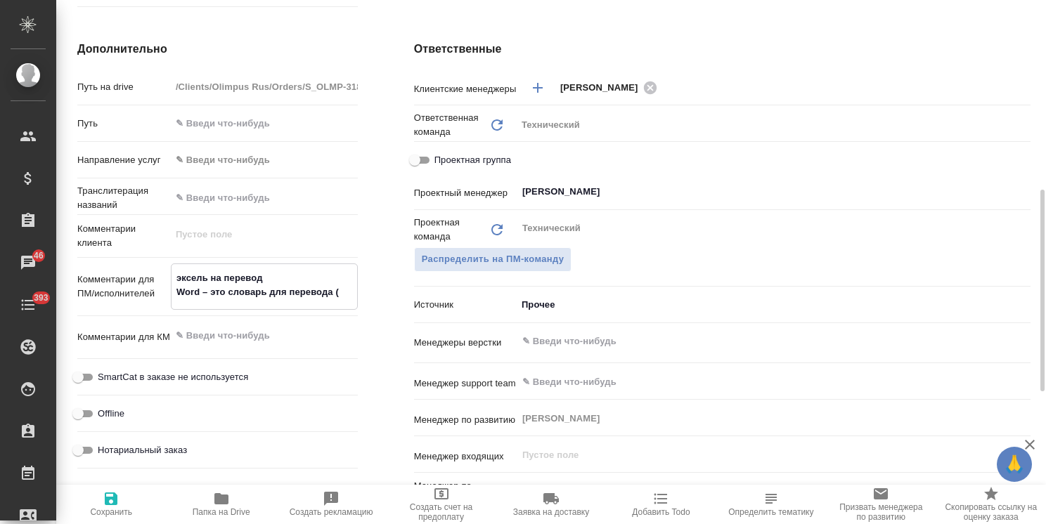
type textarea "x"
type textarea "эксель на перевод Word – это словарь для перевода (в"
type textarea "x"
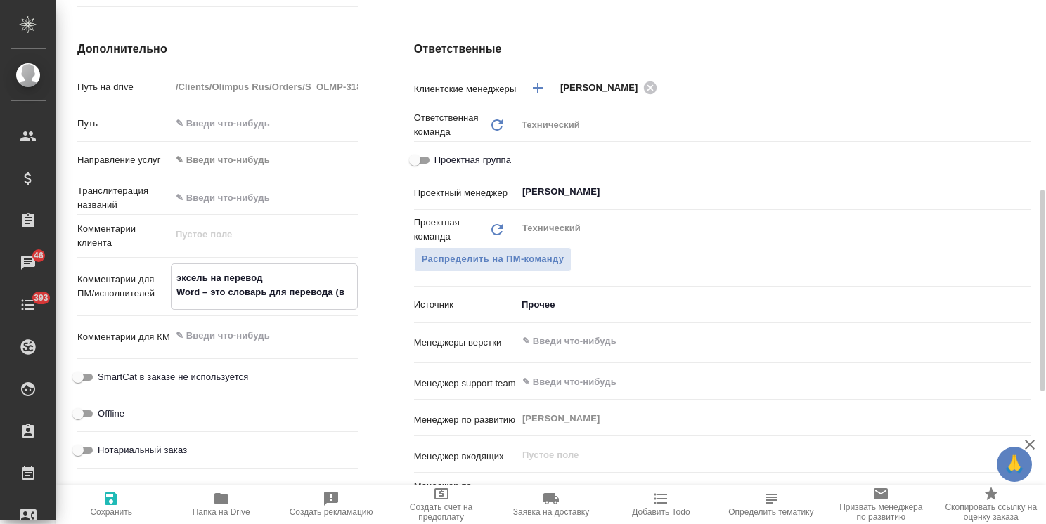
type textarea "x"
type textarea "эксель на перевод Word – это словарь для перевода (в р"
type textarea "x"
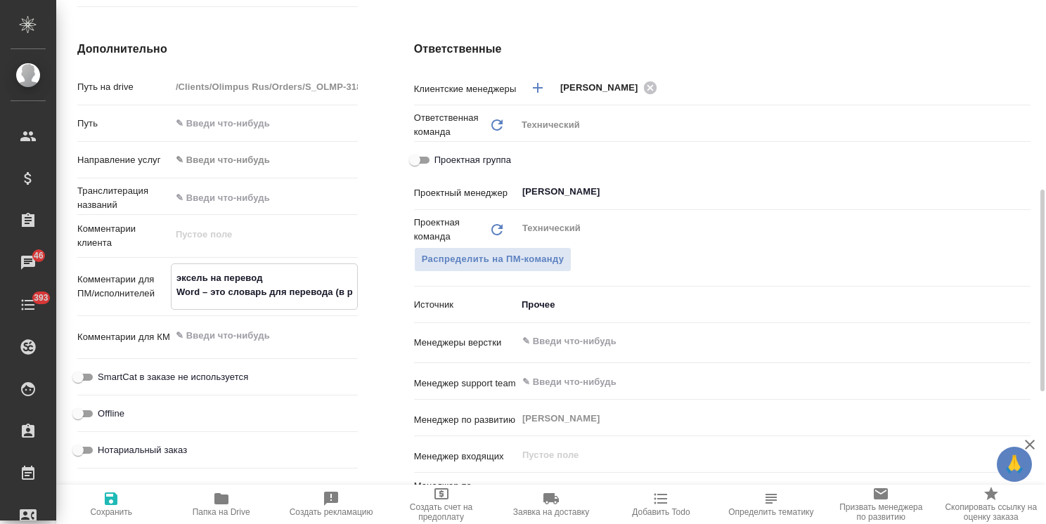
type textarea "эксель на перевод Word – это словарь для перевода (в ре"
type textarea "x"
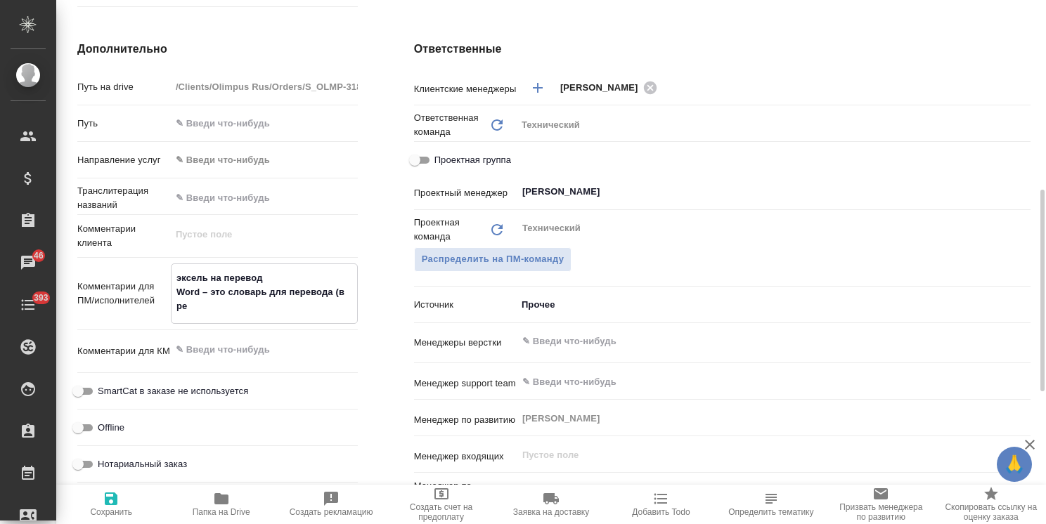
type textarea "x"
type textarea "эксель на перевод Word – это словарь для перевода (в реф"
type textarea "x"
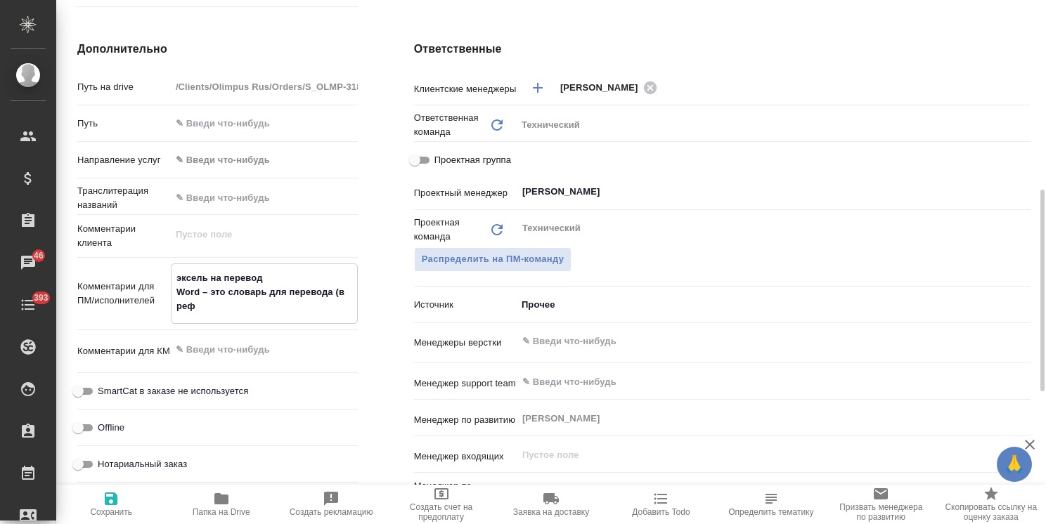
type textarea "эксель на перевод Word – это словарь для перевода (в реф"
type textarea "x"
type textarea "эксель на перевод Word – это словарь для перевода (в реф с"
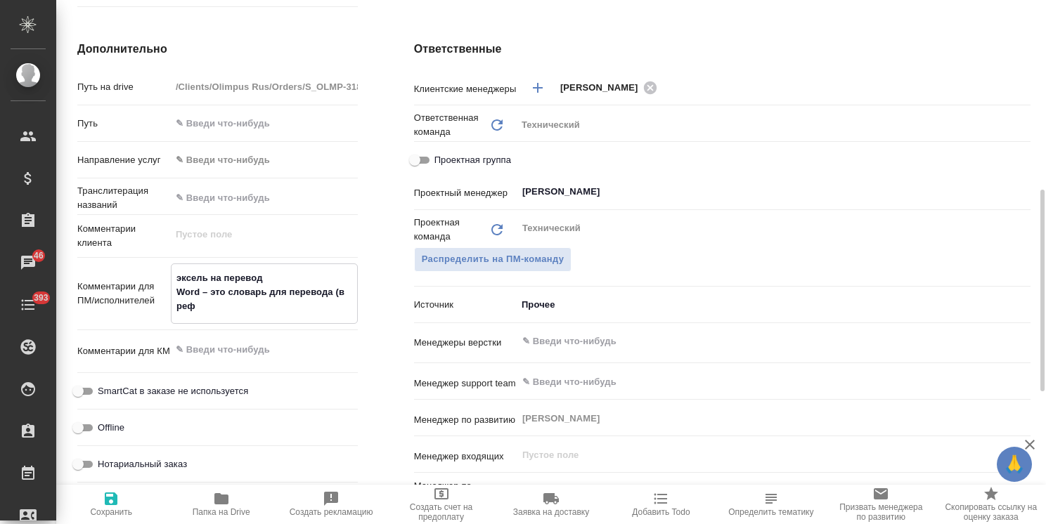
type textarea "x"
type textarea "эксель на перевод Word – это словарь для перевода (в реф сл"
type textarea "x"
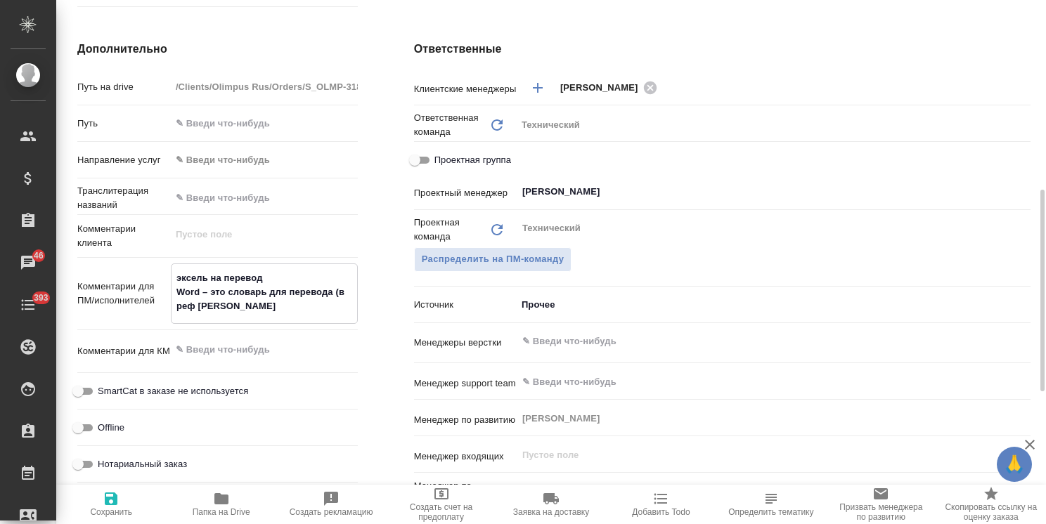
type textarea "x"
type textarea "эксель на перевод Word – это словарь для перевода (в реф сло"
type textarea "x"
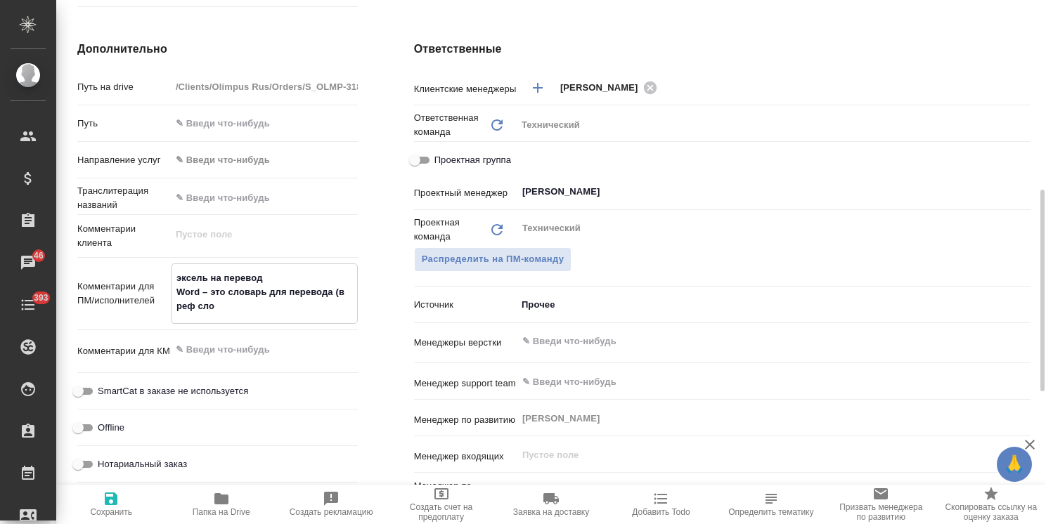
type textarea "x"
type textarea "эксель на перевод Word – это словарь для перевода (в реф слож"
type textarea "x"
type textarea "эксель на перевод Word – это словарь для перевода (в реф сложи"
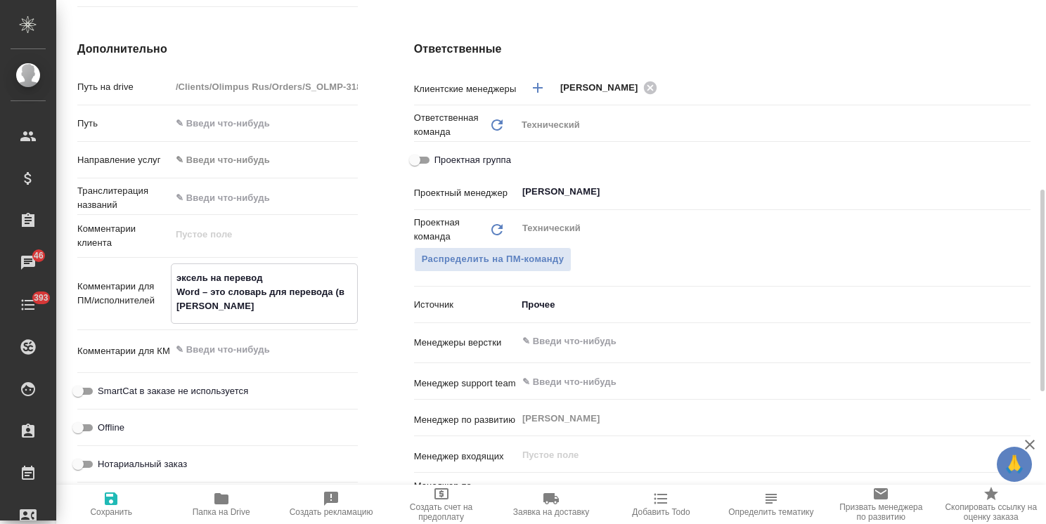
type textarea "x"
type textarea "эксель на перевод Word – это словарь для перевода (в реф сложил"
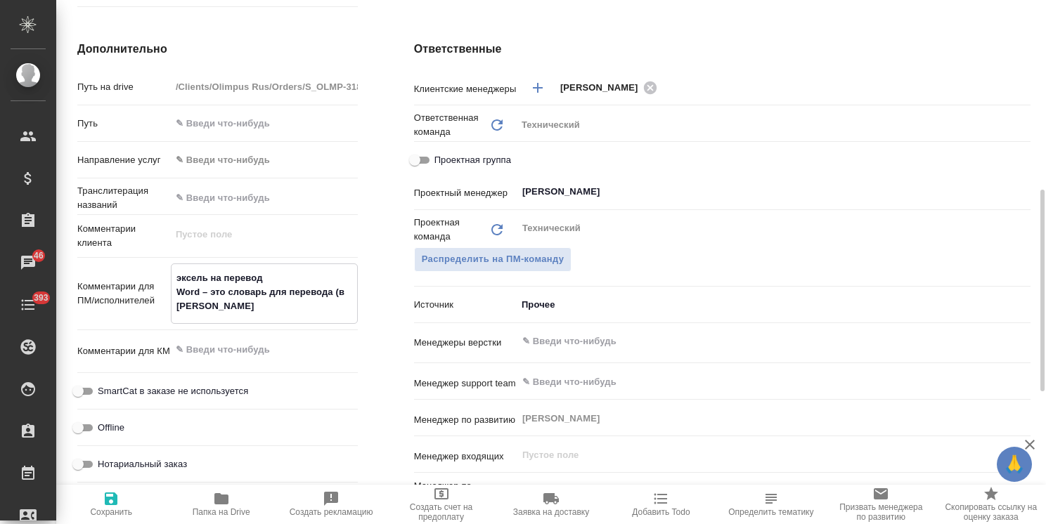
type textarea "x"
type textarea "эксель на перевод Word – это словарь для перевода (в реф сложила"
type textarea "x"
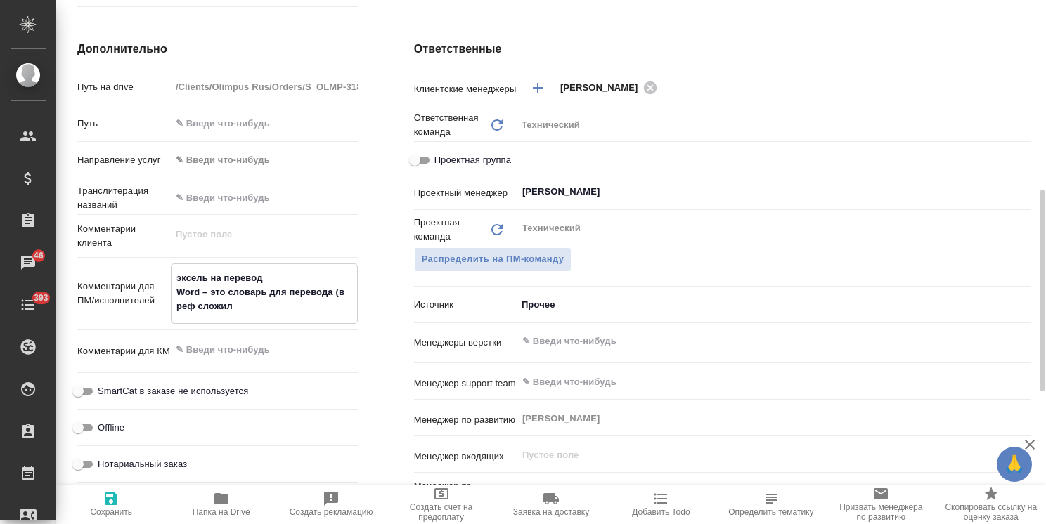
type textarea "x"
type textarea "эксель на перевод Word – это словарь для перевода (в реф сложила)"
type textarea "x"
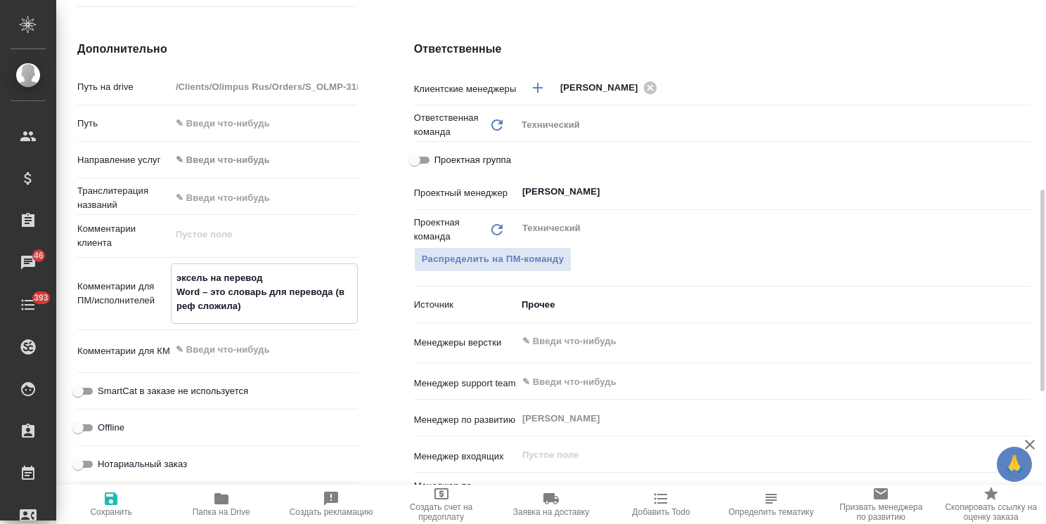
type textarea "эксель на перевод Word – это словарь для перевода (в реф сложила)"
type textarea "x"
click at [127, 510] on span "Сохранить" at bounding box center [111, 512] width 42 height 10
type textarea "x"
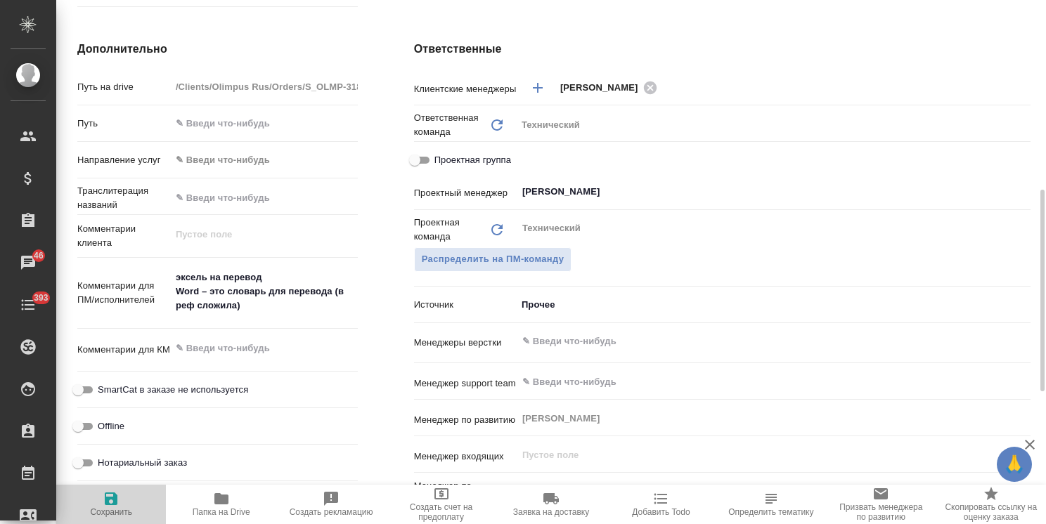
type textarea "x"
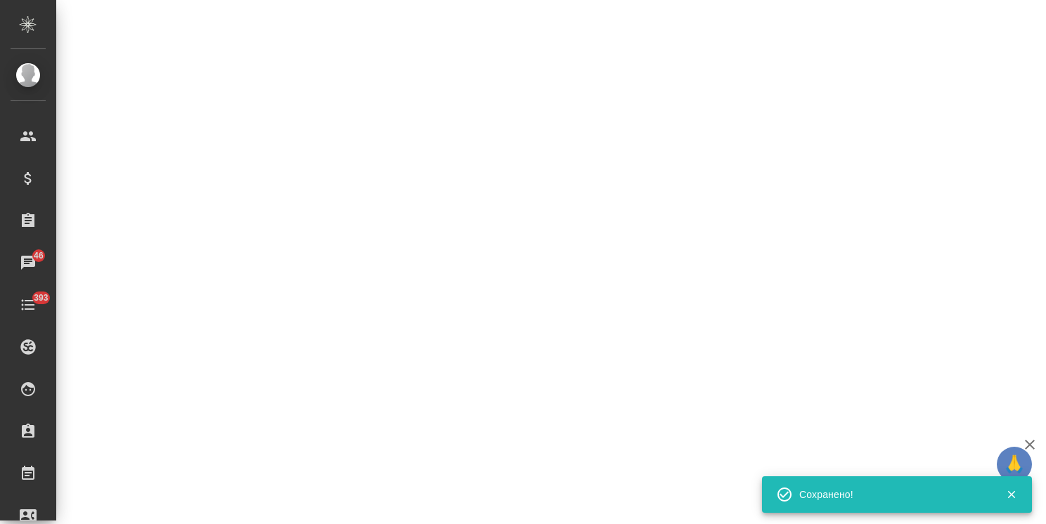
select select "RU"
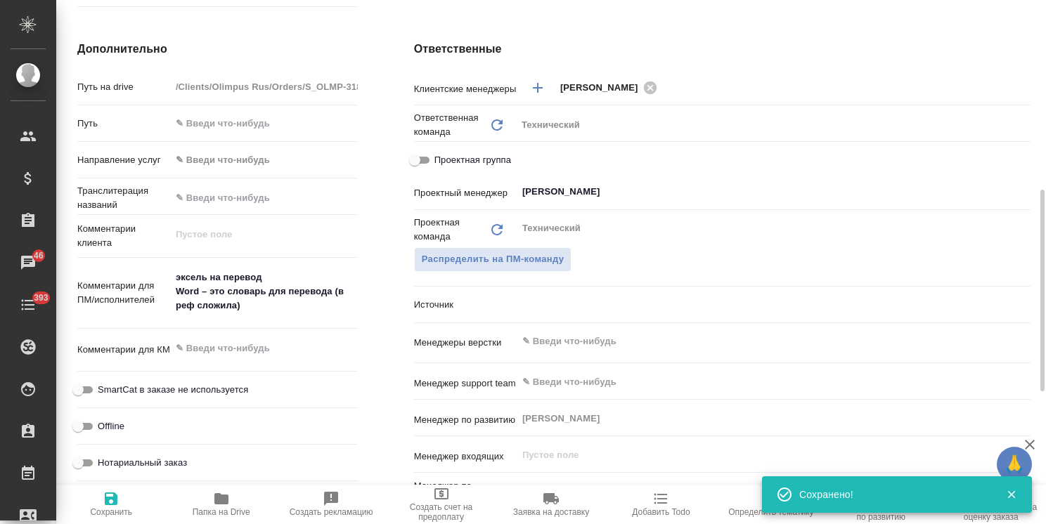
type textarea "x"
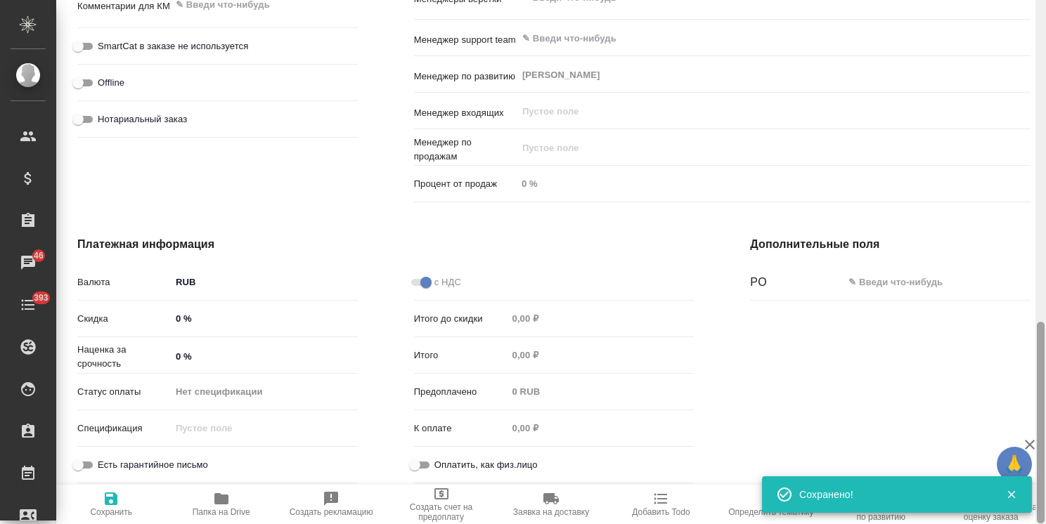
drag, startPoint x: 1035, startPoint y: 349, endPoint x: 1042, endPoint y: 154, distance: 195.5
click at [1042, 154] on div at bounding box center [1040, 262] width 11 height 524
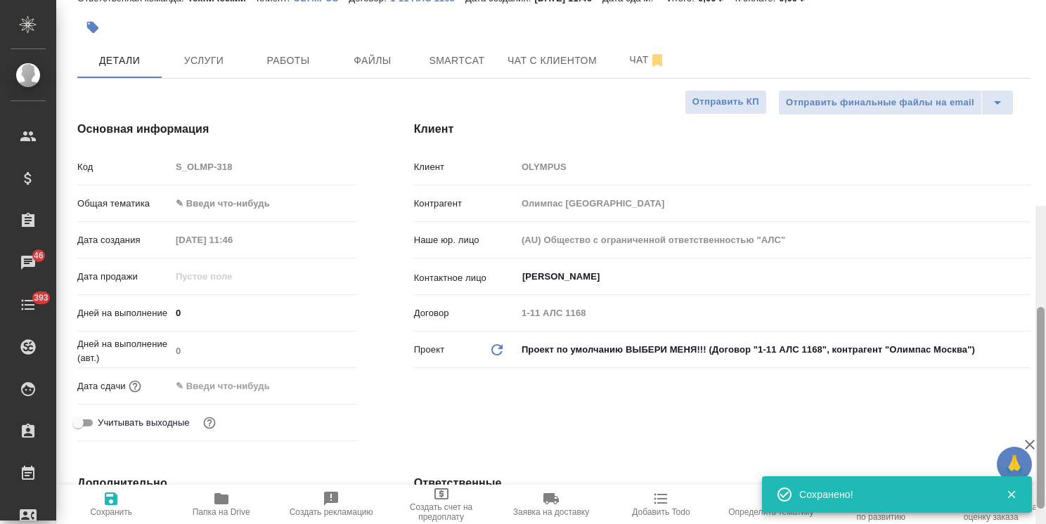
scroll to position [1, 0]
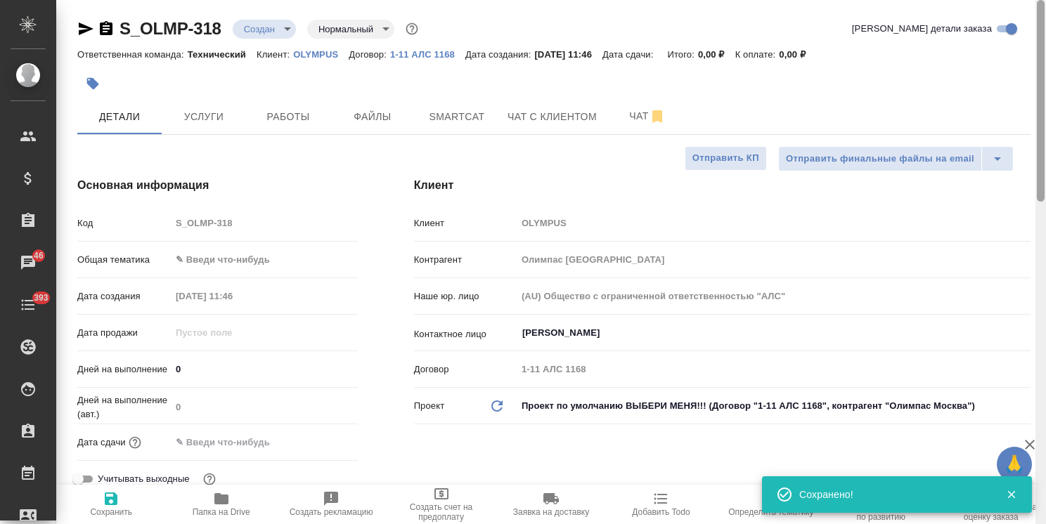
drag, startPoint x: 1037, startPoint y: 341, endPoint x: 1041, endPoint y: 19, distance: 321.9
click at [1041, 19] on div at bounding box center [1041, 101] width 8 height 202
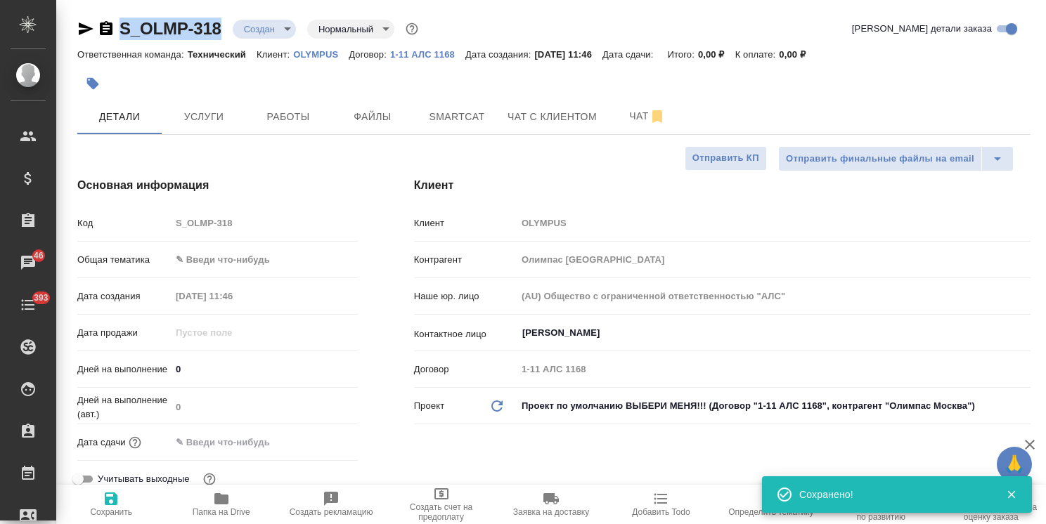
drag, startPoint x: 222, startPoint y: 10, endPoint x: 93, endPoint y: 0, distance: 129.7
copy link "S_OLMP-318"
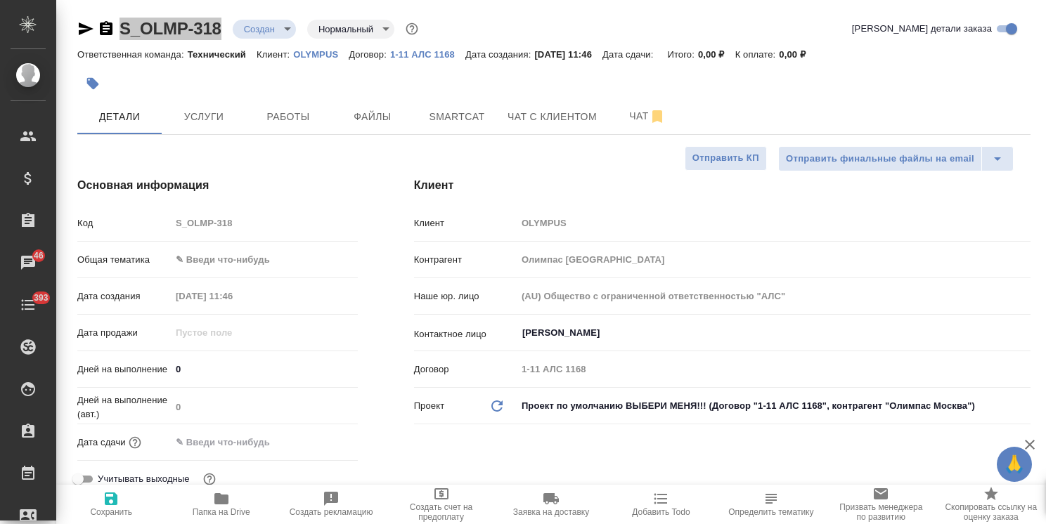
type textarea "x"
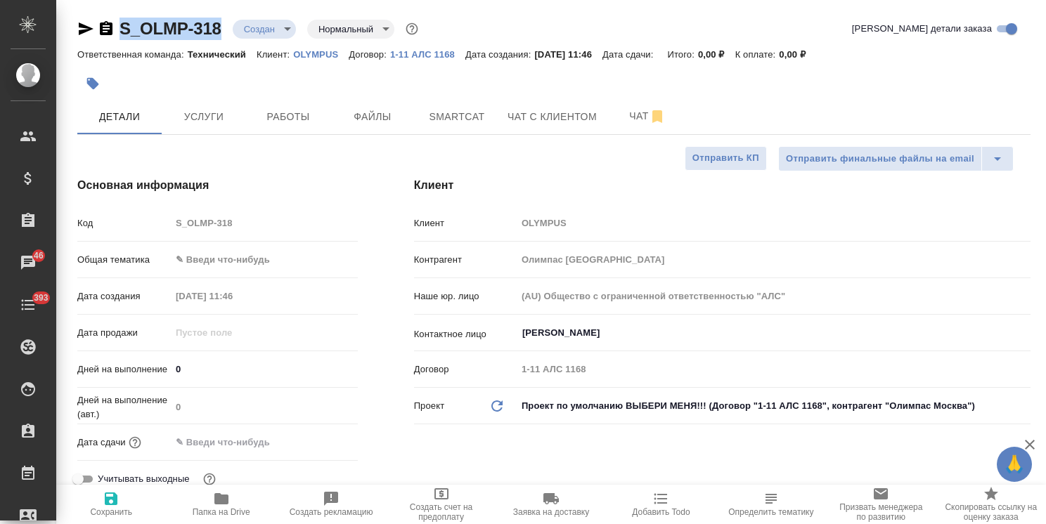
type textarea "x"
click at [386, 122] on span "Файлы" at bounding box center [372, 117] width 67 height 18
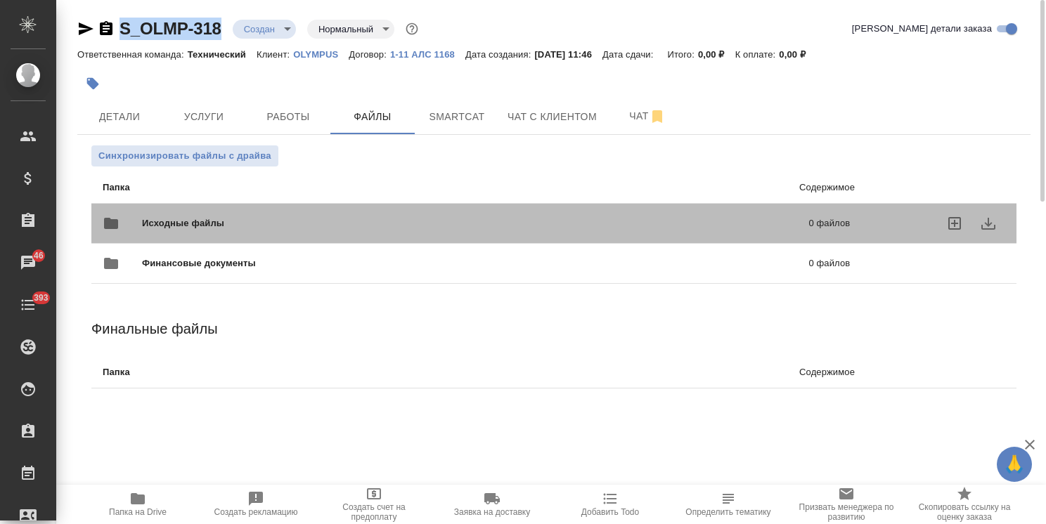
click at [202, 223] on span "Исходные файлы" at bounding box center [329, 223] width 375 height 14
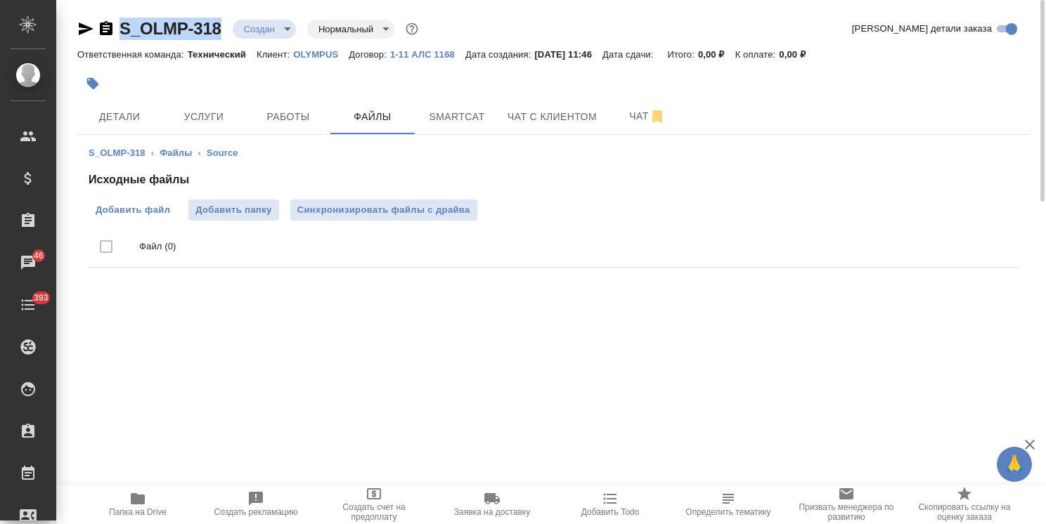
click at [145, 207] on span "Добавить файл" at bounding box center [133, 210] width 75 height 14
click at [0, 0] on input "Добавить файл" at bounding box center [0, 0] width 0 height 0
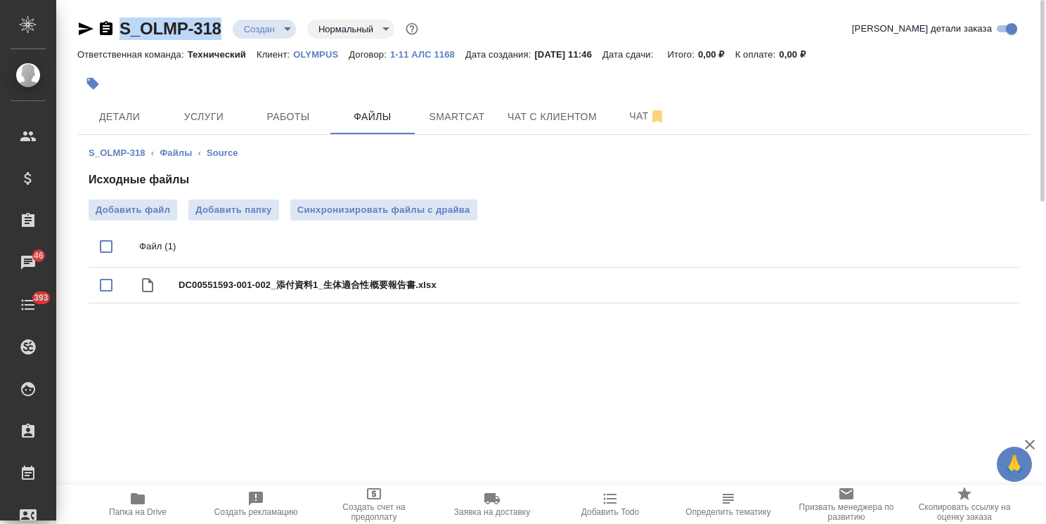
click at [141, 506] on icon "button" at bounding box center [137, 499] width 17 height 17
click at [135, 119] on span "Детали" at bounding box center [119, 117] width 67 height 18
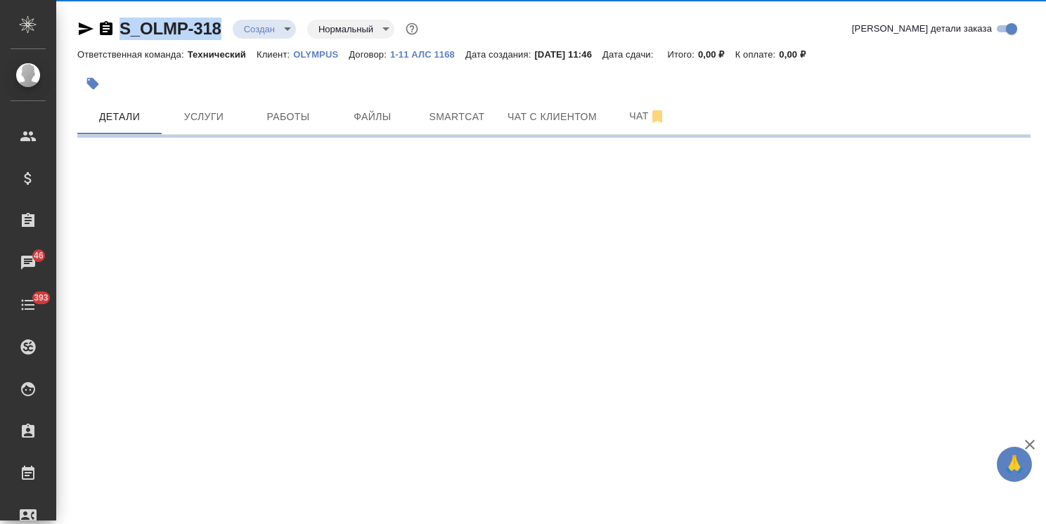
select select "RU"
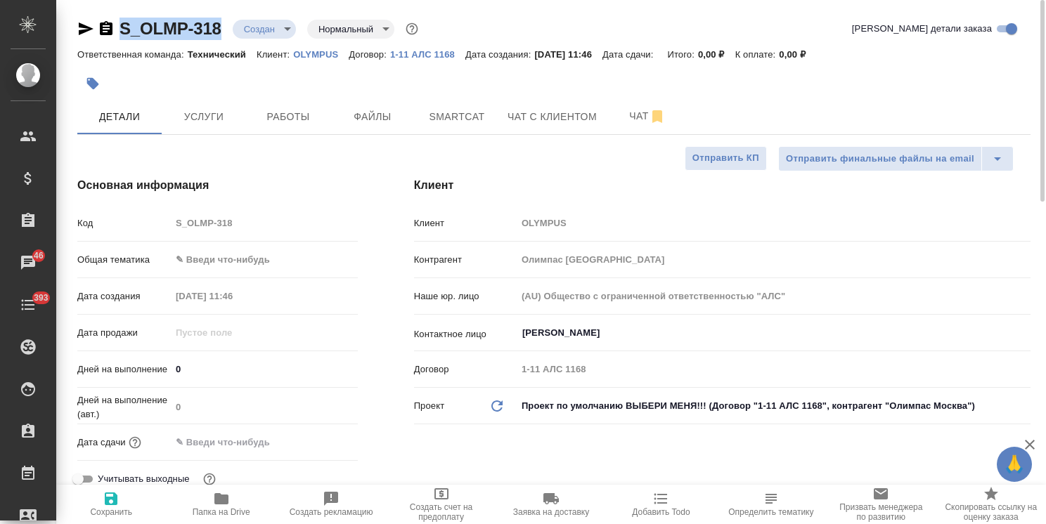
type textarea "x"
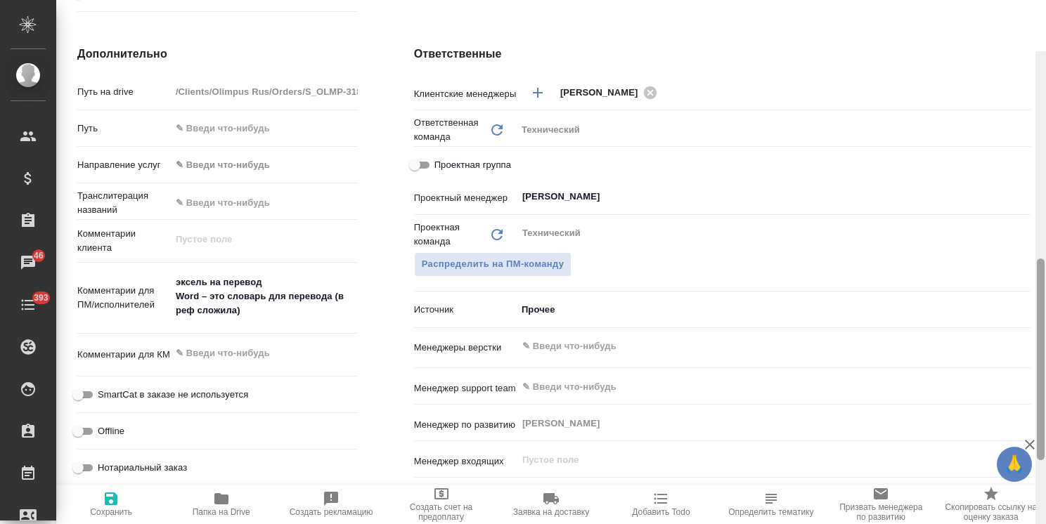
scroll to position [538, 0]
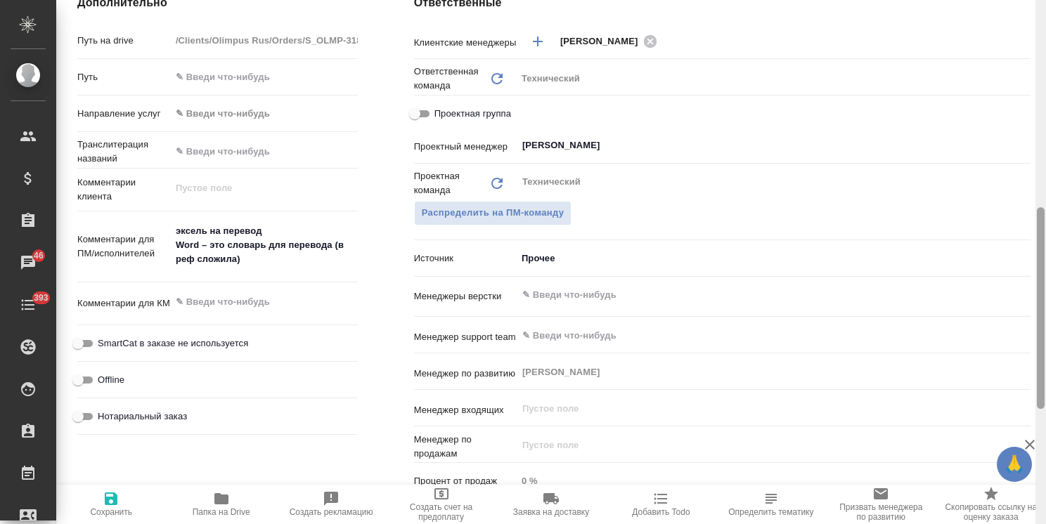
drag, startPoint x: 1037, startPoint y: 230, endPoint x: 1047, endPoint y: 356, distance: 126.2
click at [1045, 356] on html "🙏 .cls-1 fill:#fff; AWATERA Usmanova Olga Клиенты Спецификации Заказы 46 Чаты 3…" at bounding box center [523, 262] width 1046 height 524
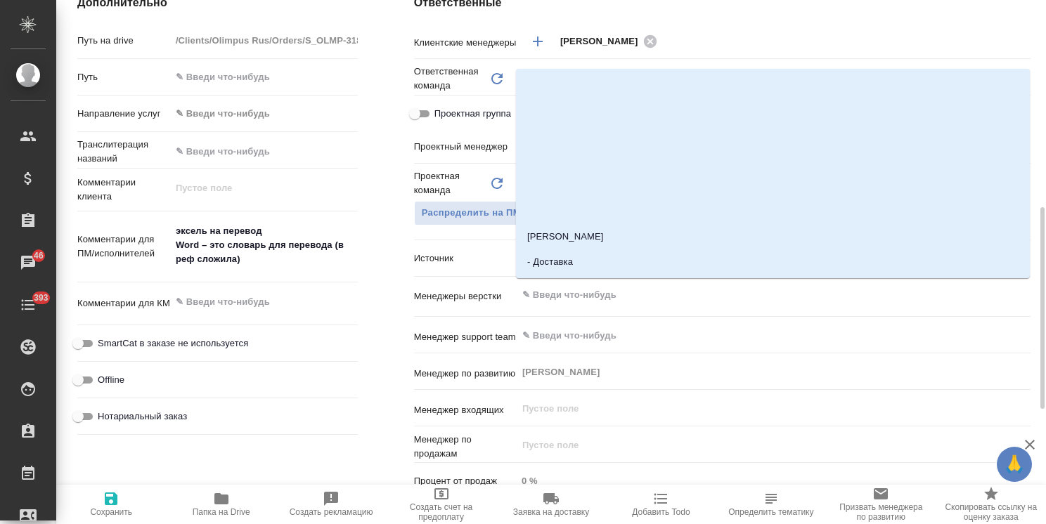
click at [653, 292] on input "text" at bounding box center [750, 295] width 458 height 17
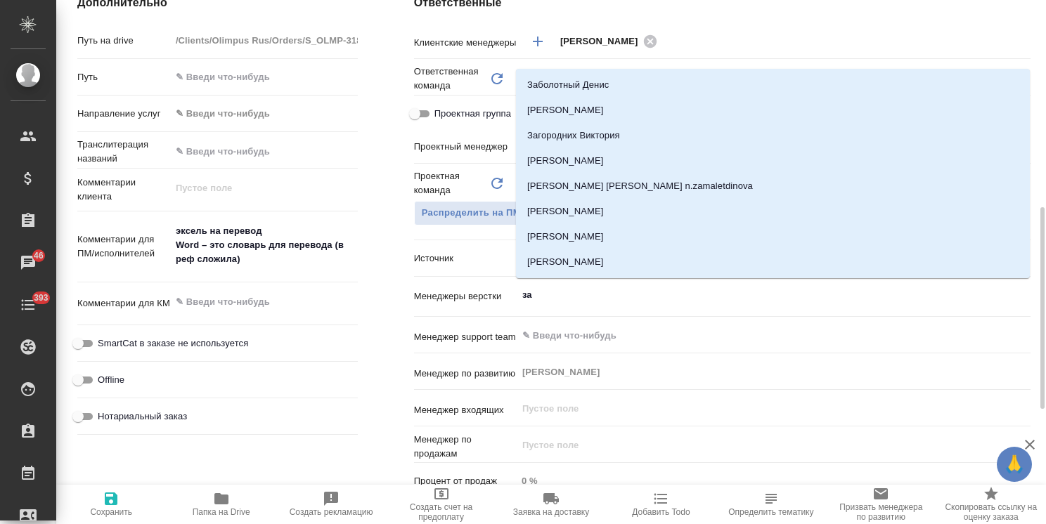
type input "заб"
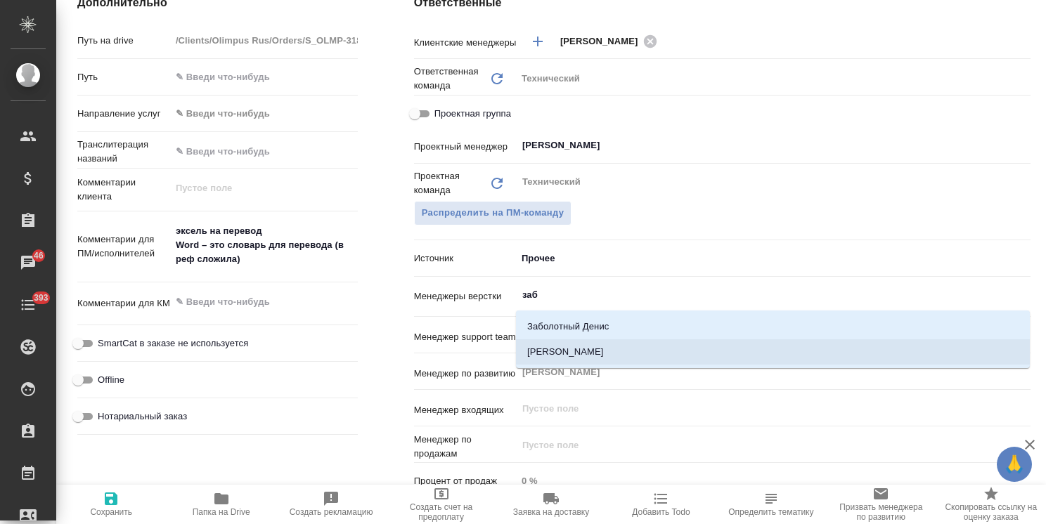
click at [649, 351] on li "Заборова Александра" at bounding box center [773, 351] width 514 height 25
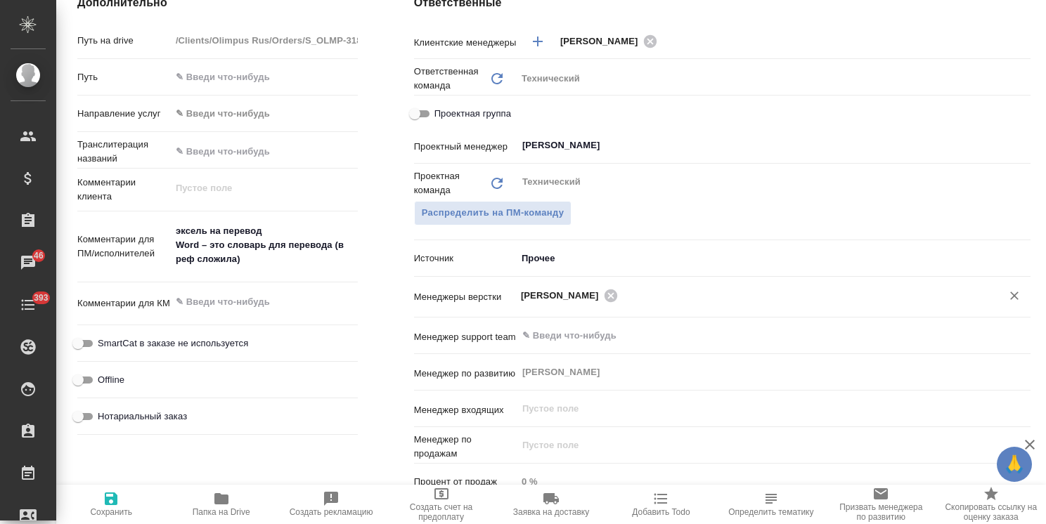
drag, startPoint x: 99, startPoint y: 507, endPoint x: 106, endPoint y: 506, distance: 7.1
click at [99, 507] on span "Сохранить" at bounding box center [111, 504] width 93 height 27
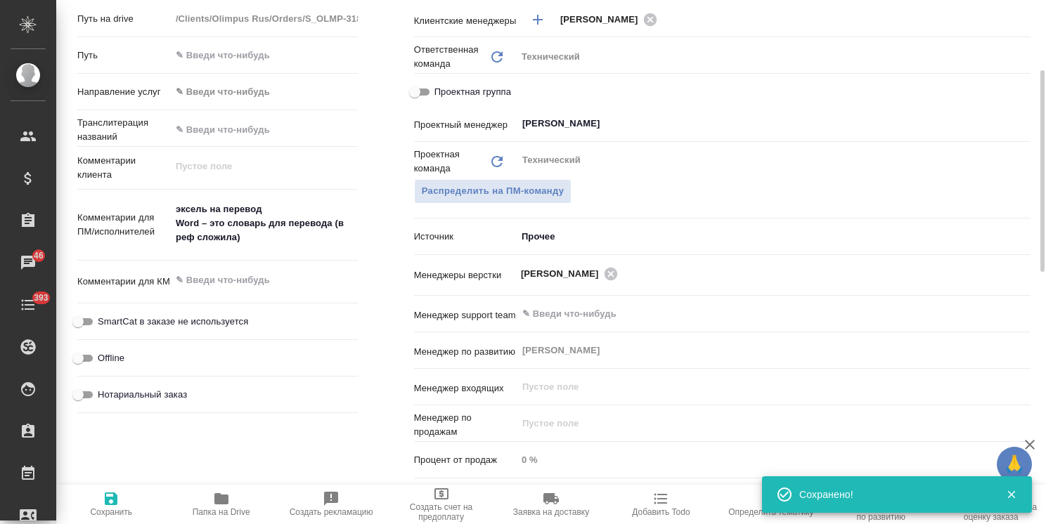
scroll to position [0, 0]
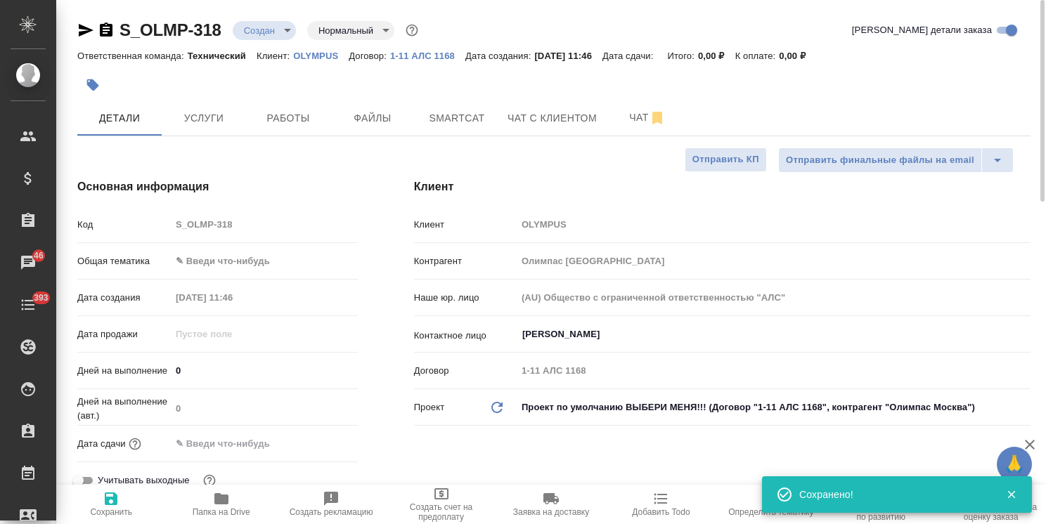
click at [286, 26] on body "🙏 .cls-1 fill:#fff; AWATERA Usmanova Olga Клиенты Спецификации Заказы 46 Чаты 3…" at bounding box center [523, 262] width 1046 height 524
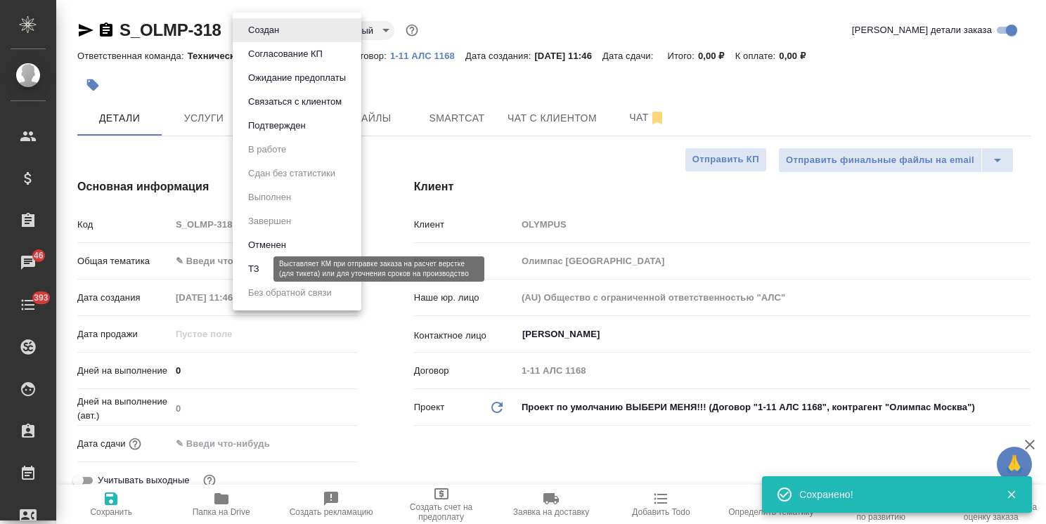
click at [262, 264] on button "ТЗ" at bounding box center [254, 268] width 20 height 15
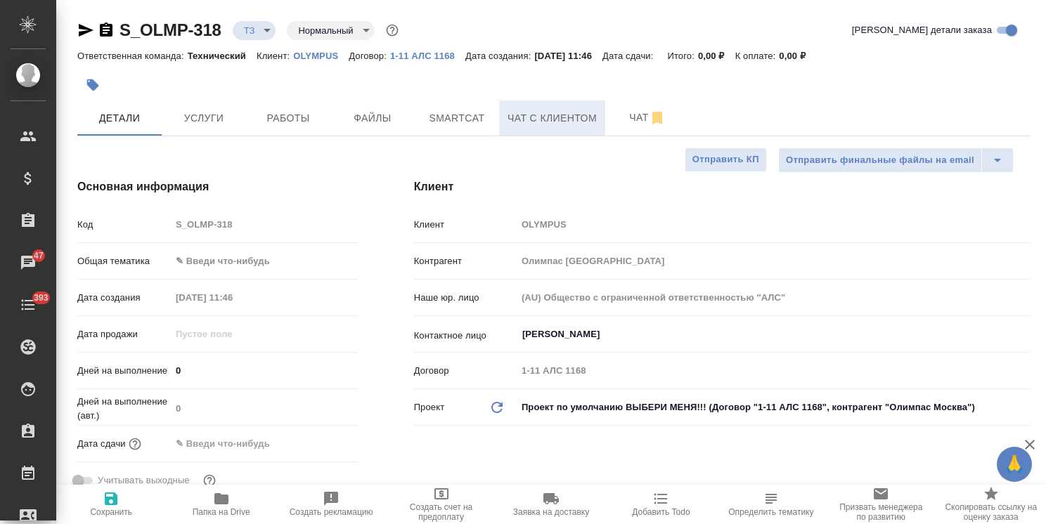
click at [602, 120] on button "Чат с клиентом" at bounding box center [552, 118] width 106 height 35
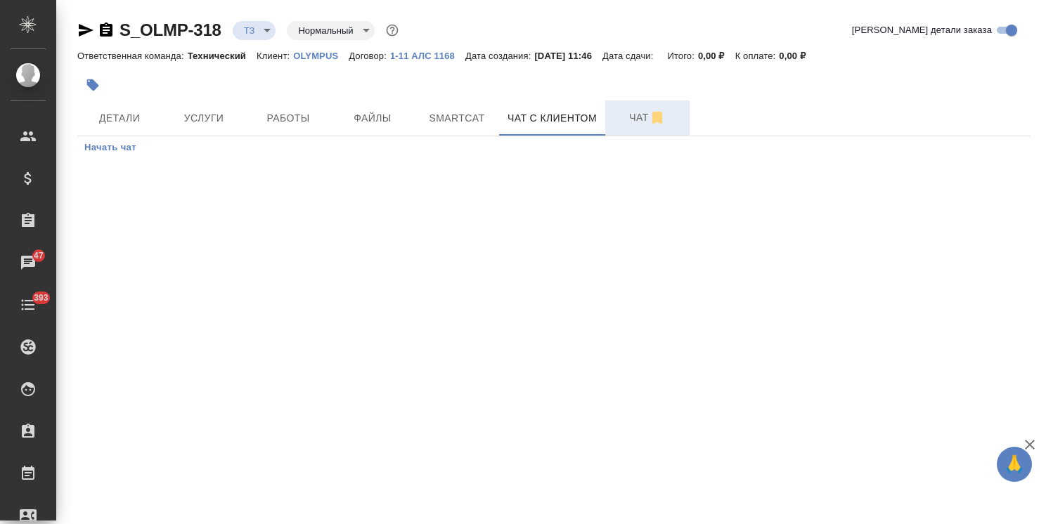
click at [641, 120] on span "Чат" at bounding box center [647, 118] width 67 height 18
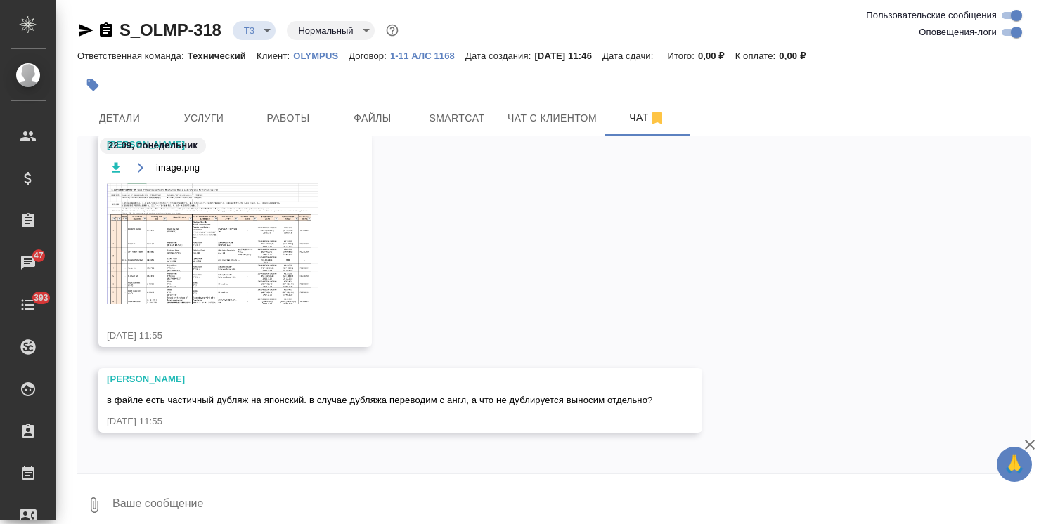
scroll to position [291, 0]
click at [181, 502] on textarea at bounding box center [570, 505] width 919 height 48
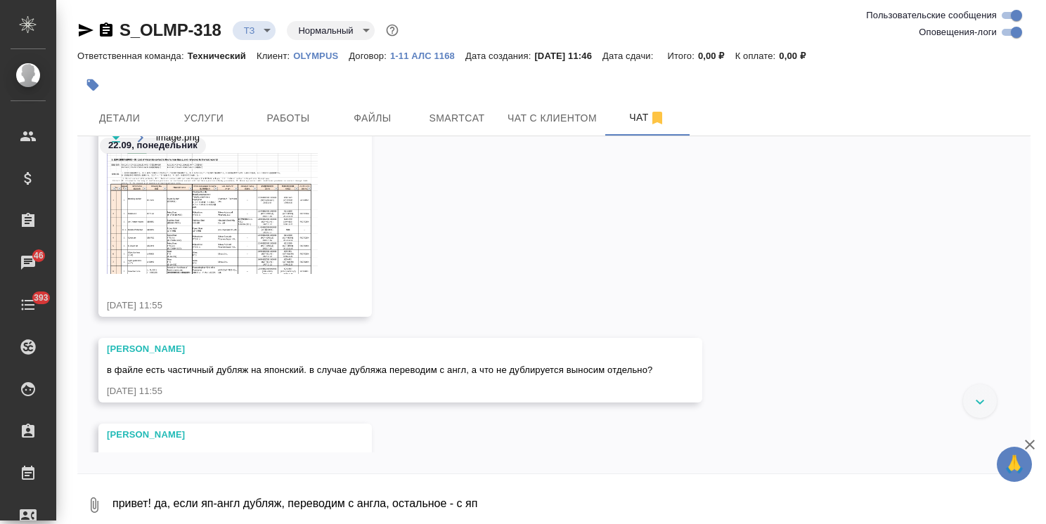
scroll to position [312, 0]
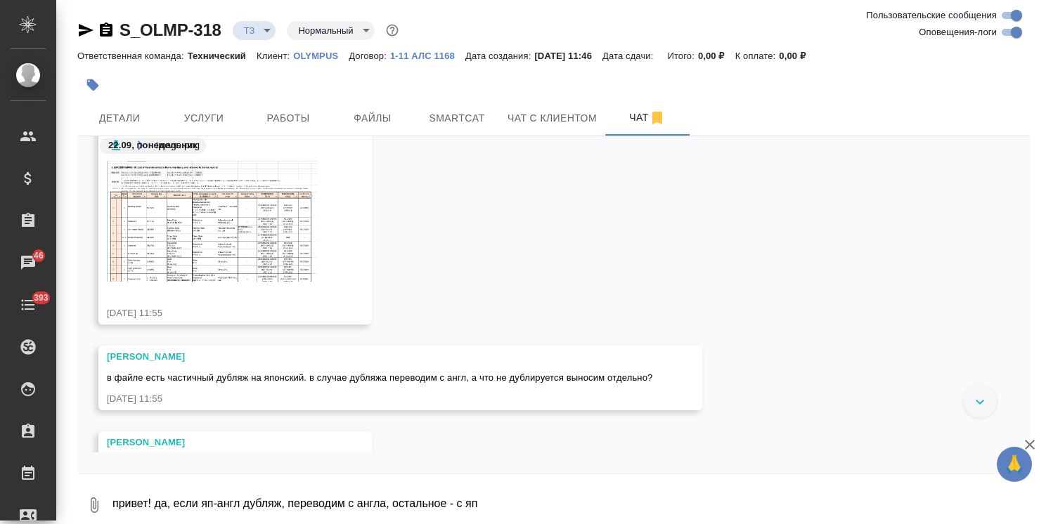
click at [223, 247] on img at bounding box center [212, 221] width 211 height 121
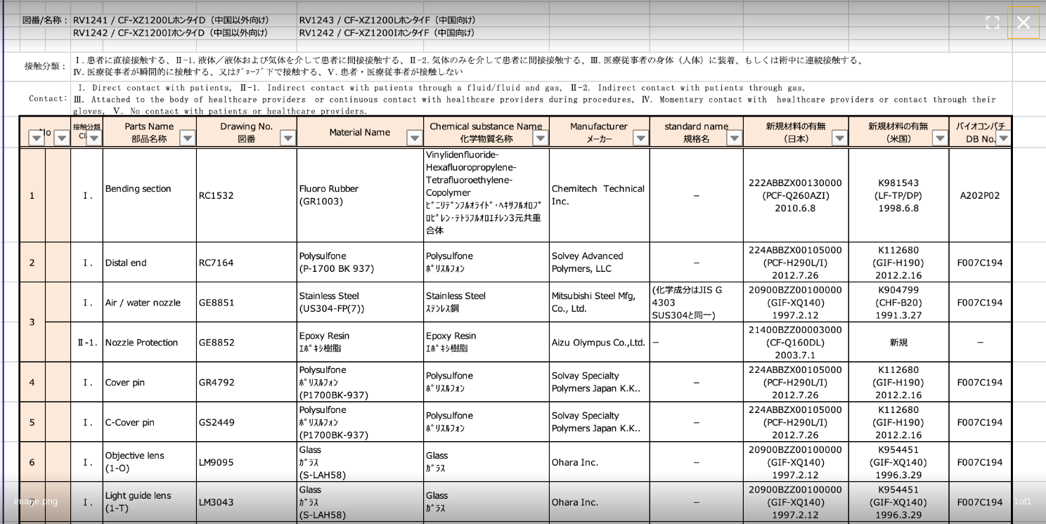
click at [1025, 20] on icon "button" at bounding box center [1023, 22] width 13 height 13
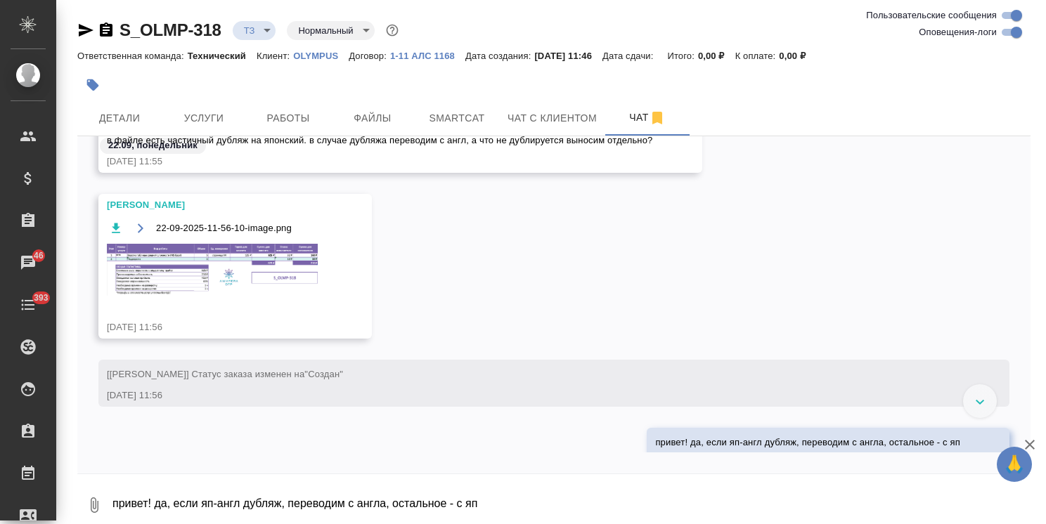
scroll to position [593, 0]
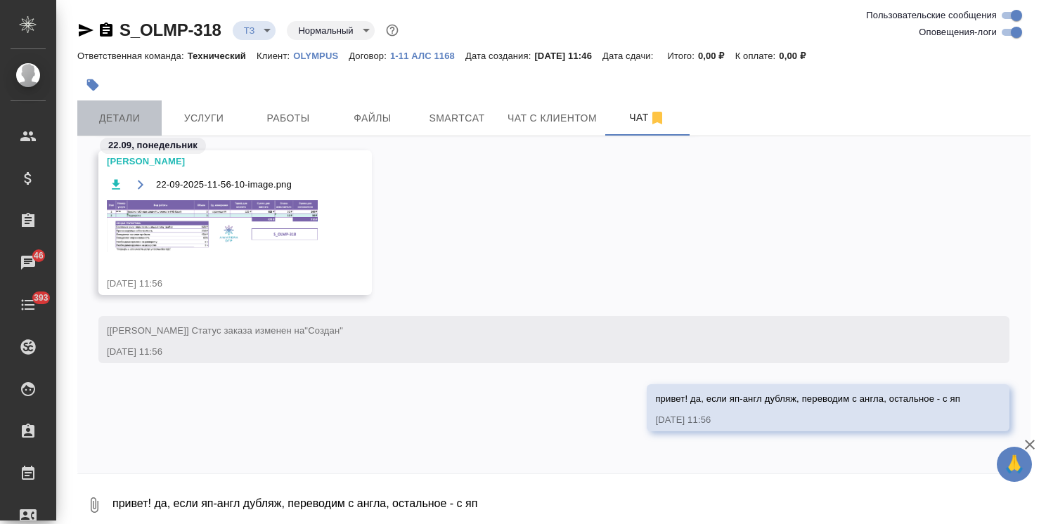
click at [141, 126] on span "Детали" at bounding box center [119, 119] width 67 height 18
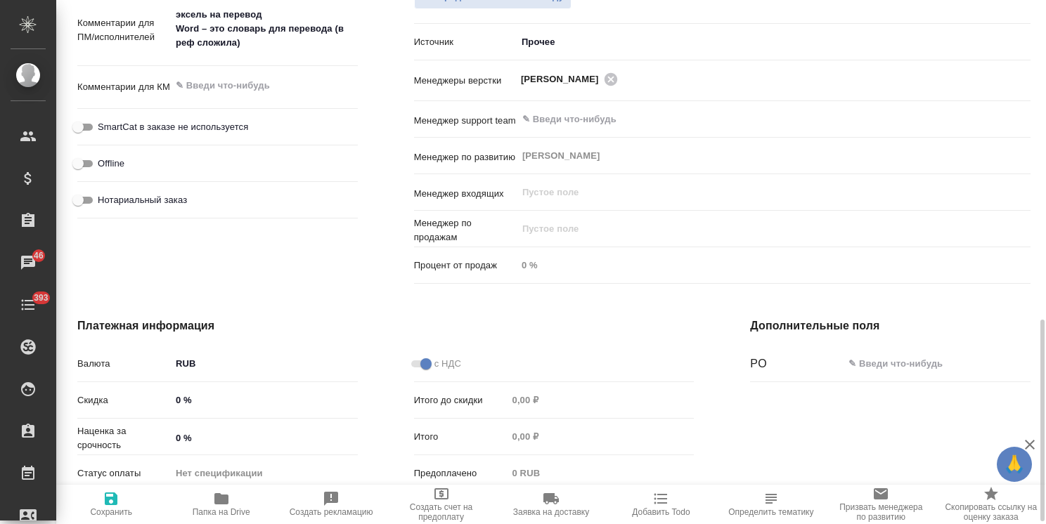
scroll to position [666, 0]
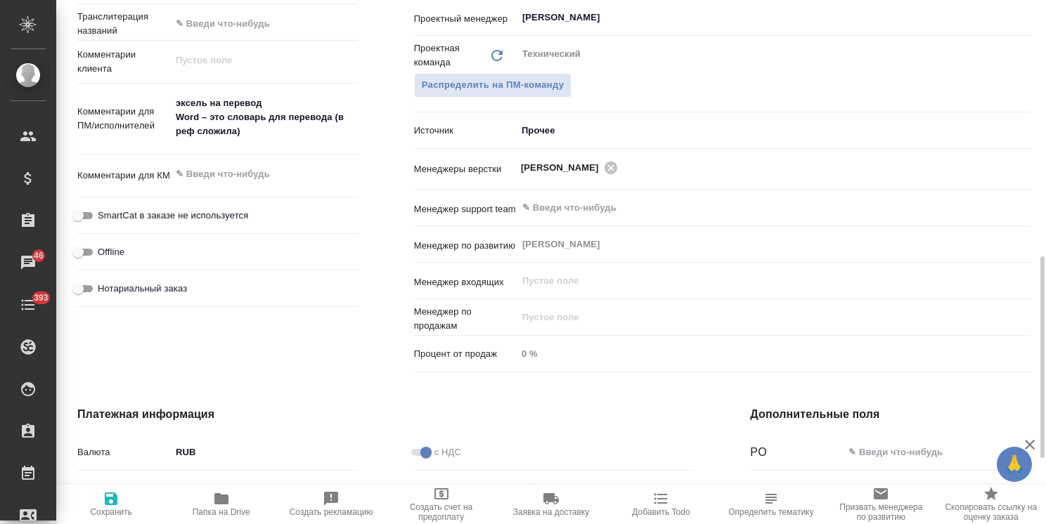
click at [279, 137] on textarea "эксель на перевод Word – это словарь для перевода (в реф сложила)" at bounding box center [264, 117] width 187 height 52
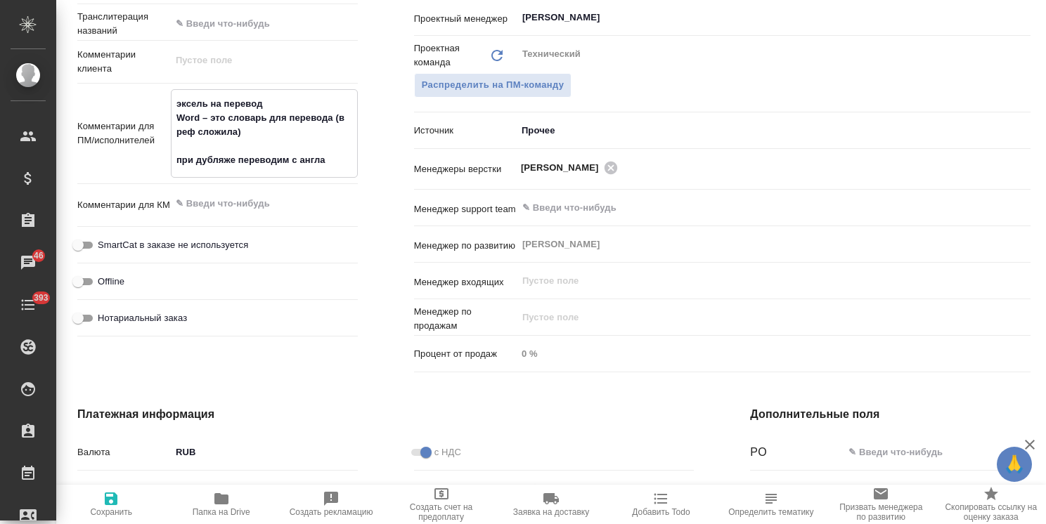
click at [135, 505] on span "Сохранить" at bounding box center [111, 504] width 93 height 27
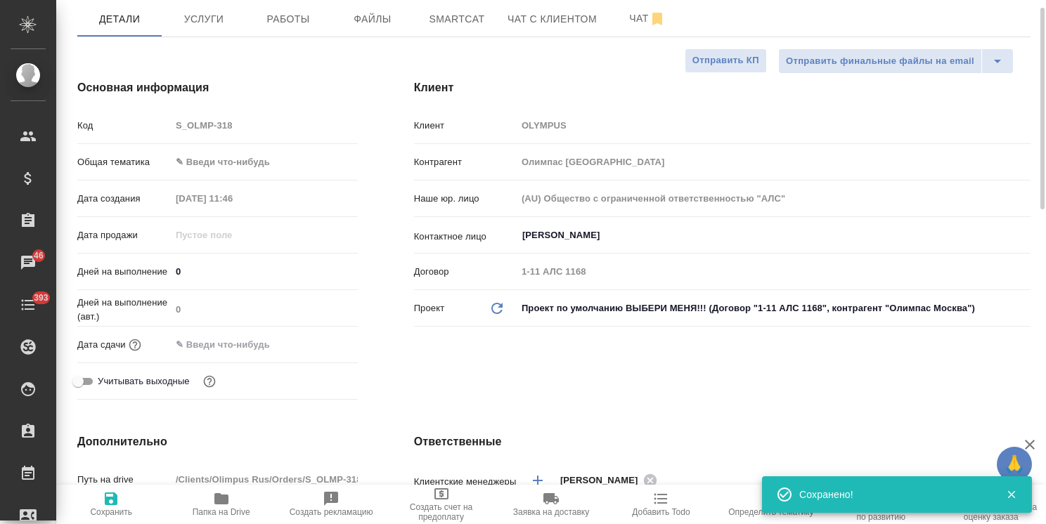
scroll to position [77, 0]
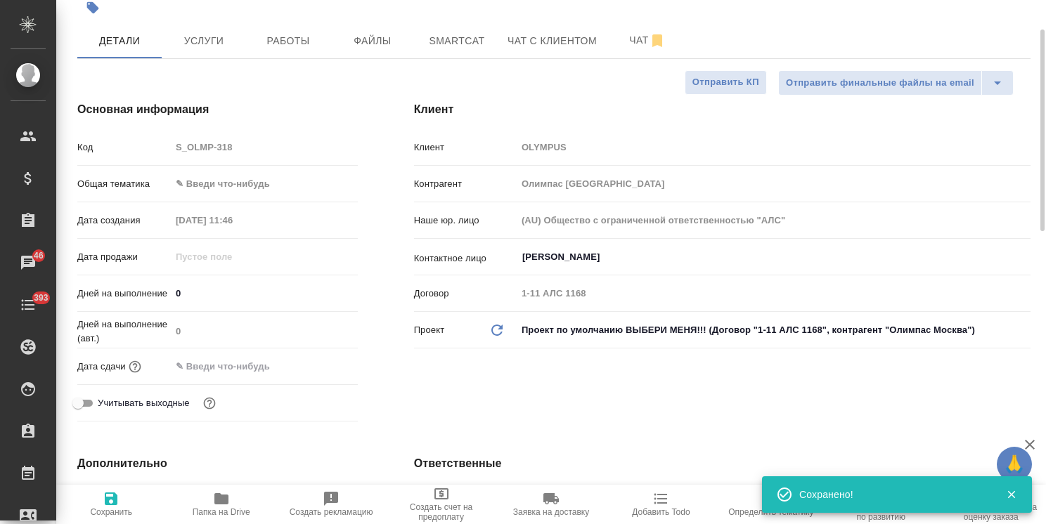
click at [1015, 494] on icon "button" at bounding box center [1011, 494] width 13 height 13
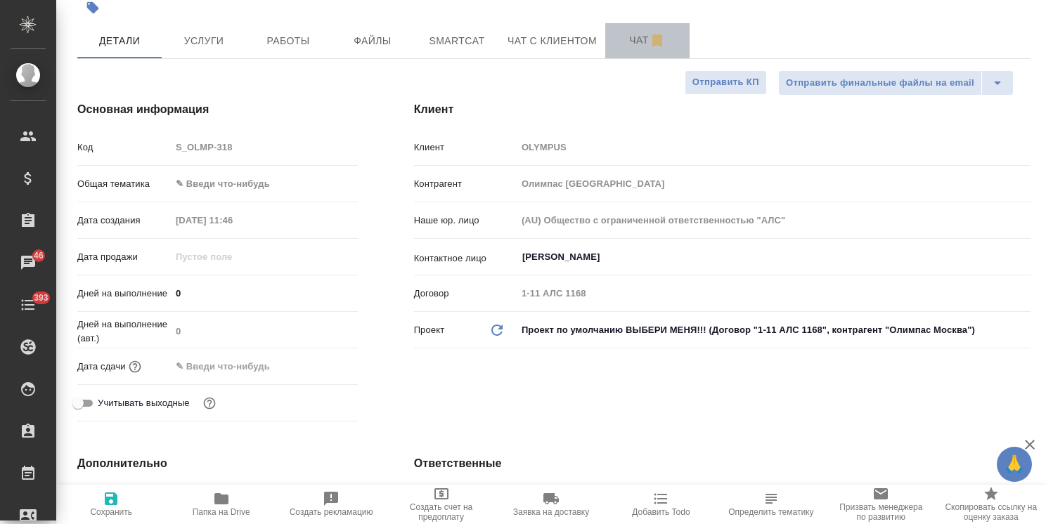
click at [623, 52] on button "Чат" at bounding box center [647, 40] width 84 height 35
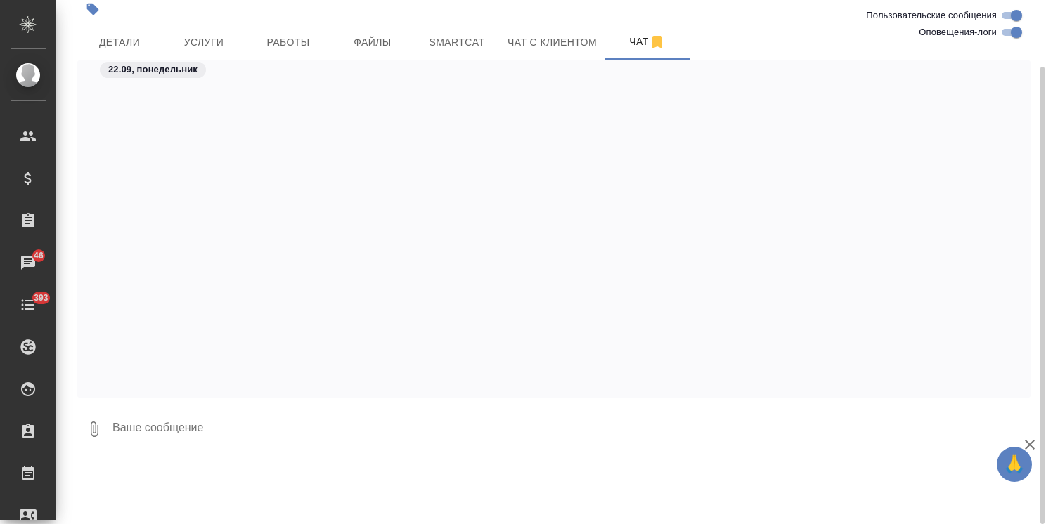
scroll to position [688, 0]
